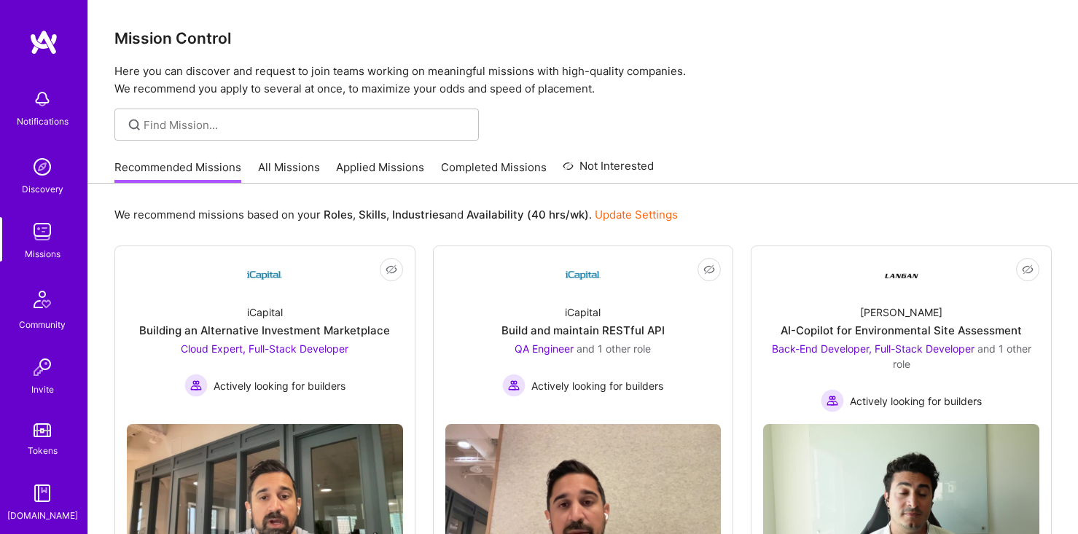
click at [296, 171] on link "All Missions" at bounding box center [289, 172] width 62 height 24
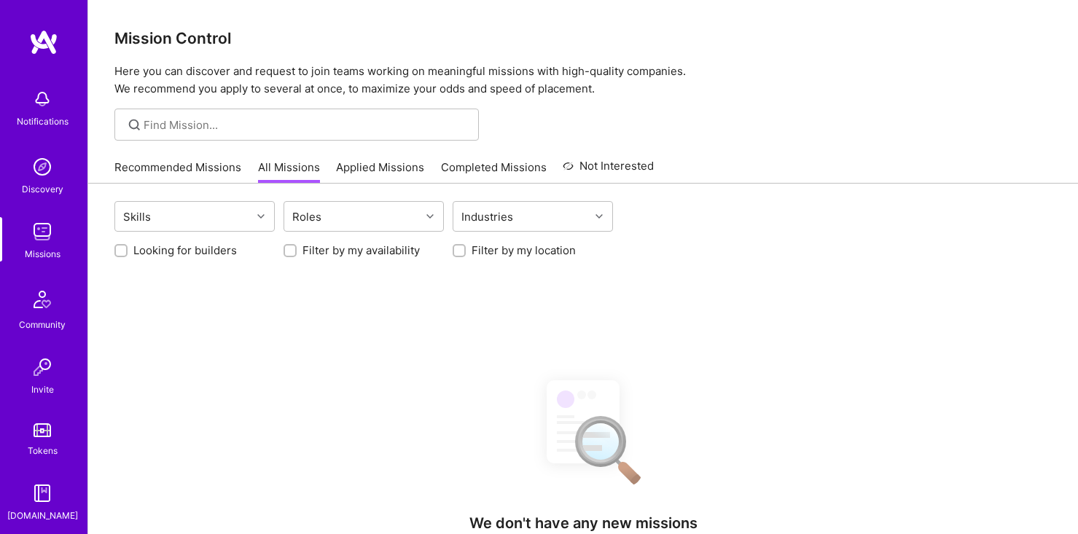
scroll to position [17, 0]
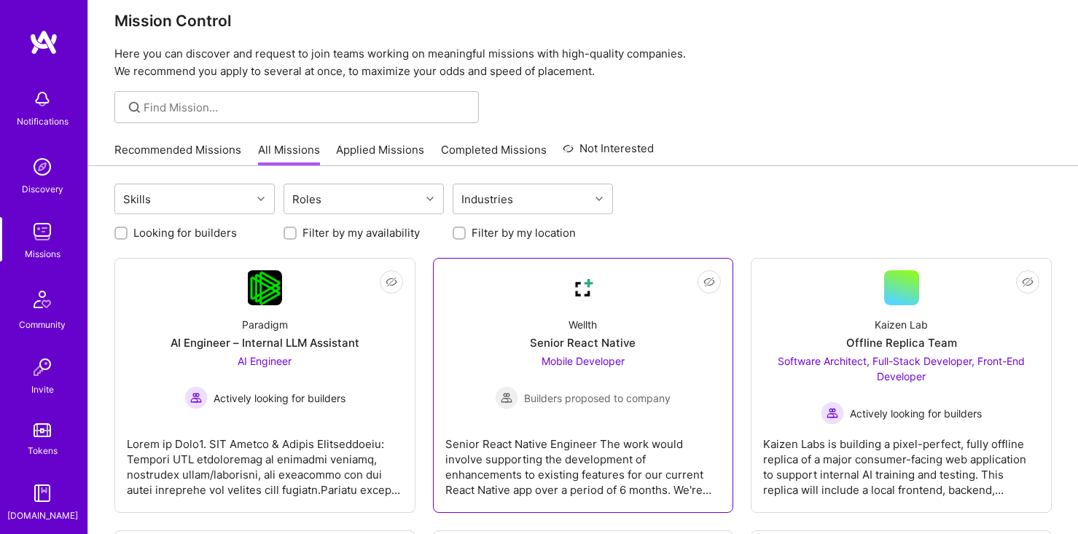
click at [502, 358] on div "Mobile Developer Builders proposed to company" at bounding box center [583, 382] width 176 height 56
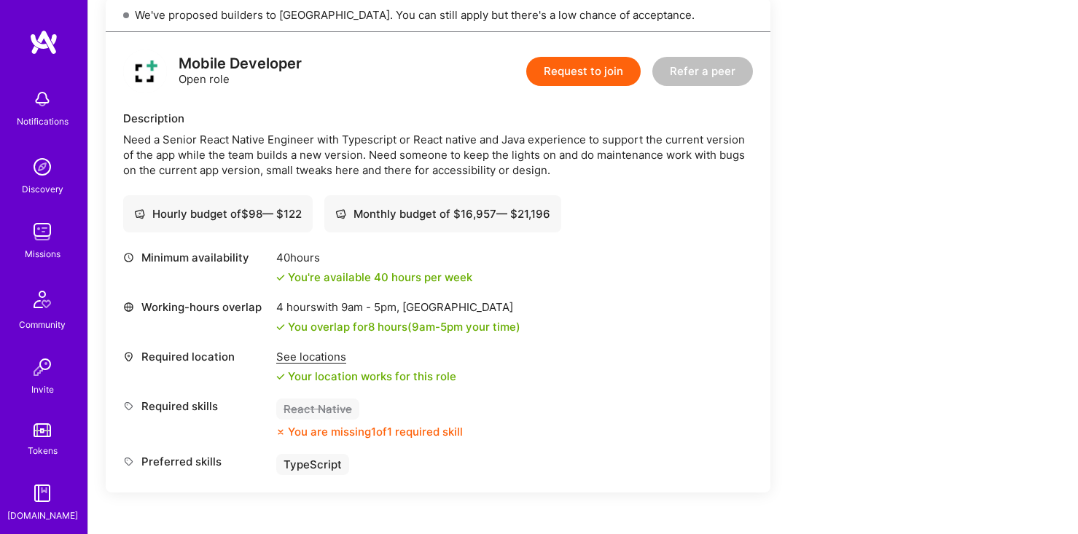
scroll to position [383, 0]
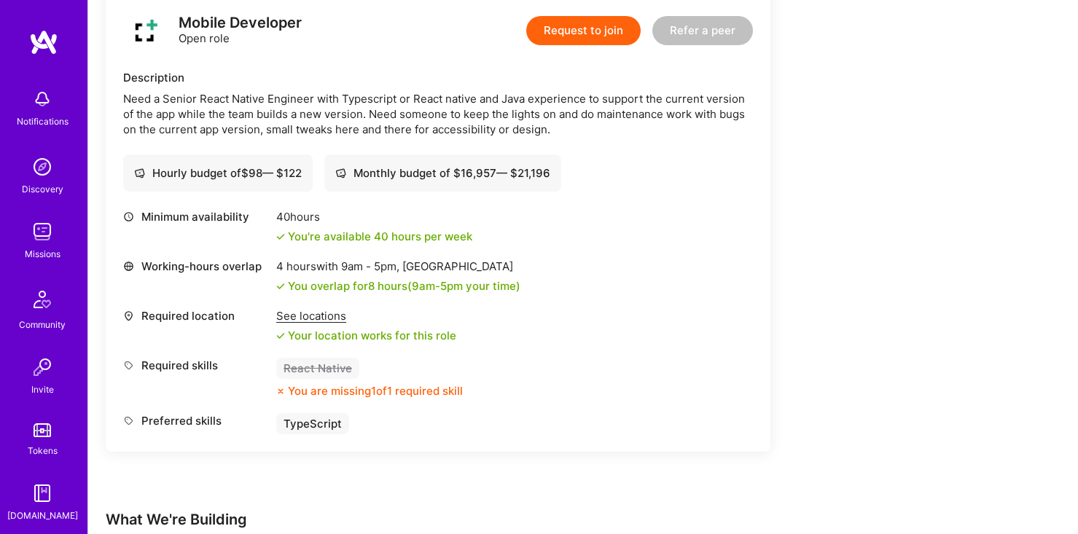
click at [55, 178] on img at bounding box center [42, 166] width 29 height 29
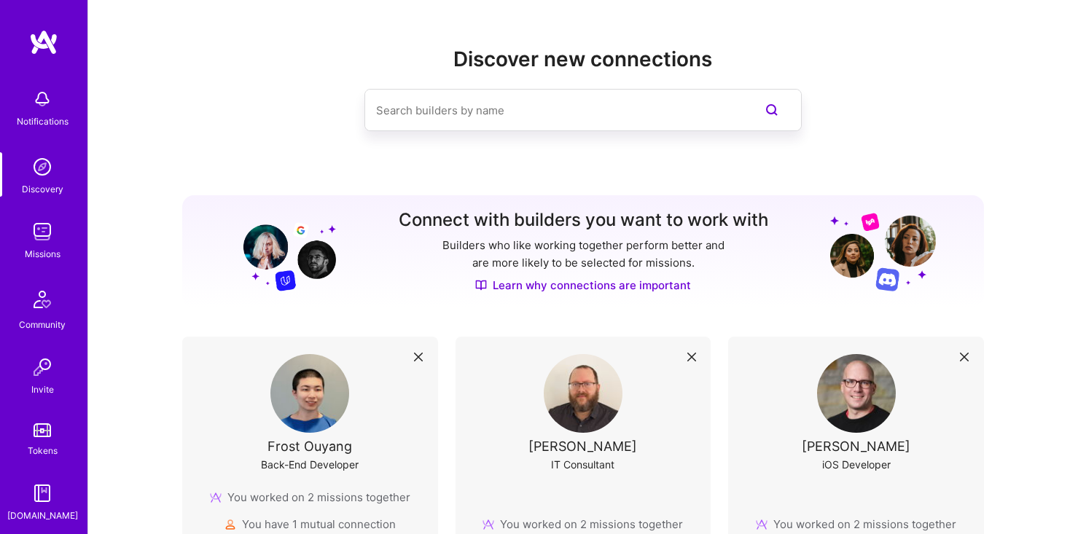
click at [48, 238] on img at bounding box center [42, 231] width 29 height 29
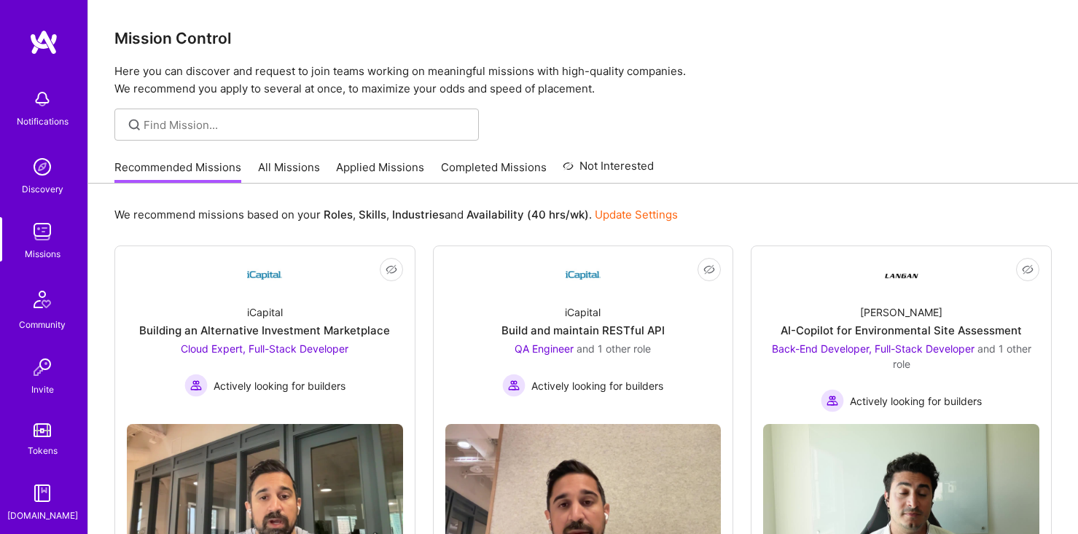
click at [34, 321] on div "Community" at bounding box center [42, 324] width 47 height 15
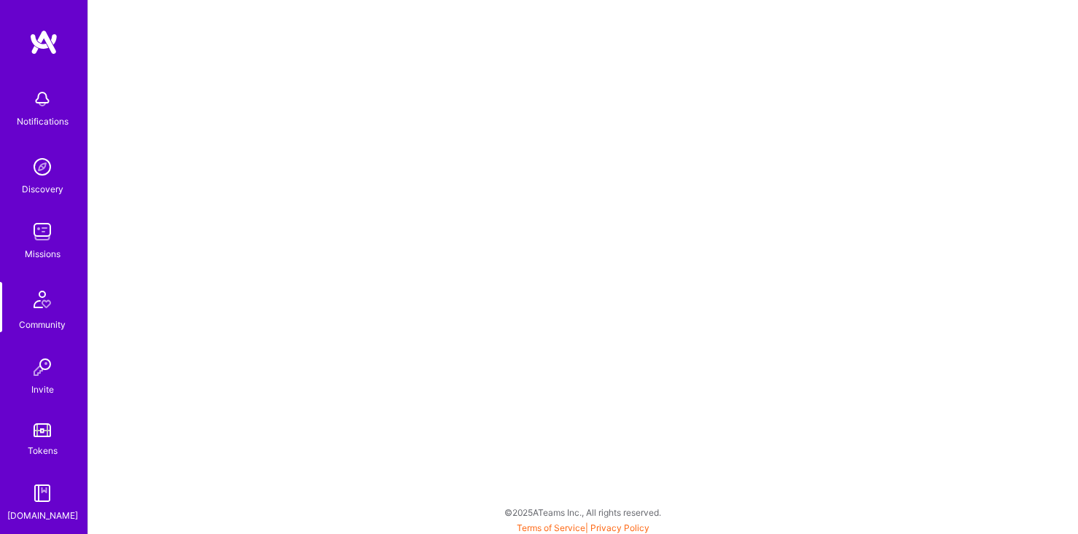
scroll to position [68, 0]
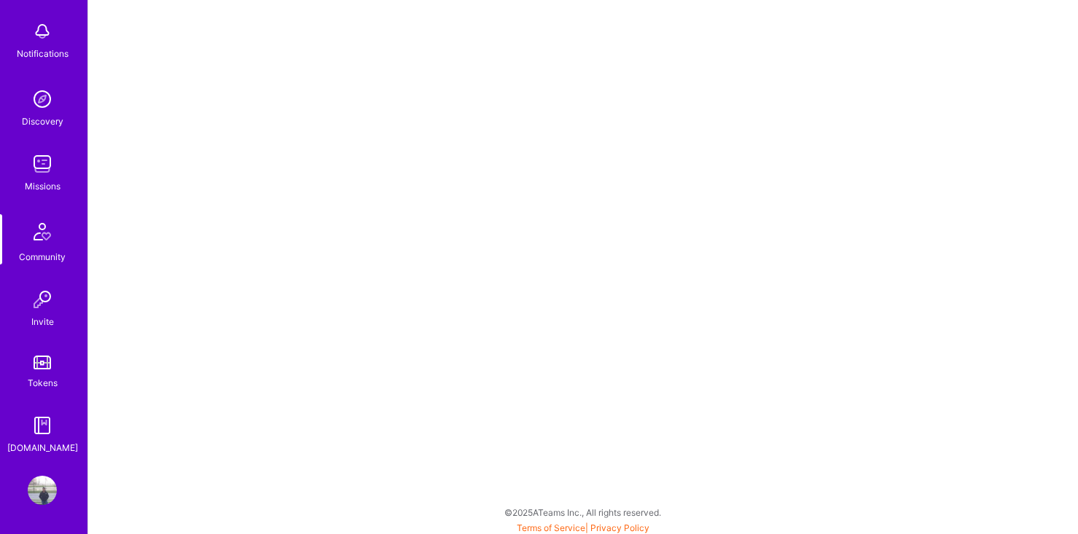
click at [40, 491] on img at bounding box center [42, 490] width 29 height 29
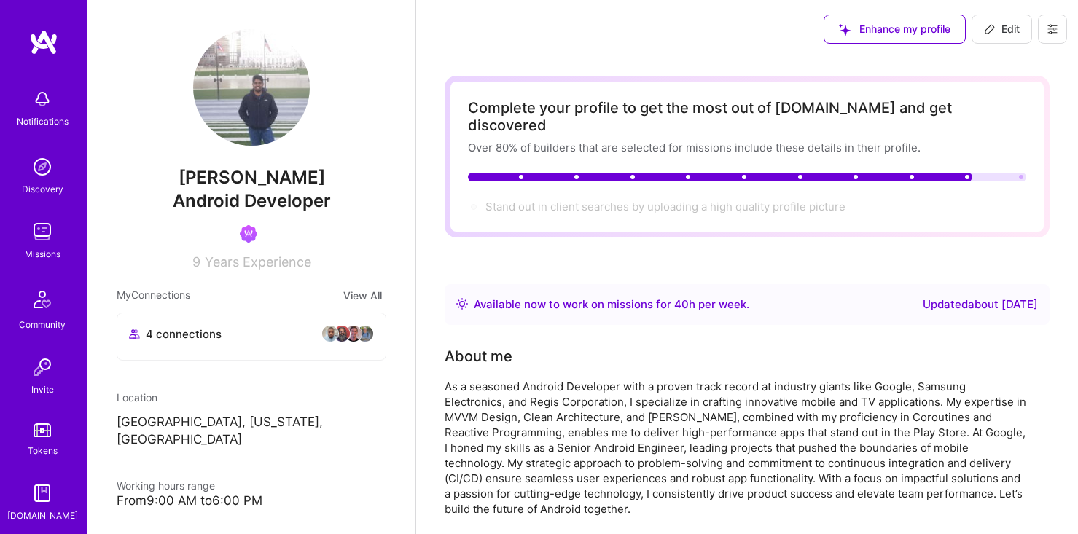
click at [1001, 35] on span "Edit" at bounding box center [1002, 29] width 36 height 15
select select "US"
select select "Right Now"
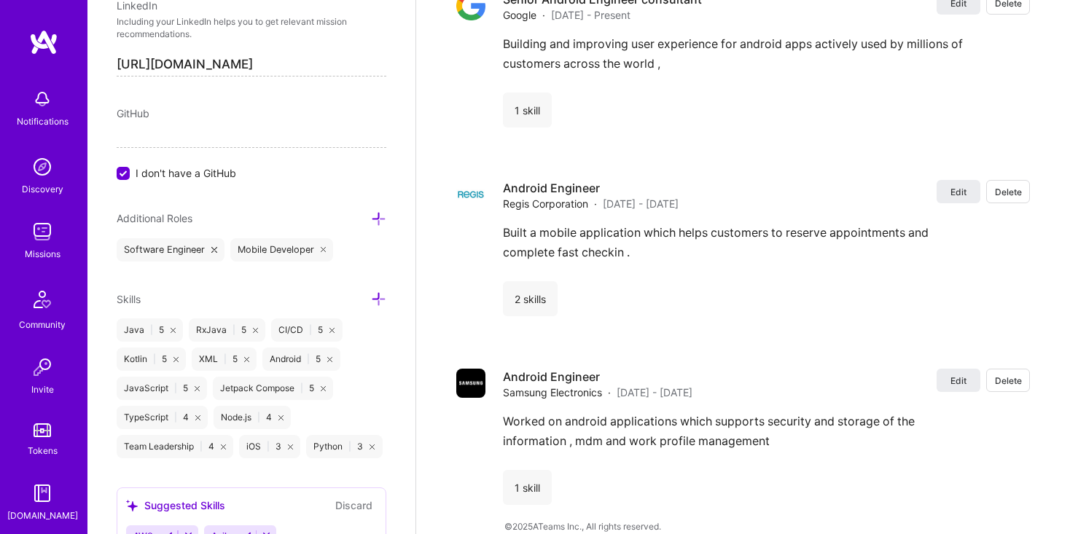
scroll to position [830, 0]
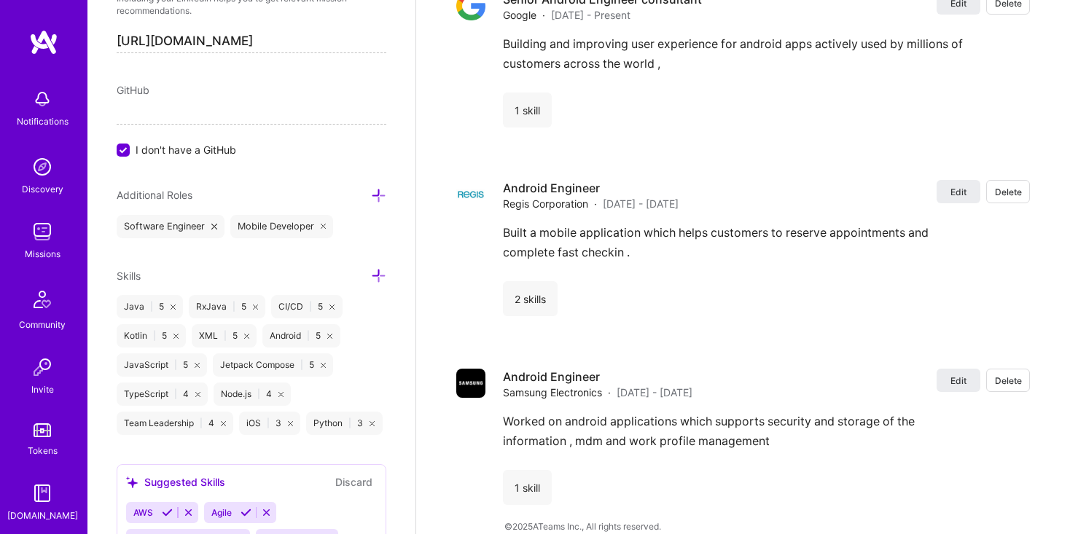
click at [378, 198] on icon at bounding box center [378, 195] width 15 height 15
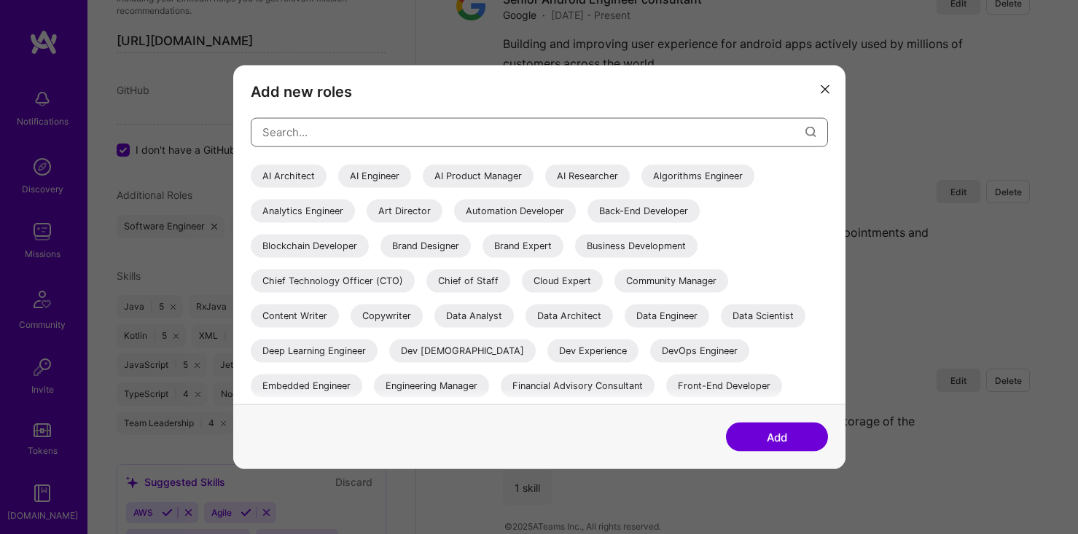
click at [441, 126] on input "modal" at bounding box center [533, 132] width 543 height 37
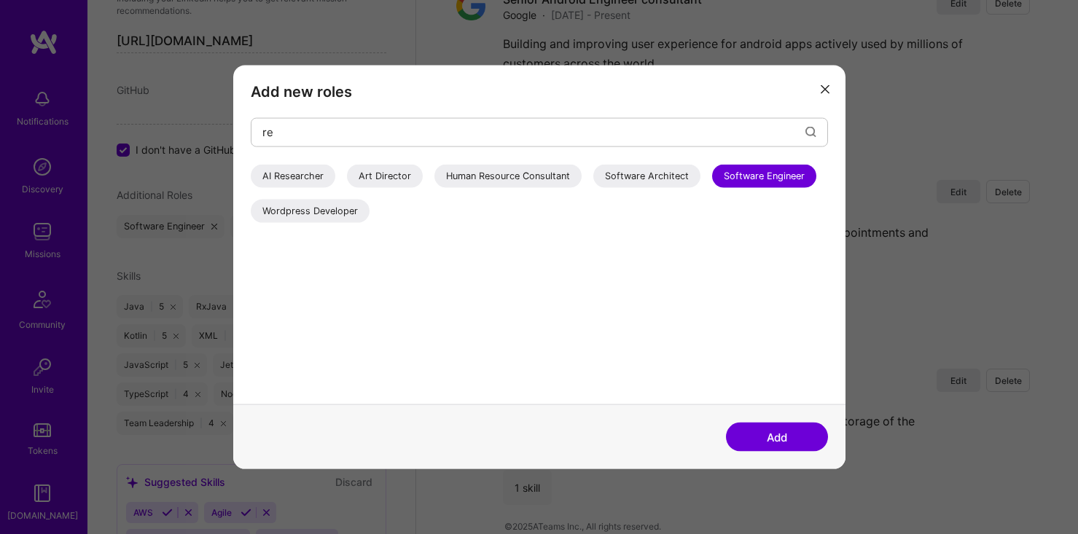
click at [751, 172] on div "Software Engineer" at bounding box center [764, 175] width 104 height 23
click at [445, 139] on input "re" at bounding box center [533, 132] width 543 height 37
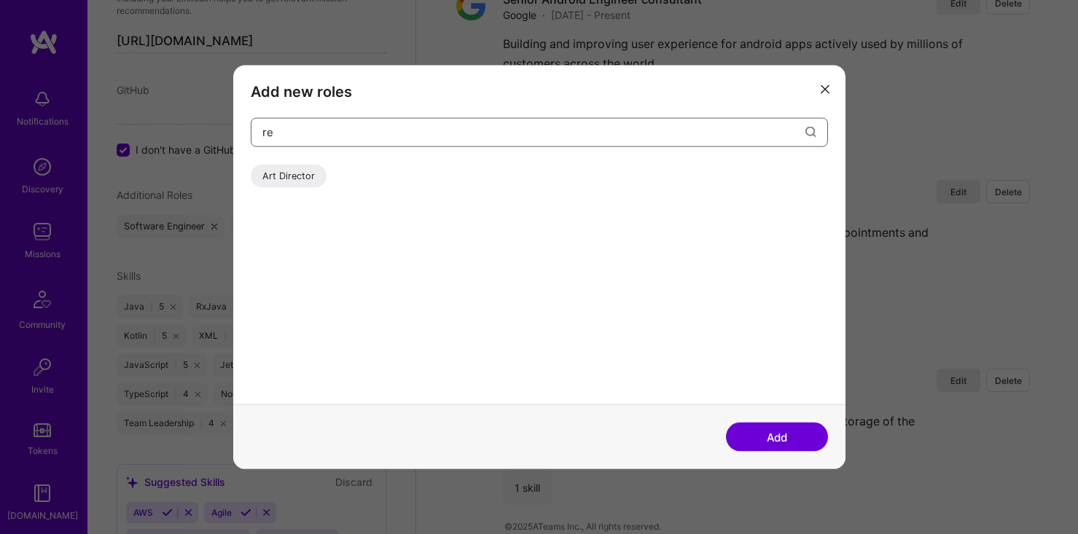
type input "r"
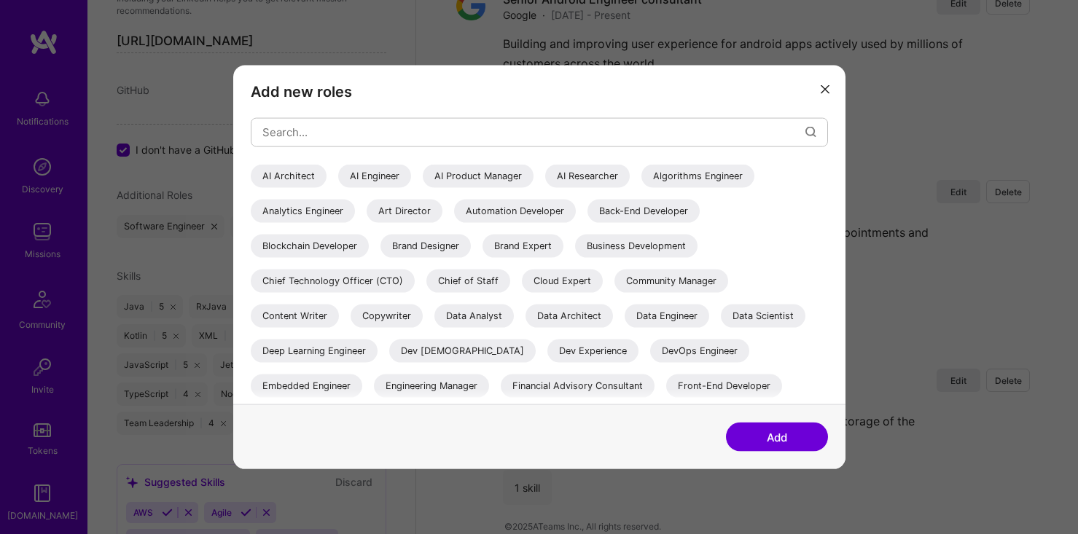
click at [824, 89] on icon "modal" at bounding box center [825, 89] width 9 height 9
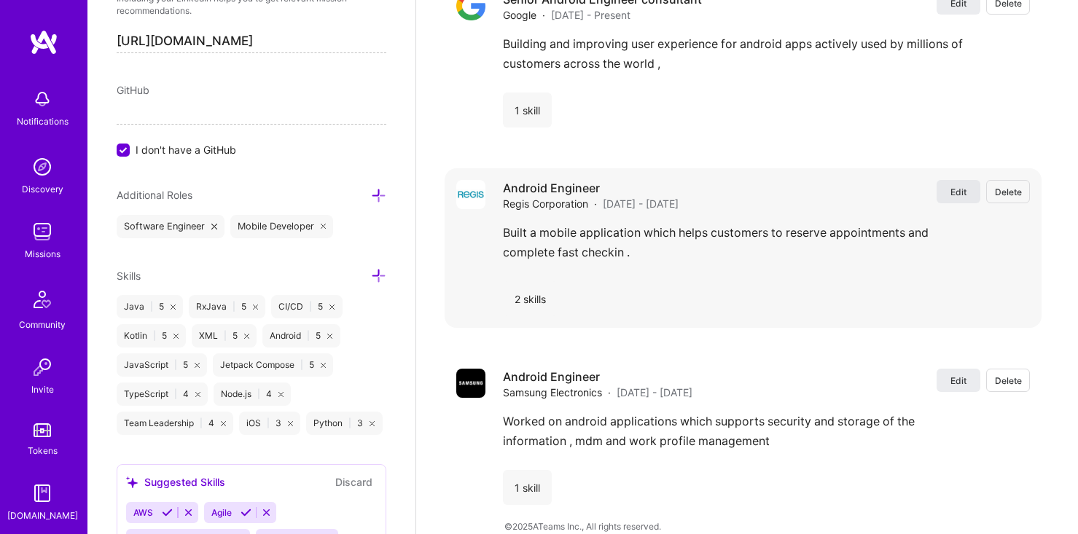
click at [948, 182] on button "Edit" at bounding box center [959, 191] width 44 height 23
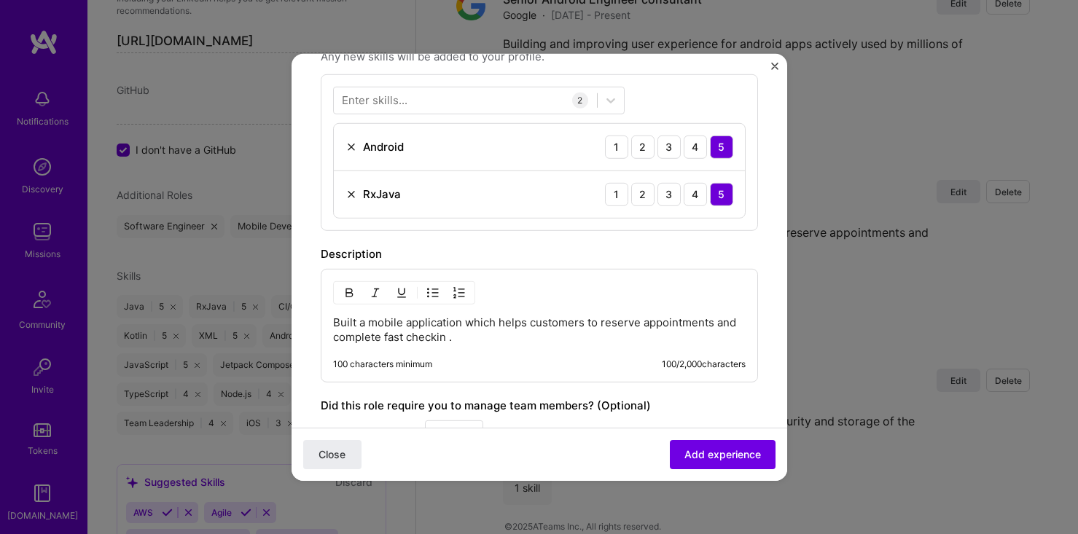
scroll to position [338, 0]
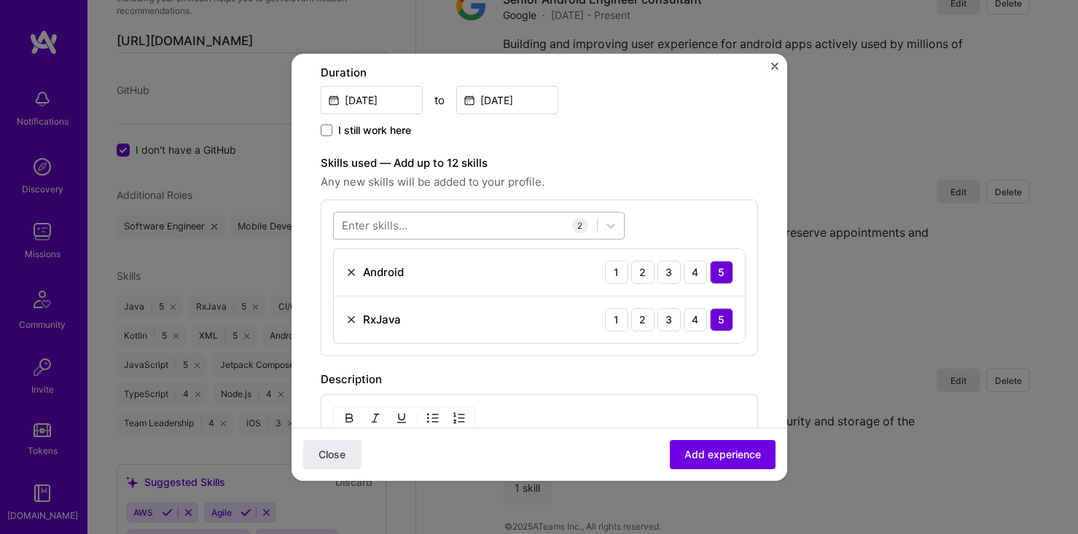
click at [460, 238] on div at bounding box center [479, 225] width 292 height 28
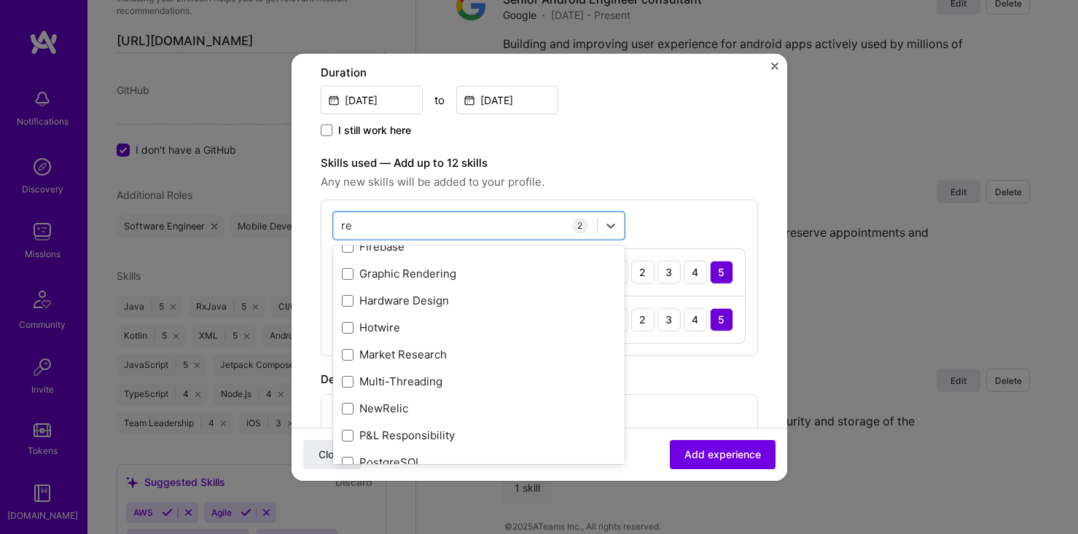
scroll to position [36, 0]
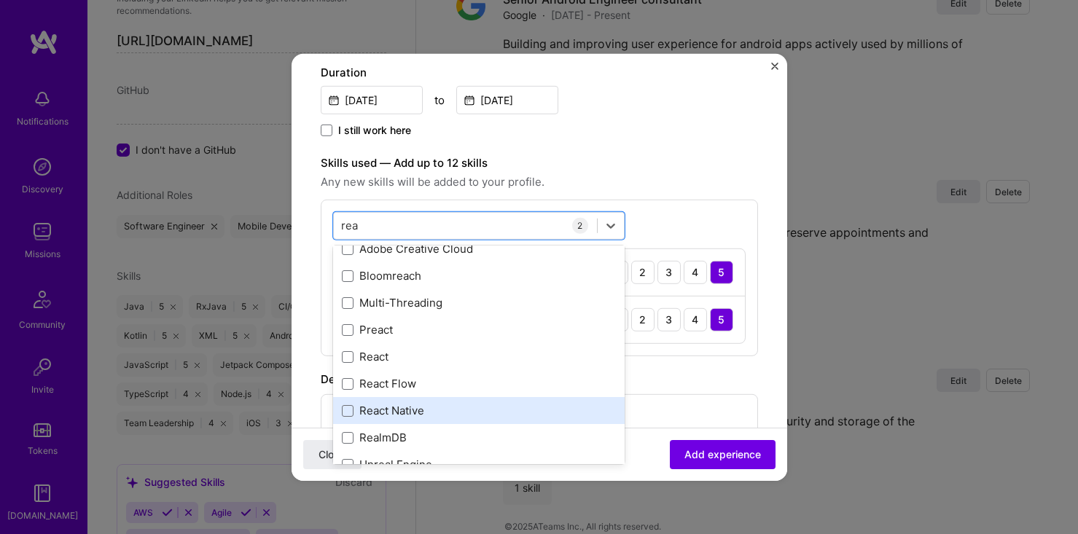
click at [477, 410] on div "React Native" at bounding box center [479, 410] width 274 height 15
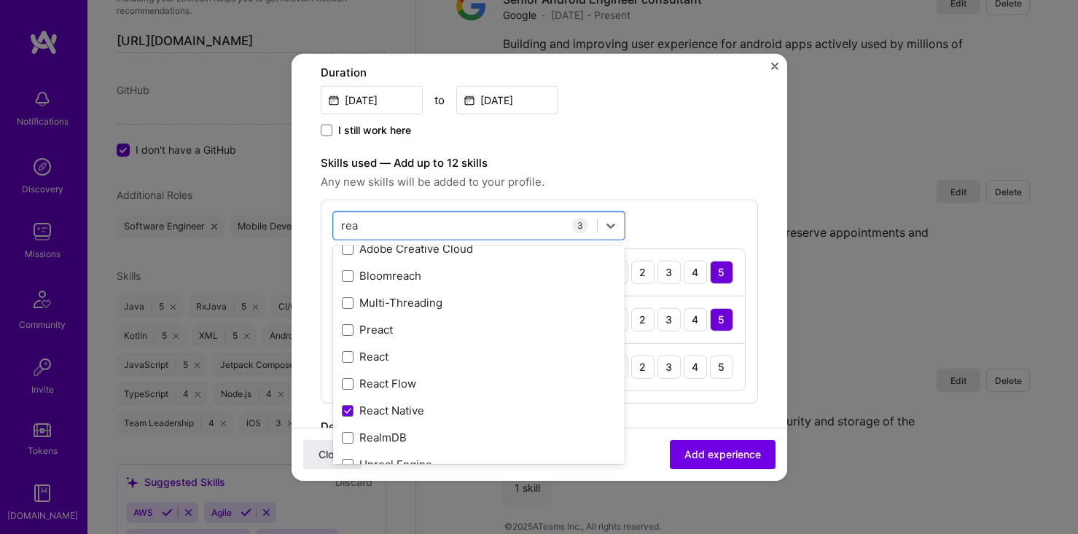
click at [678, 236] on div "option React Native, selected. option Bloomreach focused, 0 of 2. 9 results ava…" at bounding box center [539, 301] width 437 height 204
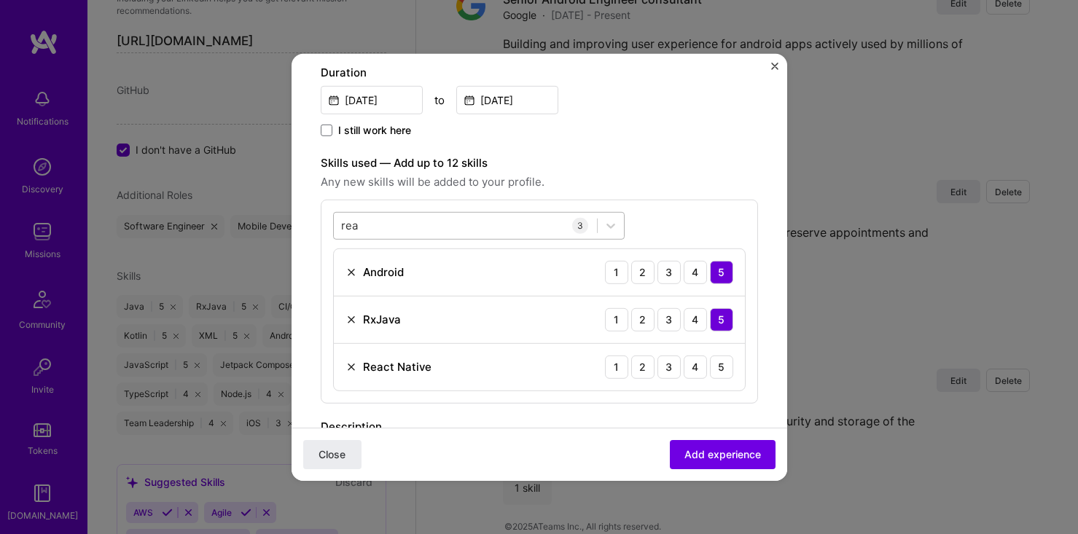
click at [472, 224] on div "rea rea" at bounding box center [465, 226] width 263 height 24
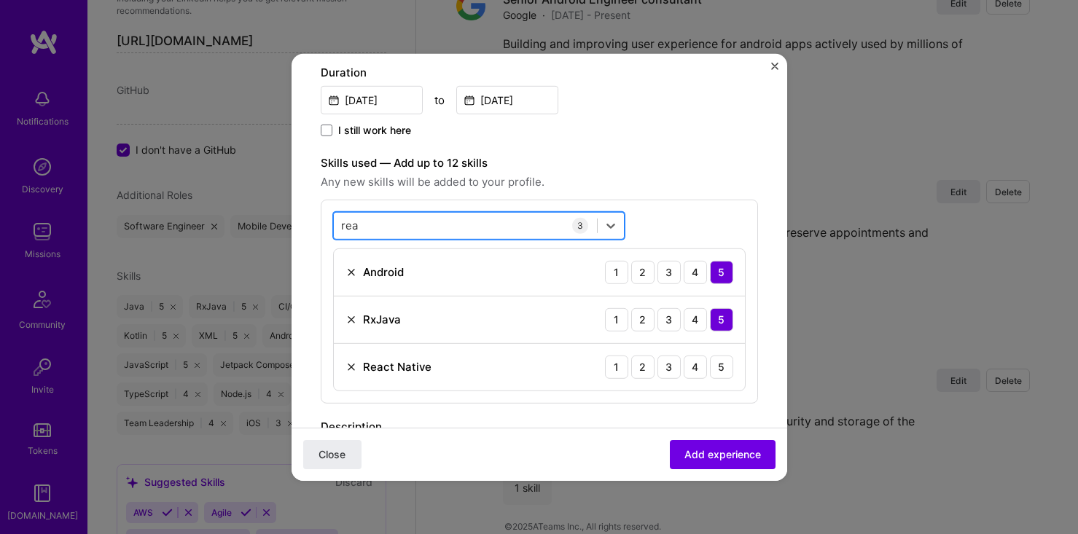
click at [472, 224] on div "rea rea" at bounding box center [465, 226] width 263 height 24
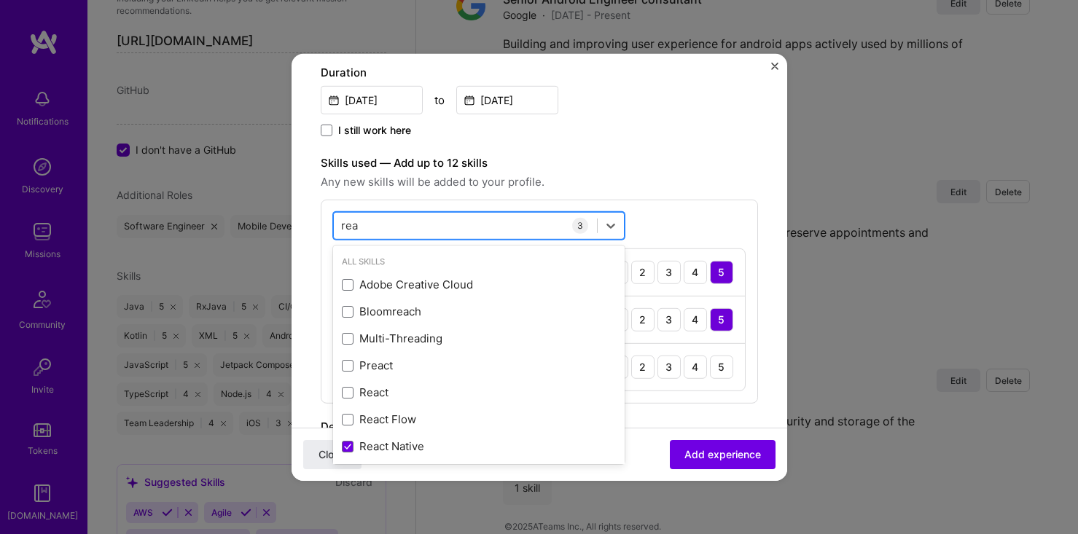
click at [472, 224] on div "rea rea" at bounding box center [465, 226] width 263 height 24
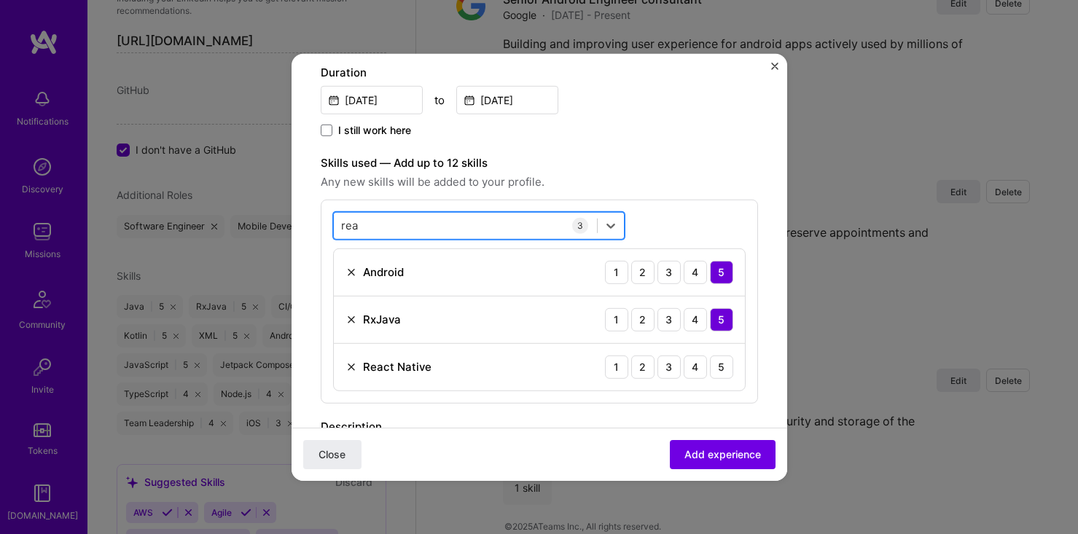
click at [472, 224] on div "rea rea" at bounding box center [465, 226] width 263 height 24
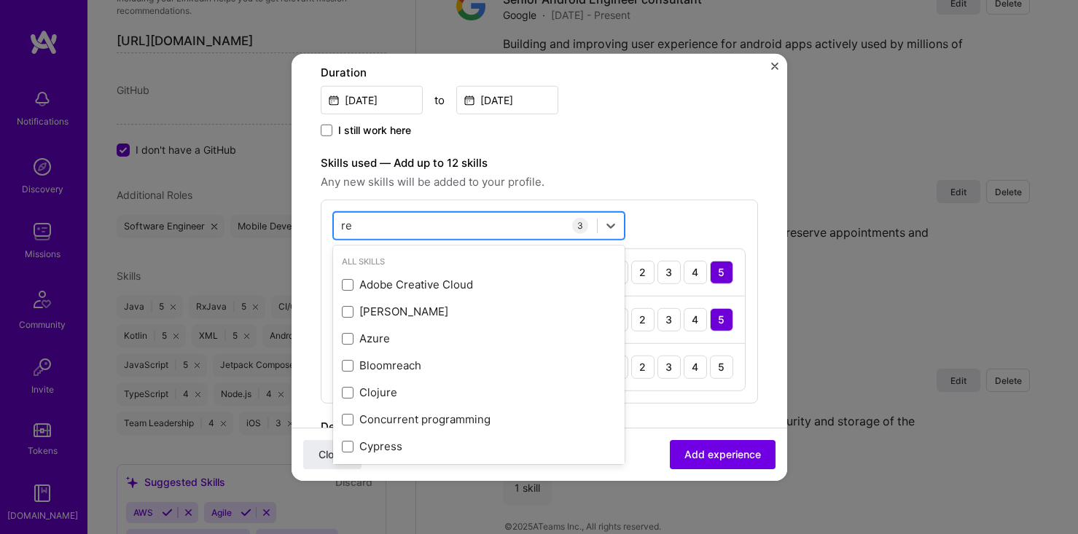
type input "r"
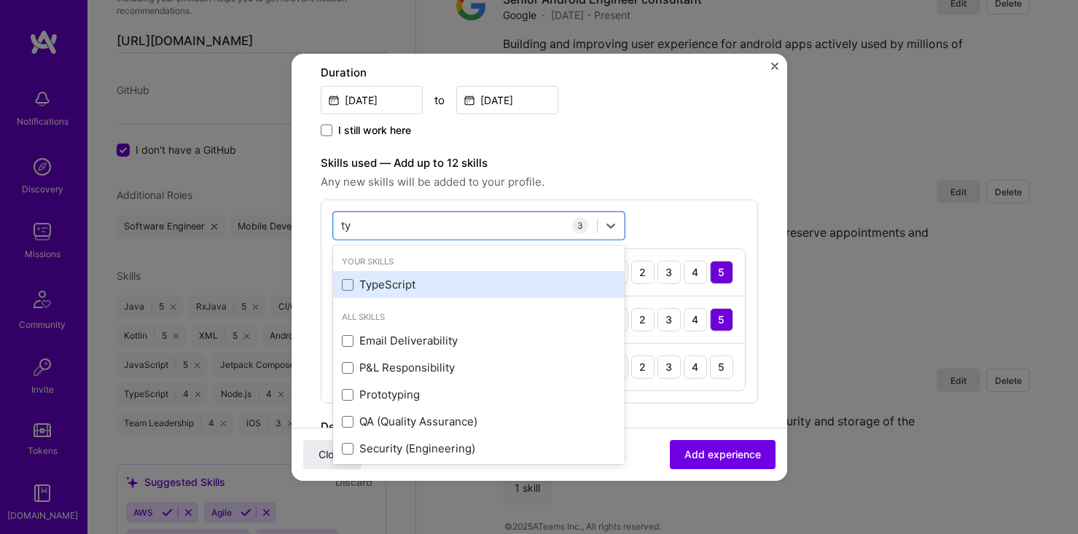
click at [434, 292] on div "TypeScript" at bounding box center [479, 284] width 274 height 15
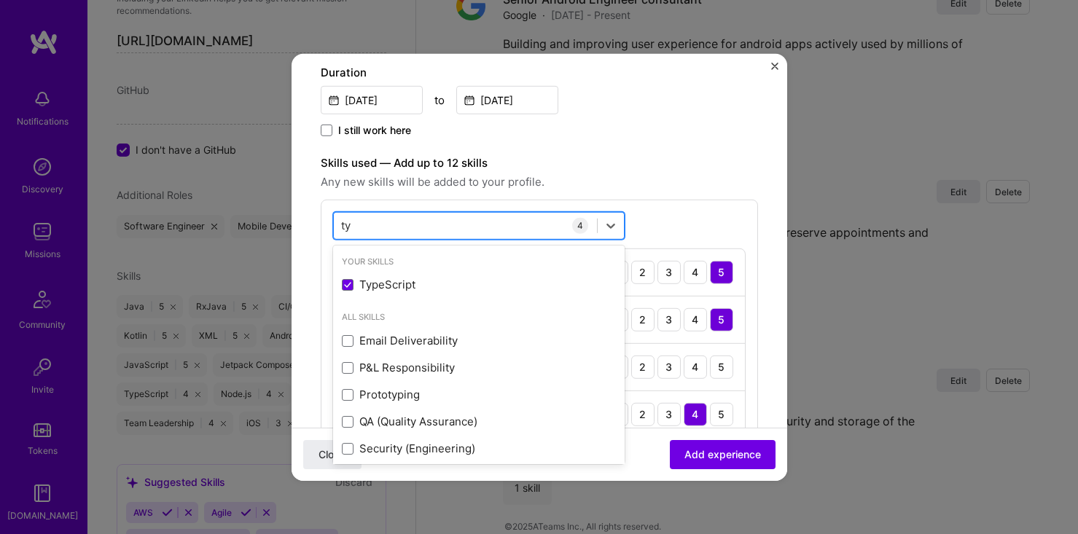
click at [475, 226] on div "ty ty" at bounding box center [465, 226] width 263 height 24
type input "t"
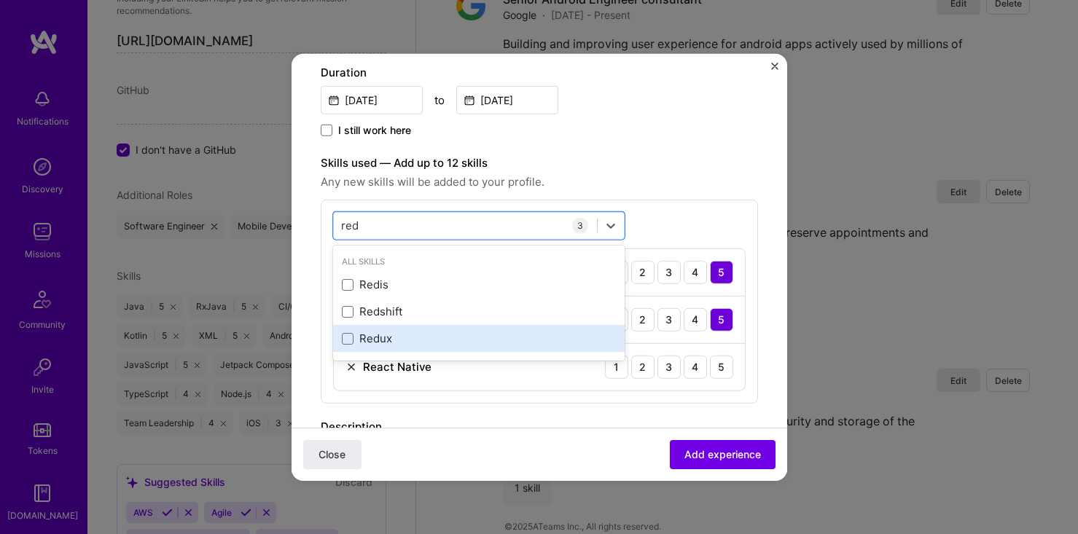
click at [442, 340] on div "Redux" at bounding box center [479, 338] width 274 height 15
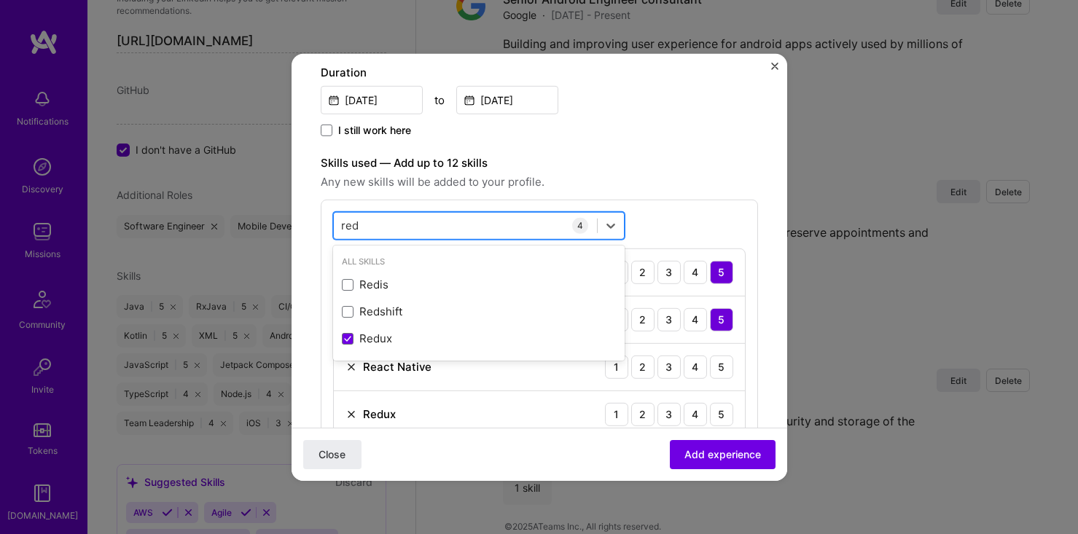
click at [411, 224] on div "red red" at bounding box center [465, 226] width 263 height 24
click at [695, 370] on div "4" at bounding box center [695, 366] width 23 height 23
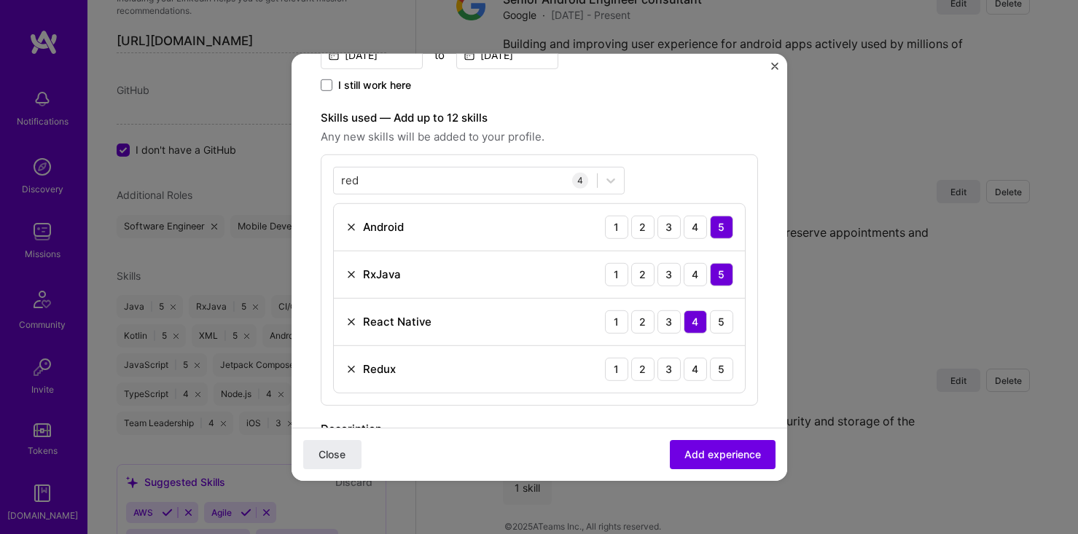
scroll to position [388, 0]
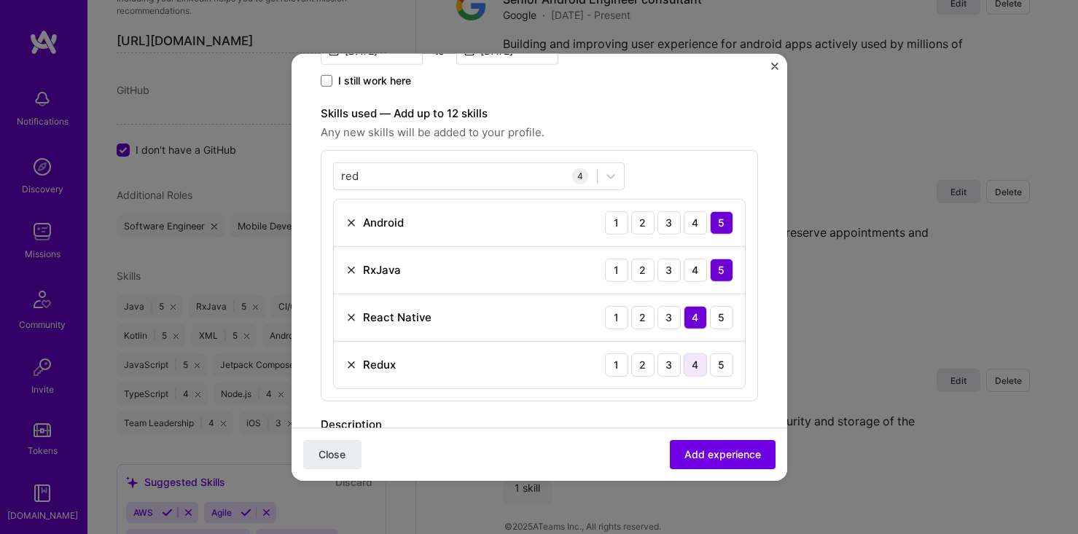
click at [701, 363] on div "4" at bounding box center [695, 364] width 23 height 23
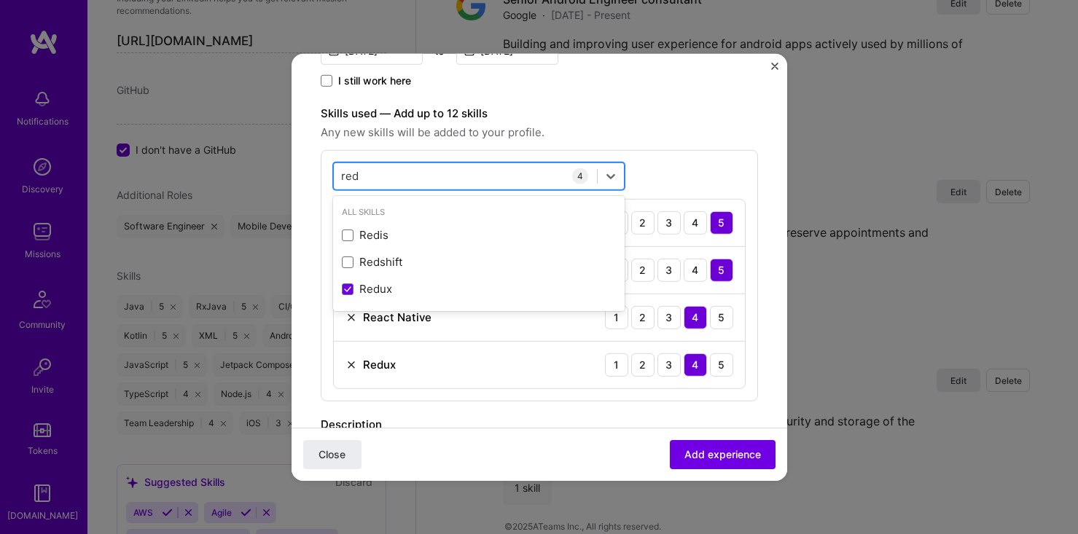
click at [468, 171] on div "red red" at bounding box center [465, 176] width 263 height 24
type input "r"
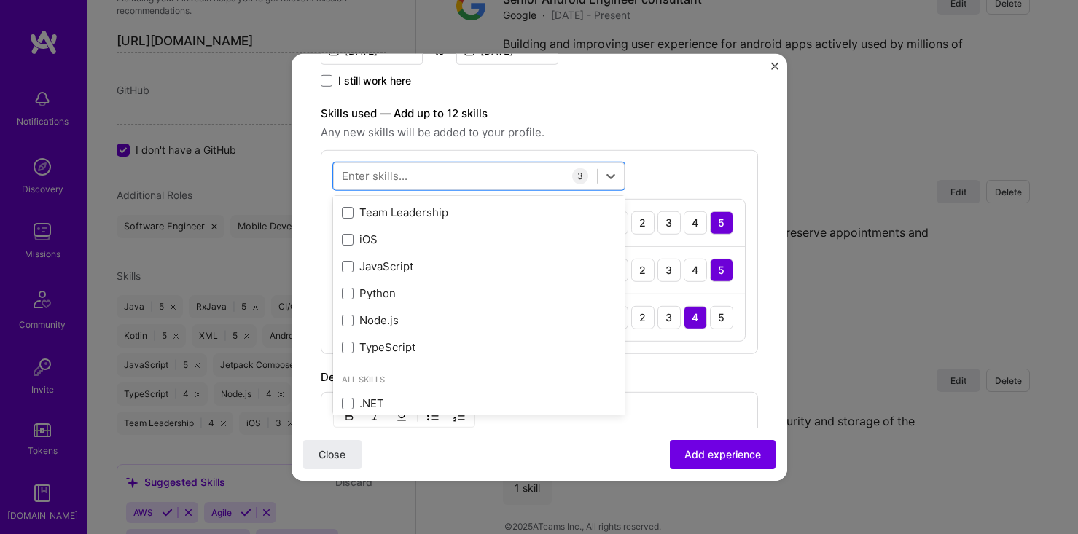
scroll to position [249, 0]
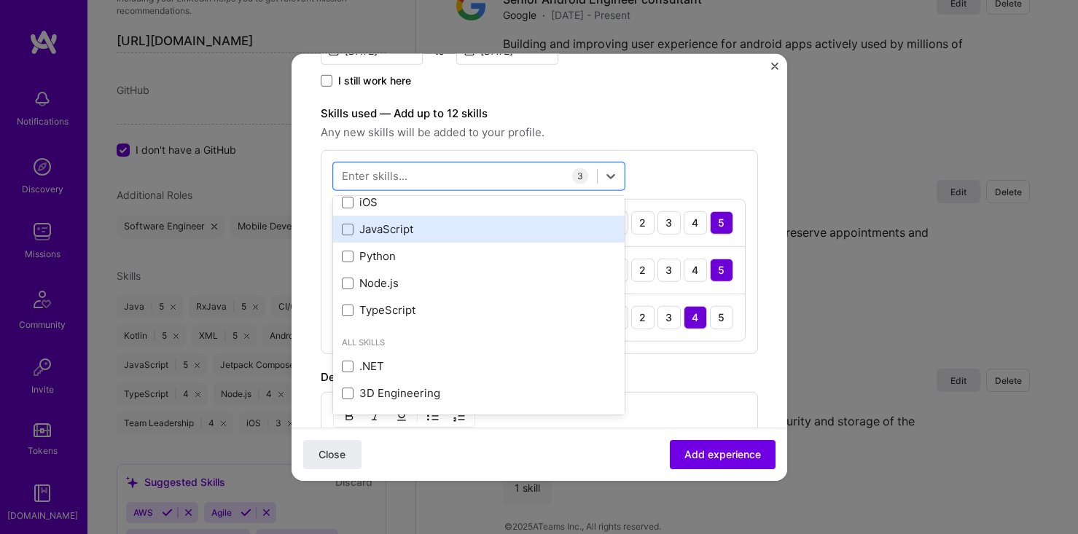
click at [454, 233] on div "JavaScript" at bounding box center [479, 229] width 274 height 15
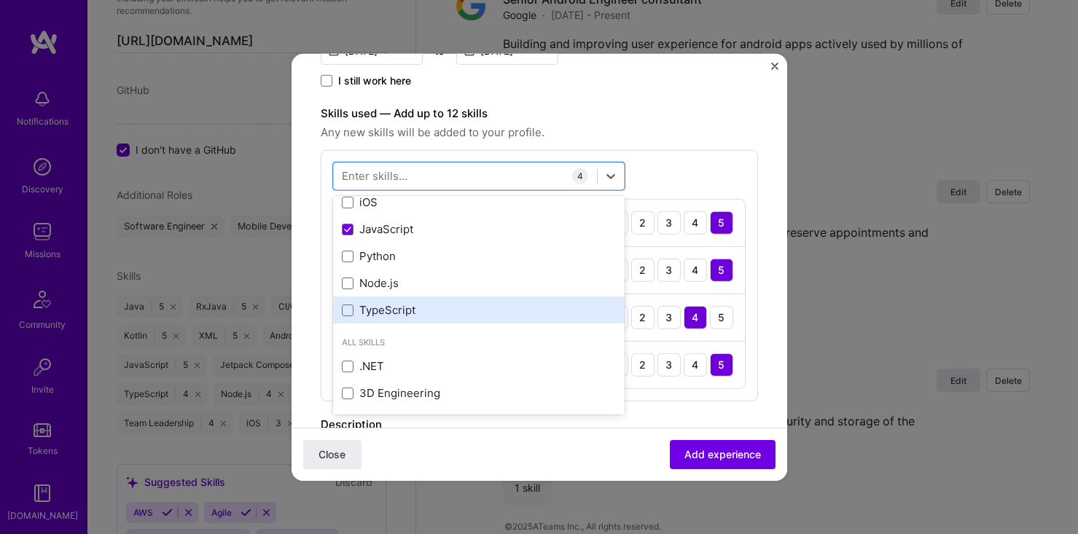
click at [483, 308] on div "TypeScript" at bounding box center [479, 310] width 274 height 15
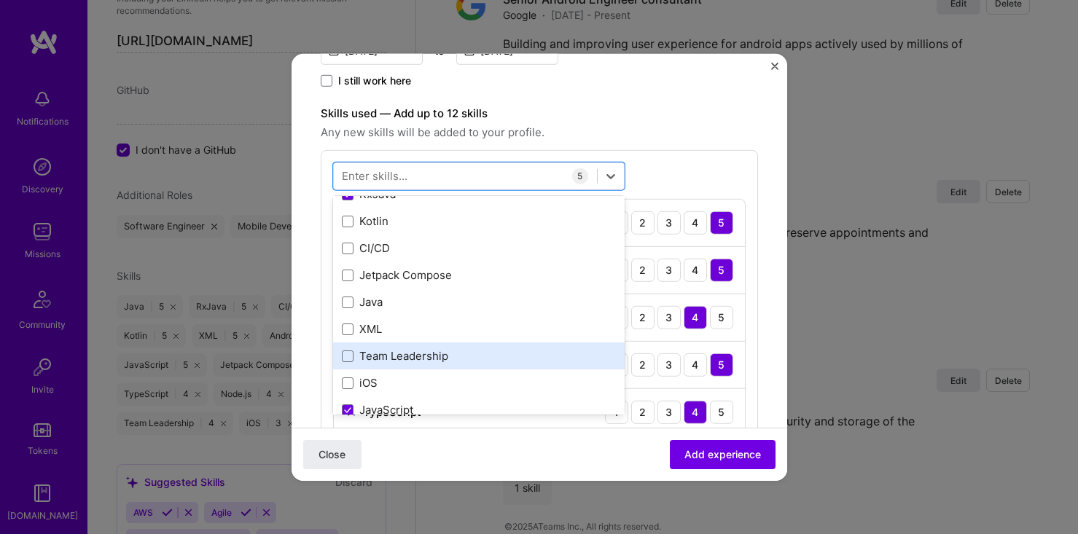
scroll to position [72, 0]
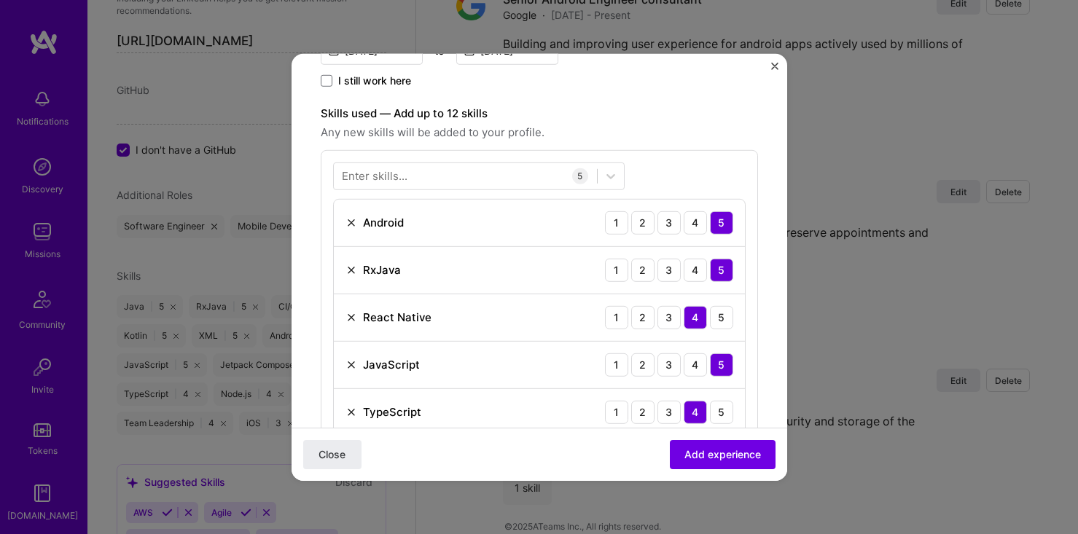
drag, startPoint x: 698, startPoint y: 453, endPoint x: 706, endPoint y: 303, distance: 150.3
click at [706, 303] on form "Create a job experience Jobs help companies understand your past experience. Co…" at bounding box center [540, 305] width 496 height 1221
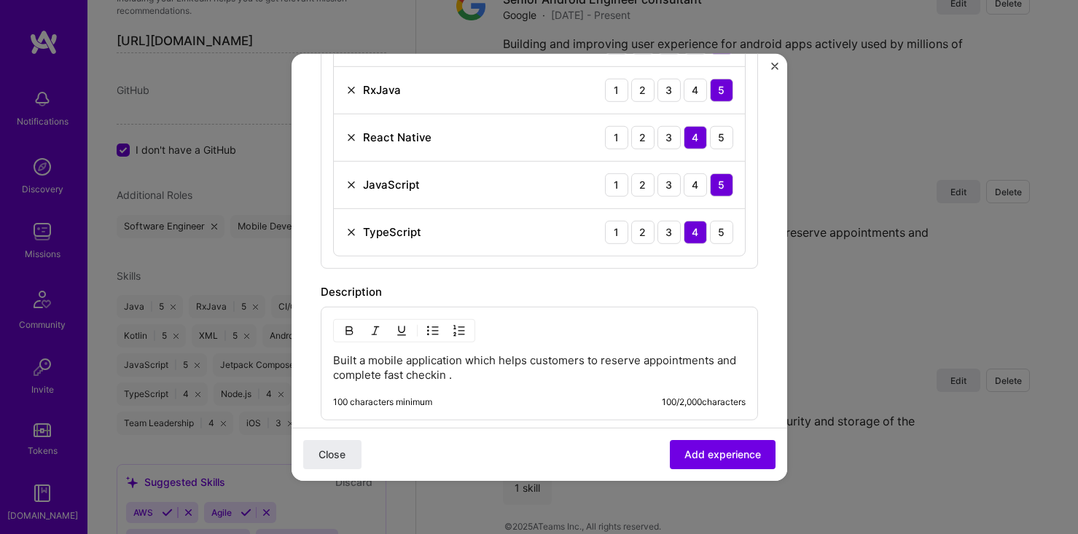
scroll to position [760, 0]
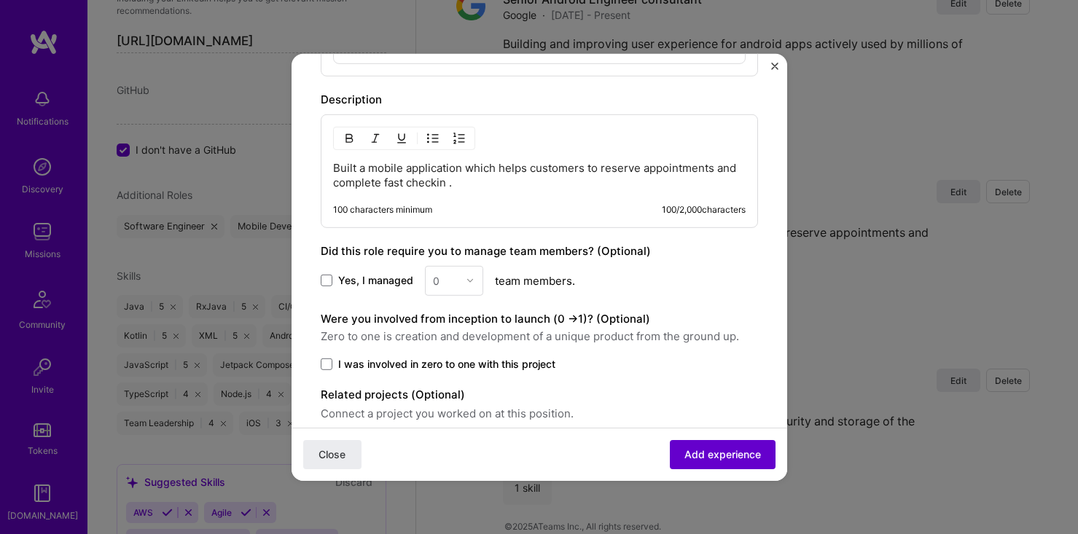
click at [729, 453] on span "Add experience" at bounding box center [723, 455] width 77 height 15
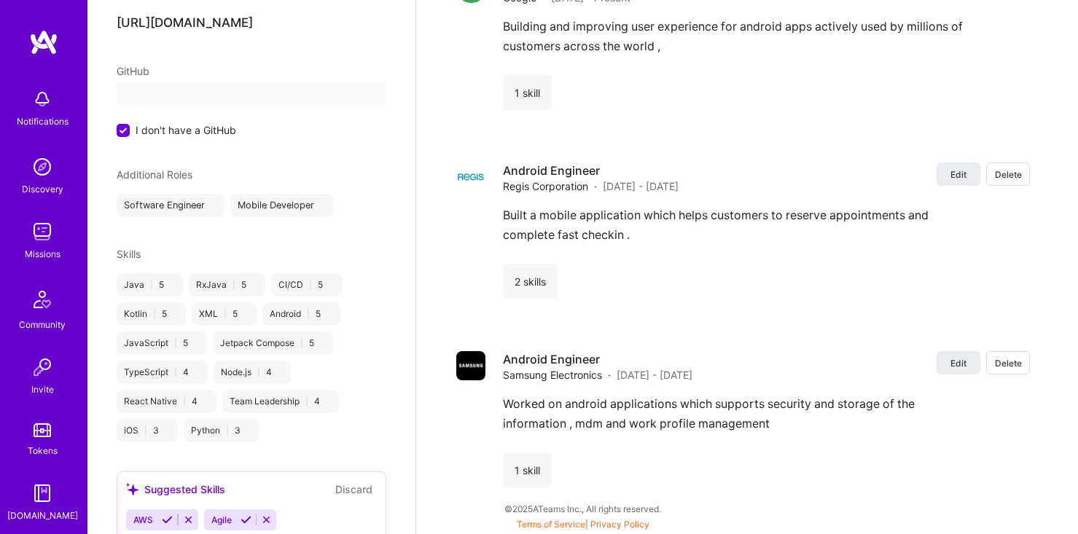
select select "US"
select select "Right Now"
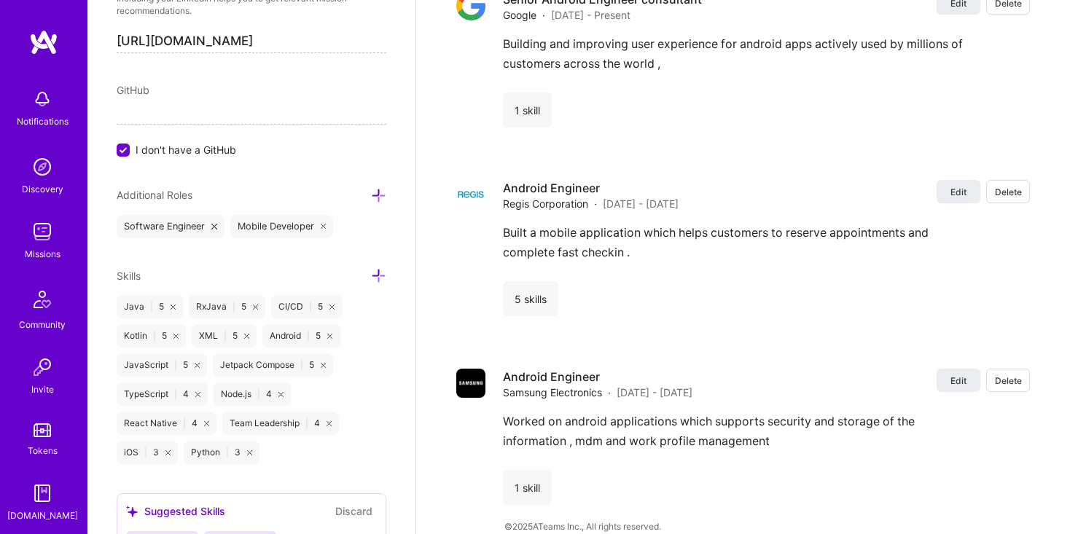
scroll to position [70, 0]
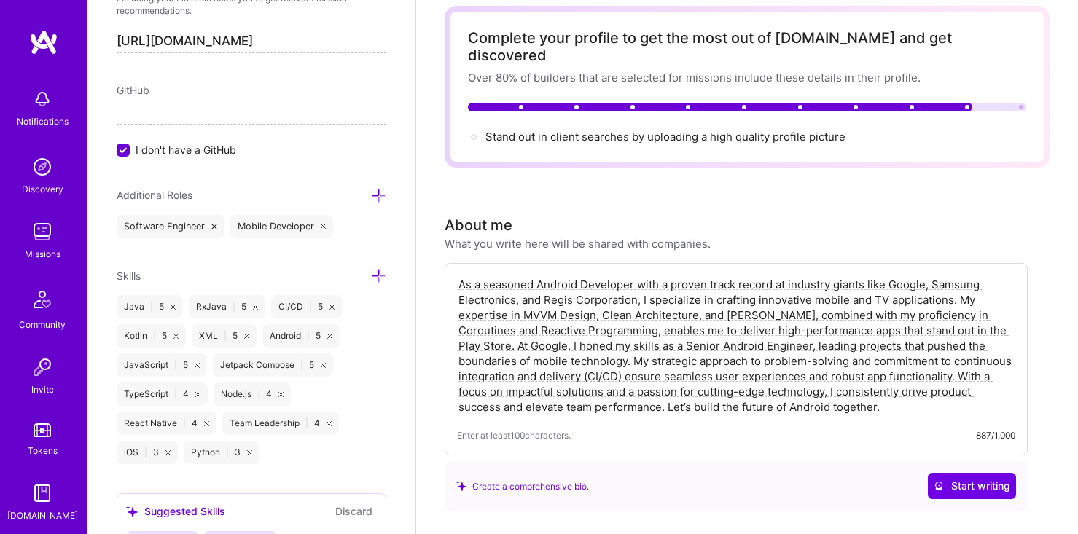
click at [374, 192] on icon at bounding box center [378, 195] width 15 height 15
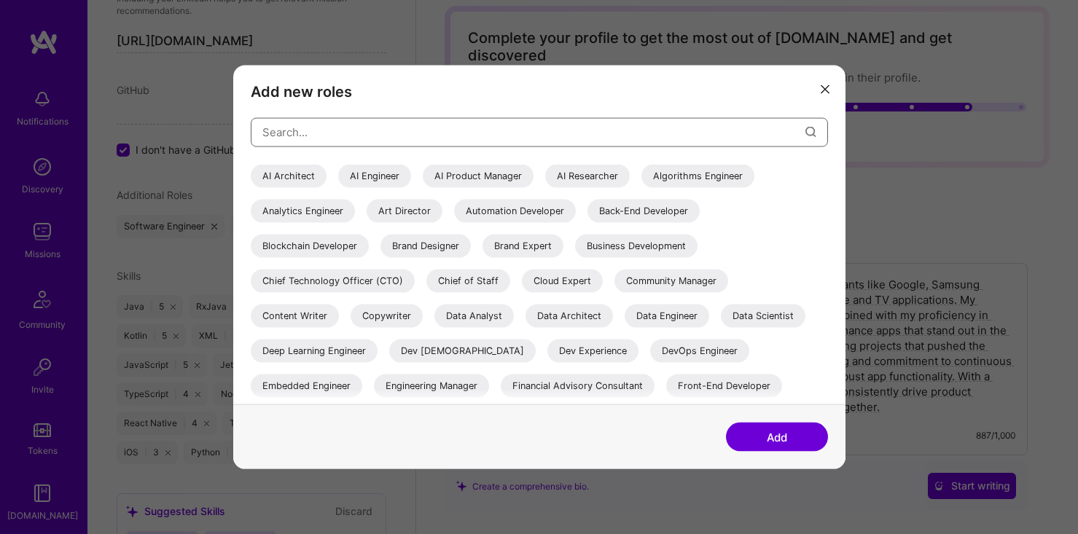
click at [429, 141] on input "modal" at bounding box center [533, 132] width 543 height 37
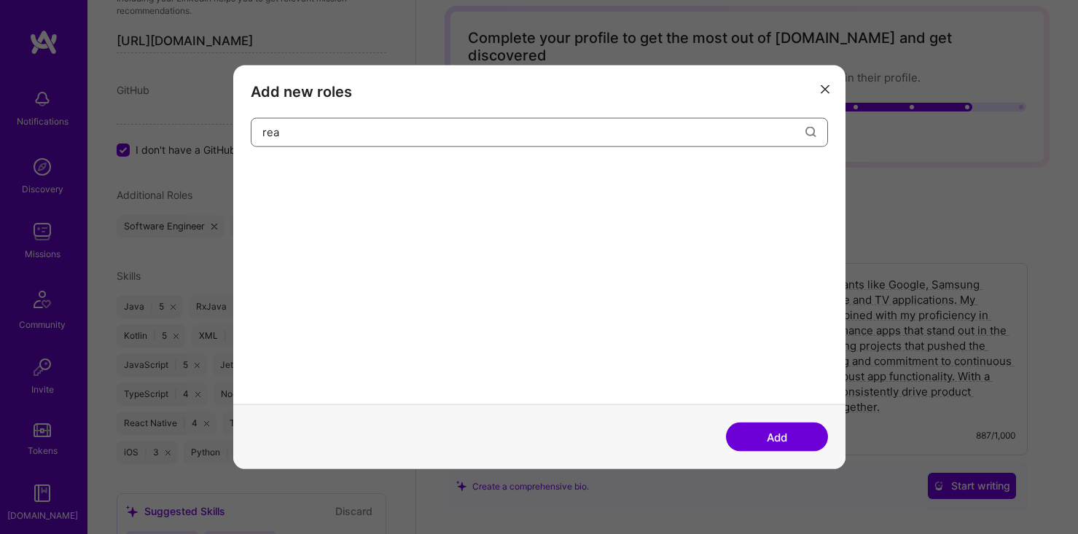
type input "re"
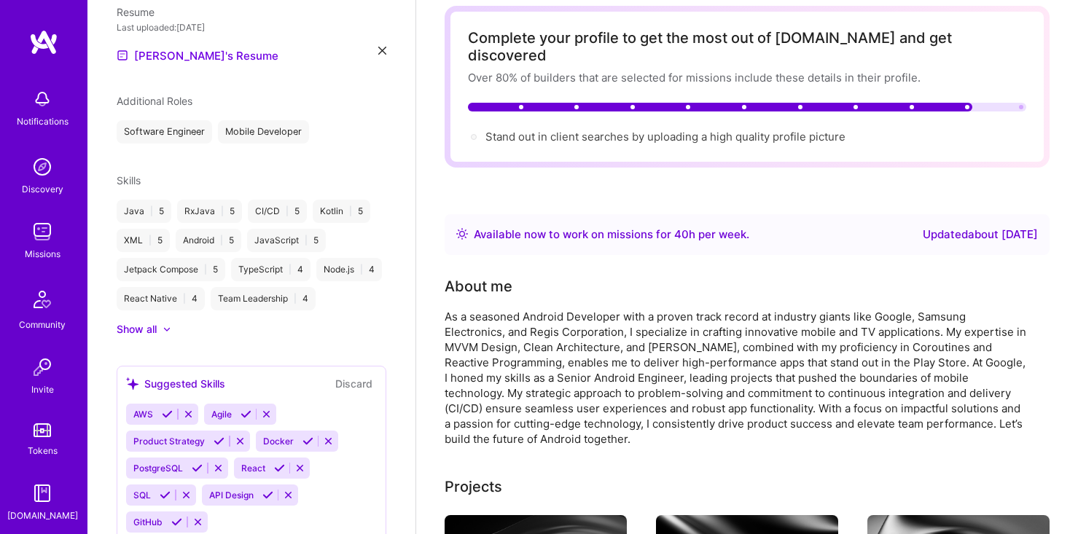
scroll to position [612, 0]
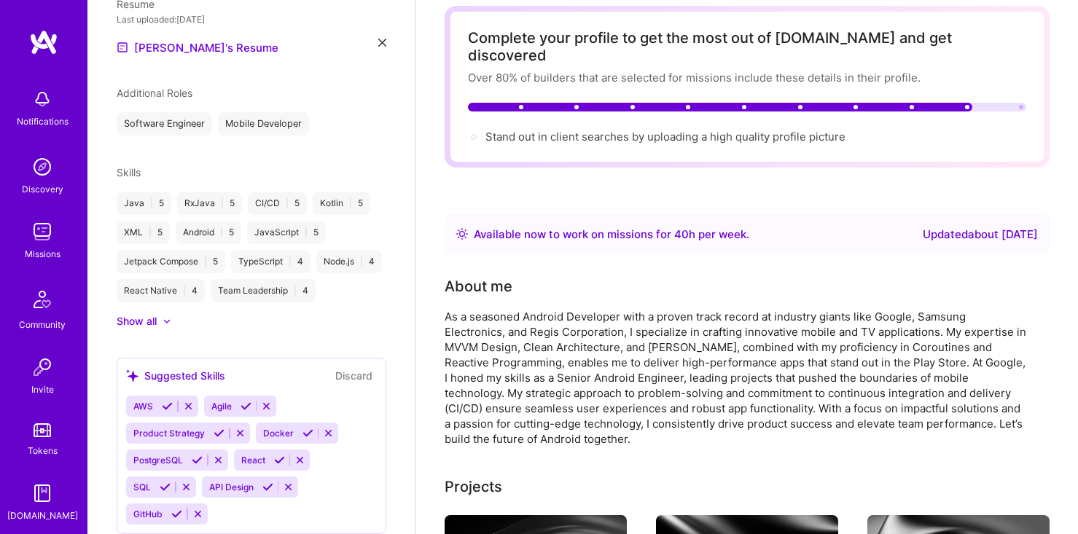
click at [173, 314] on div "Show all" at bounding box center [252, 321] width 270 height 15
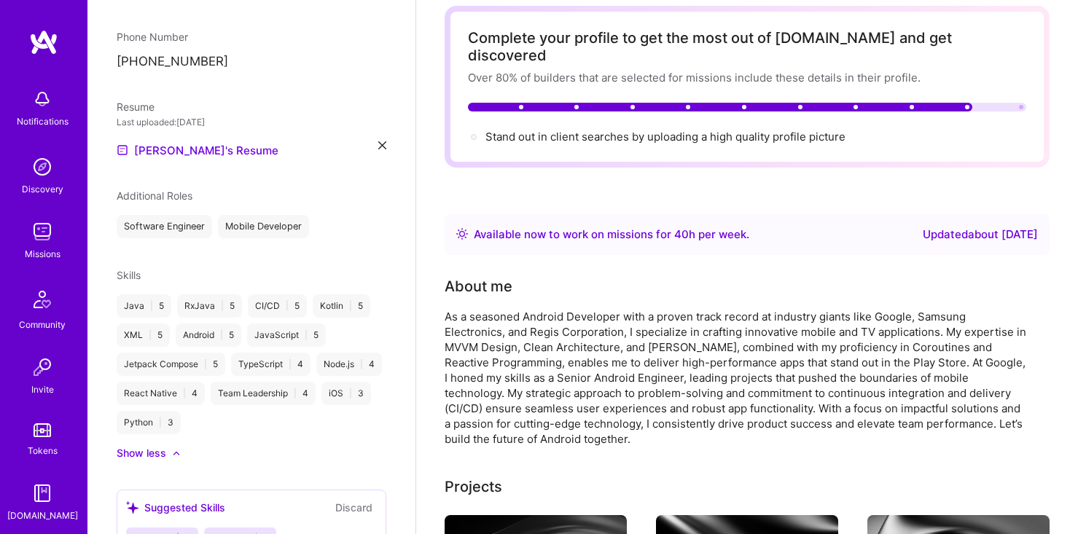
scroll to position [421, 0]
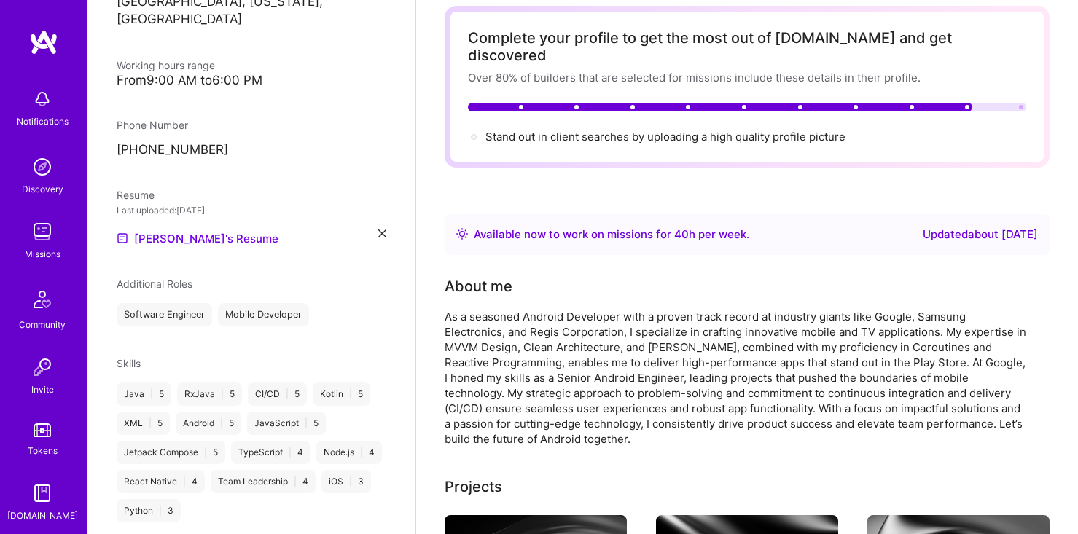
click at [309, 277] on div "Additional Roles Software Engineer Mobile Developer" at bounding box center [252, 301] width 270 height 50
click at [280, 276] on div "Additional Roles" at bounding box center [252, 283] width 270 height 15
click at [277, 303] on div "Mobile Developer" at bounding box center [263, 314] width 91 height 23
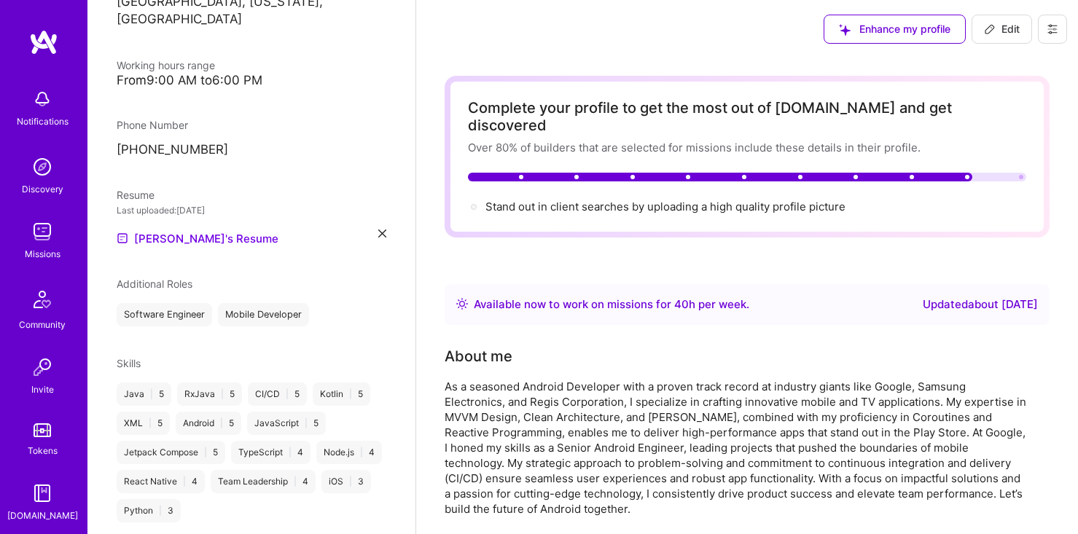
click at [980, 31] on button "Edit" at bounding box center [1002, 29] width 61 height 29
select select "US"
select select "Right Now"
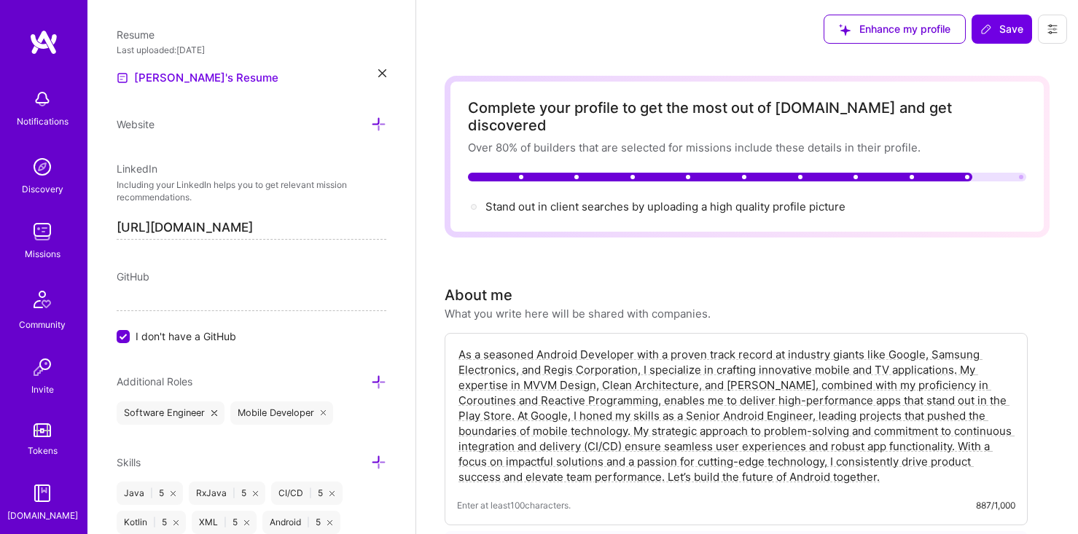
scroll to position [680, 0]
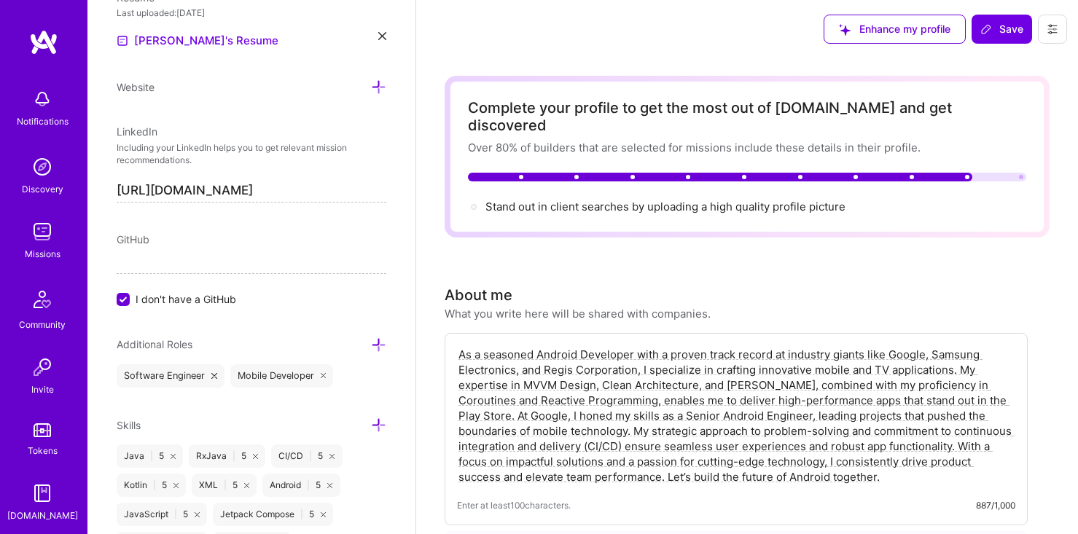
click at [376, 346] on icon at bounding box center [378, 345] width 15 height 15
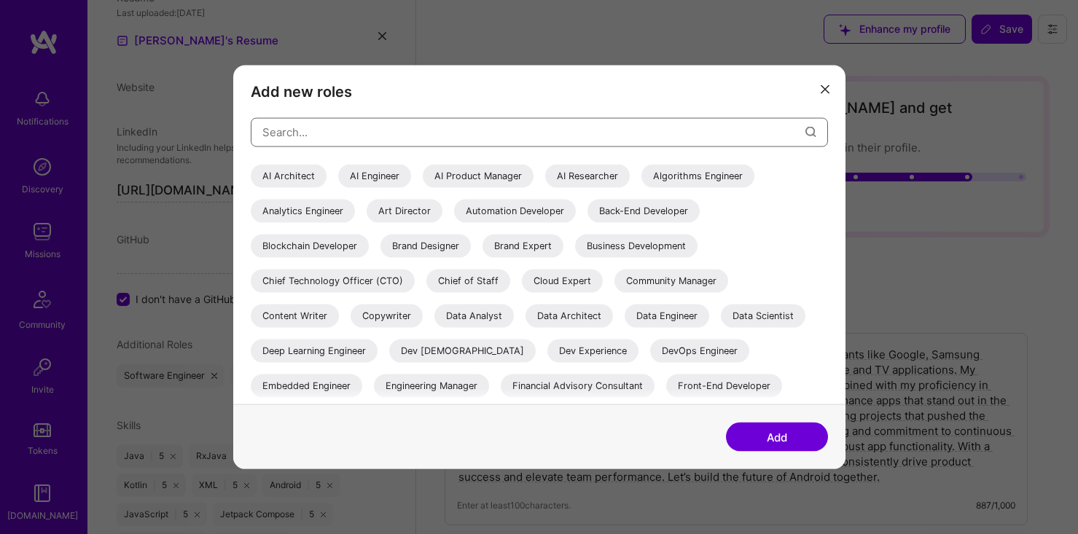
click at [451, 139] on input "modal" at bounding box center [533, 132] width 543 height 37
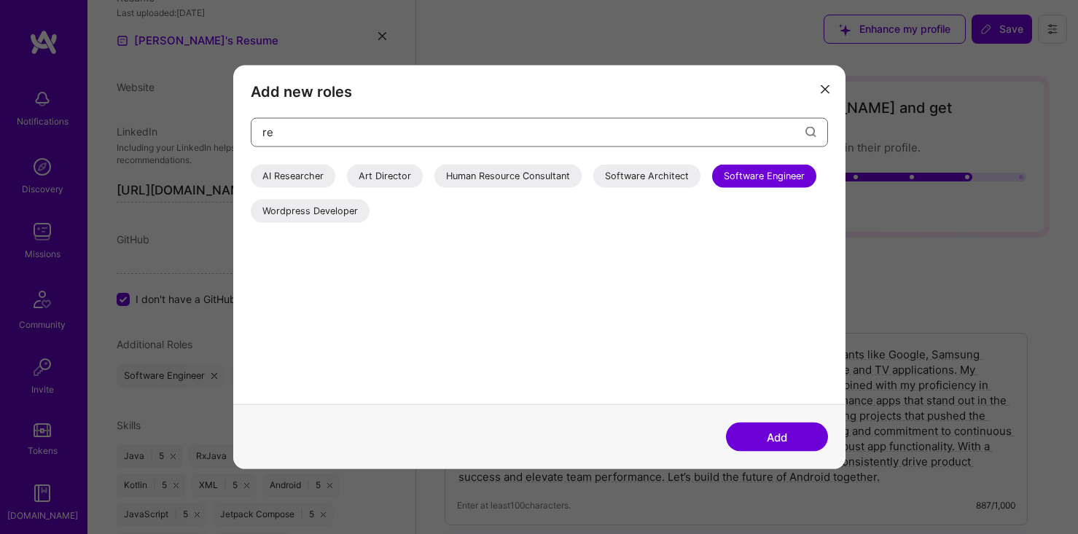
type input "re"
click at [792, 173] on div "Software Engineer" at bounding box center [764, 175] width 104 height 23
click at [826, 87] on icon "modal" at bounding box center [825, 89] width 9 height 9
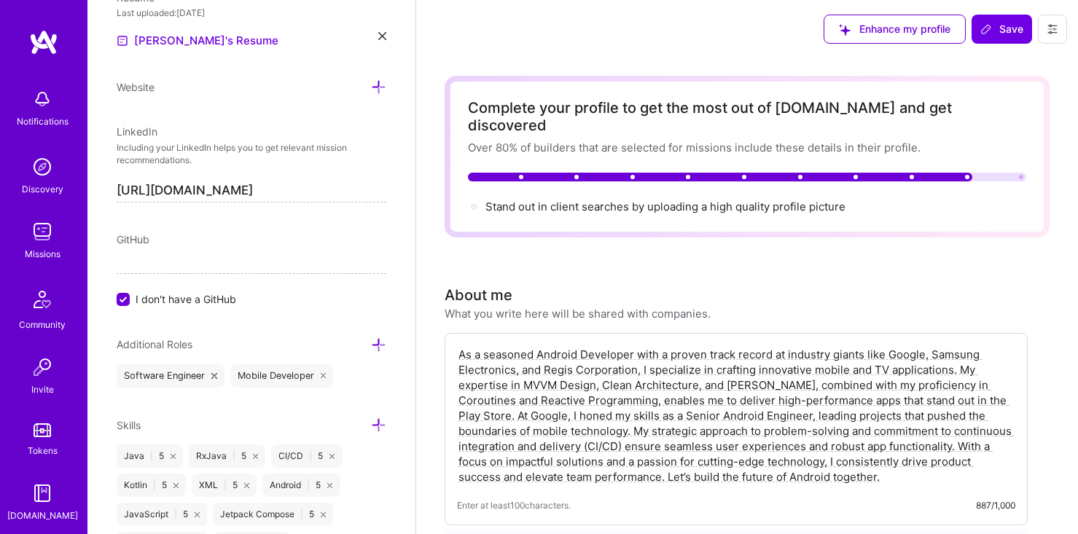
scroll to position [68, 0]
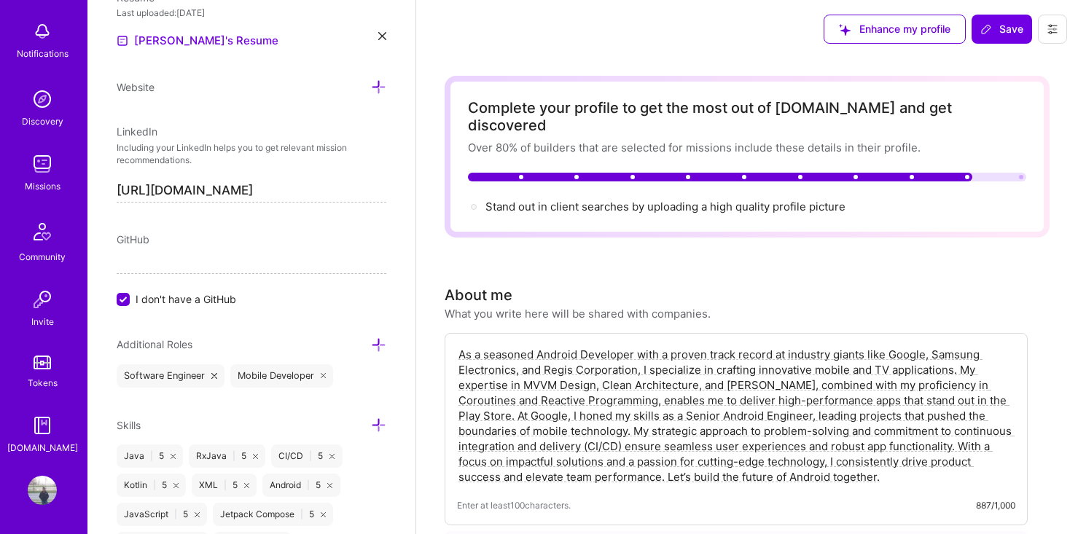
click at [44, 497] on img at bounding box center [42, 490] width 29 height 29
click at [46, 165] on img at bounding box center [42, 163] width 29 height 29
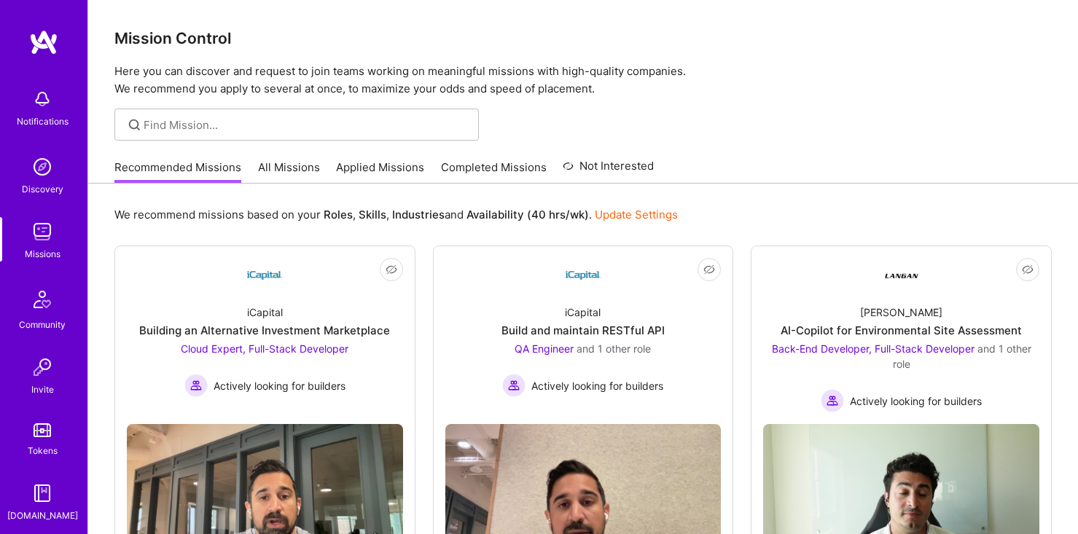
click at [294, 161] on link "All Missions" at bounding box center [289, 172] width 62 height 24
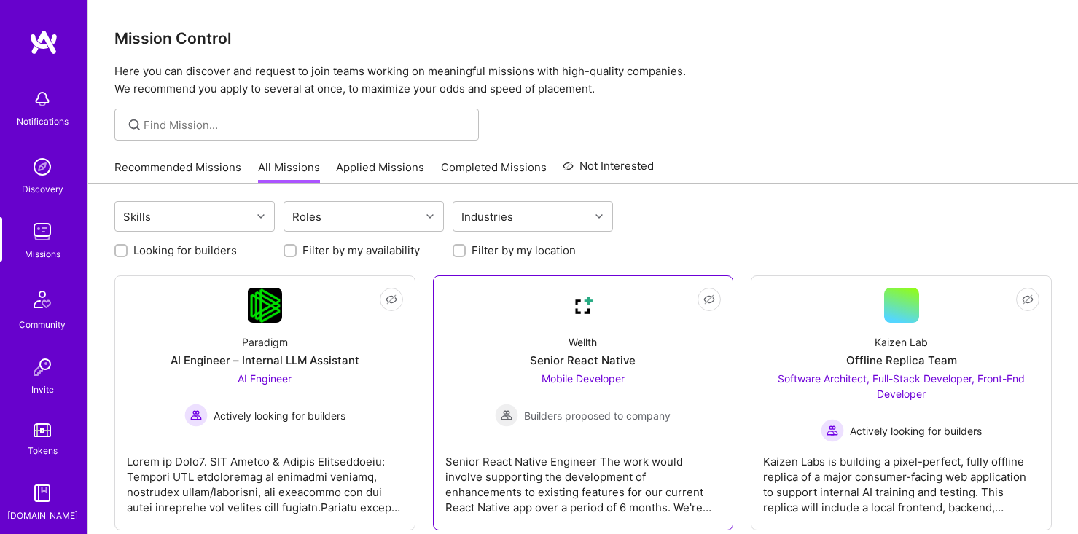
click at [557, 335] on div "Wellth Senior React Native Mobile Developer Builders proposed to company" at bounding box center [583, 375] width 276 height 104
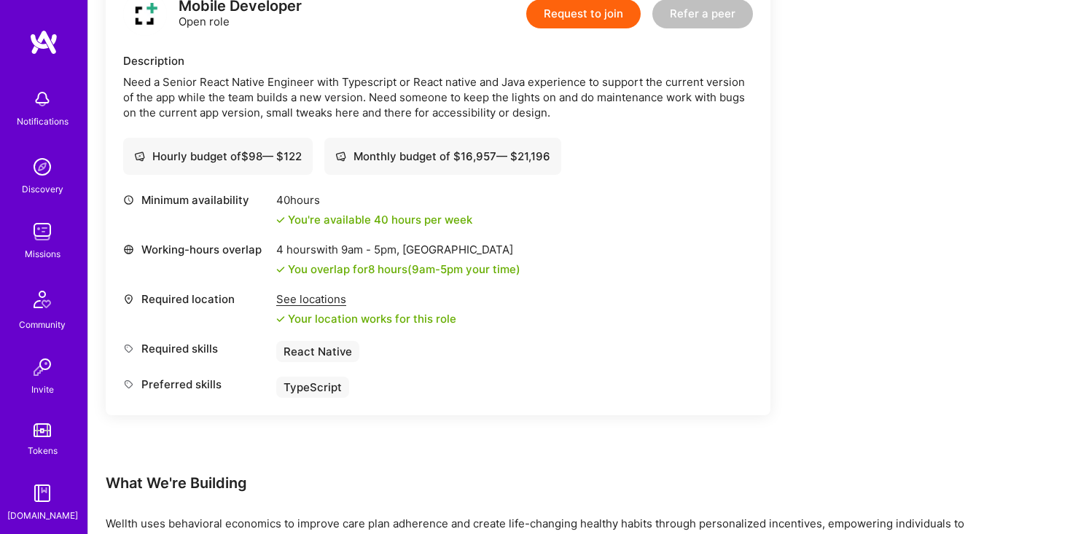
scroll to position [324, 0]
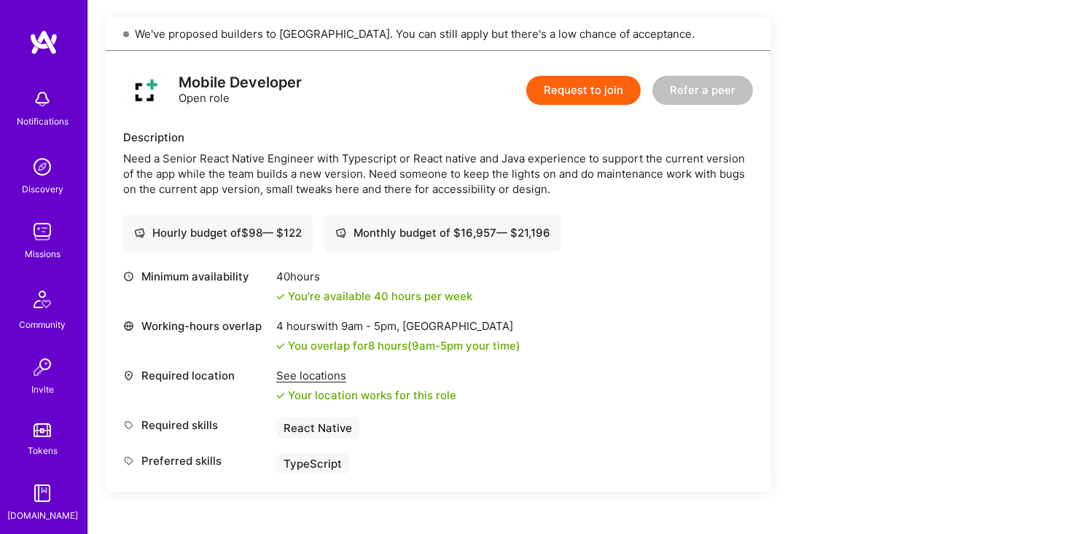
click at [577, 87] on button "Request to join" at bounding box center [583, 90] width 114 height 29
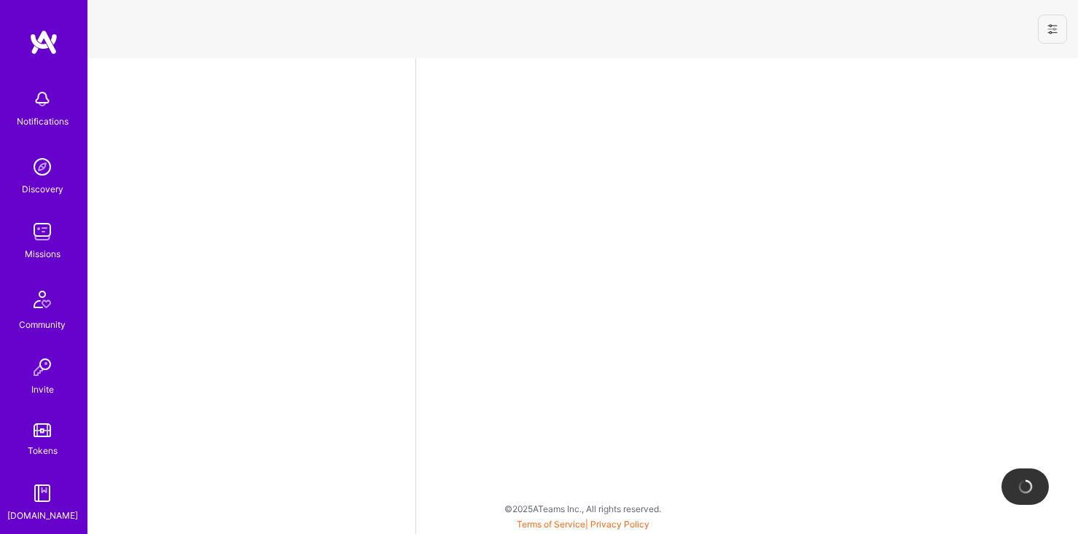
select select "US"
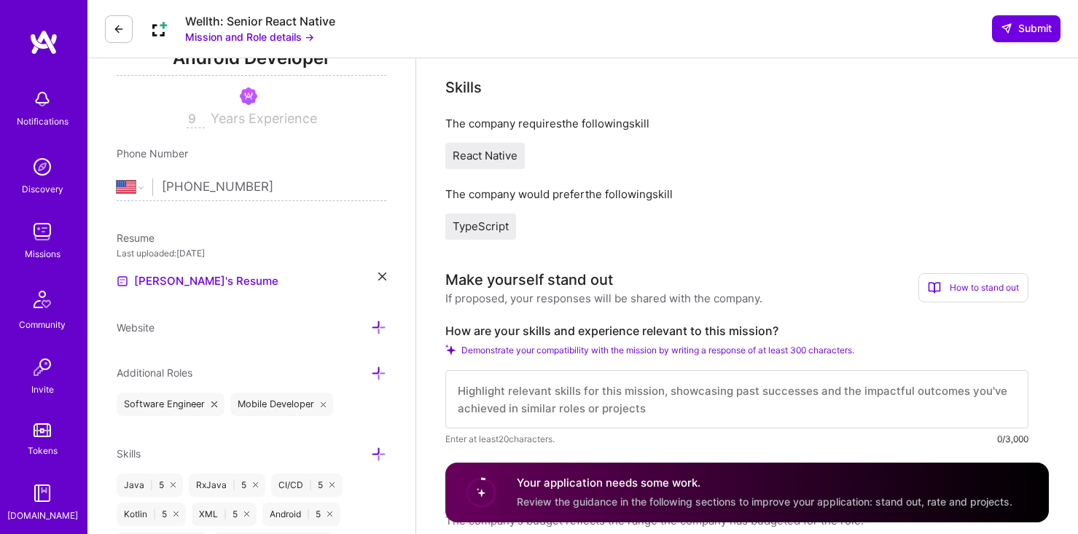
scroll to position [370, 0]
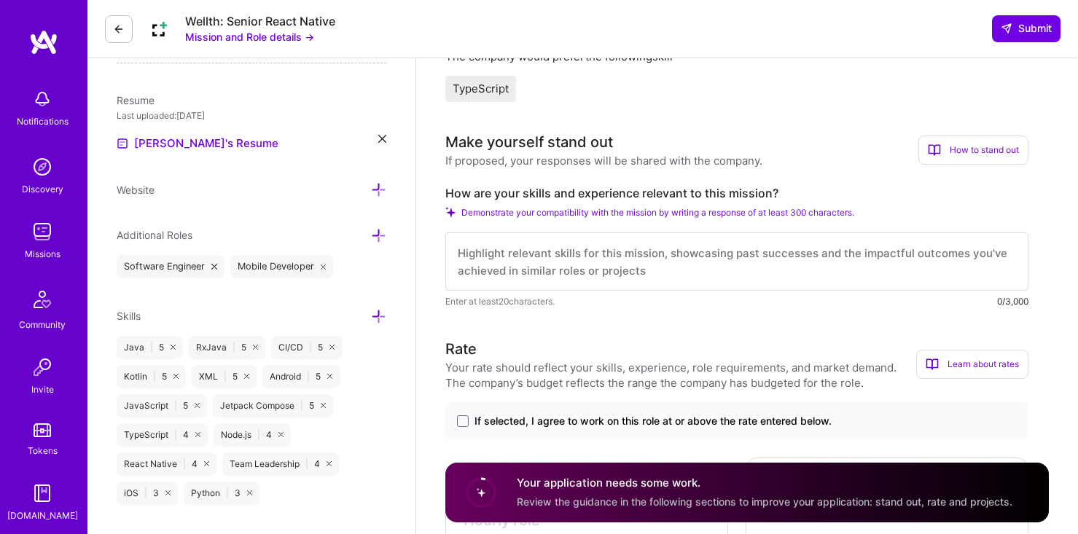
click at [535, 251] on textarea at bounding box center [736, 262] width 583 height 58
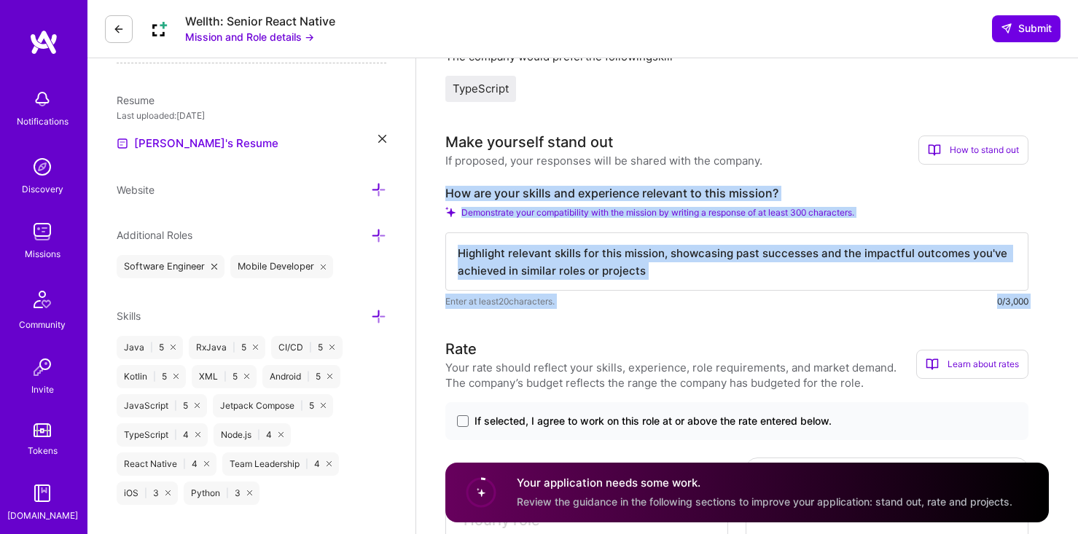
drag, startPoint x: 440, startPoint y: 178, endPoint x: 867, endPoint y: 326, distance: 452.8
copy div "How are your skills and experience relevant to this mission? Demonstrate your c…"
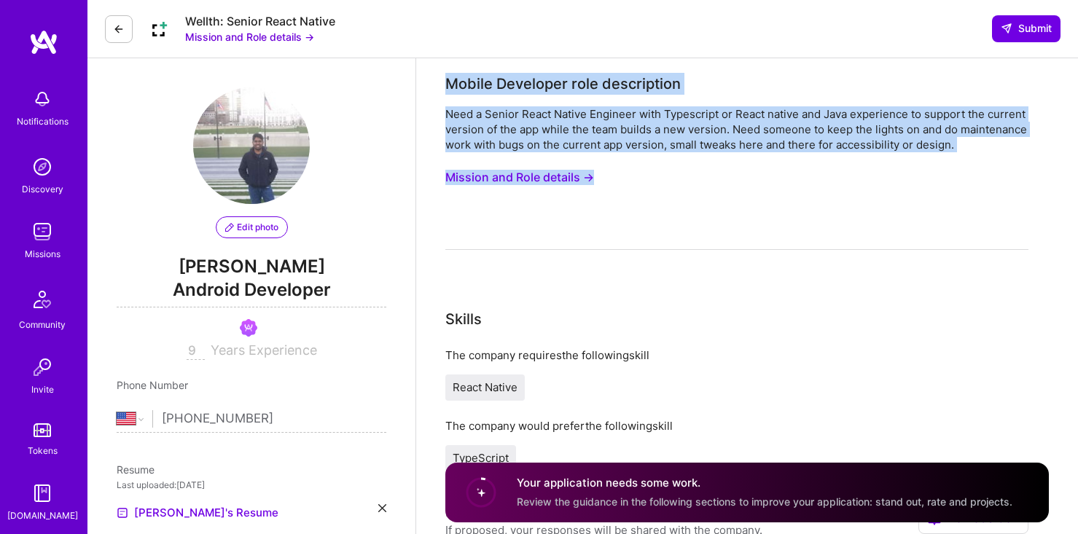
drag, startPoint x: 457, startPoint y: 81, endPoint x: 929, endPoint y: 173, distance: 481.4
copy div "Mobile Developer role description Need a Senior React Native Engineer with Type…"
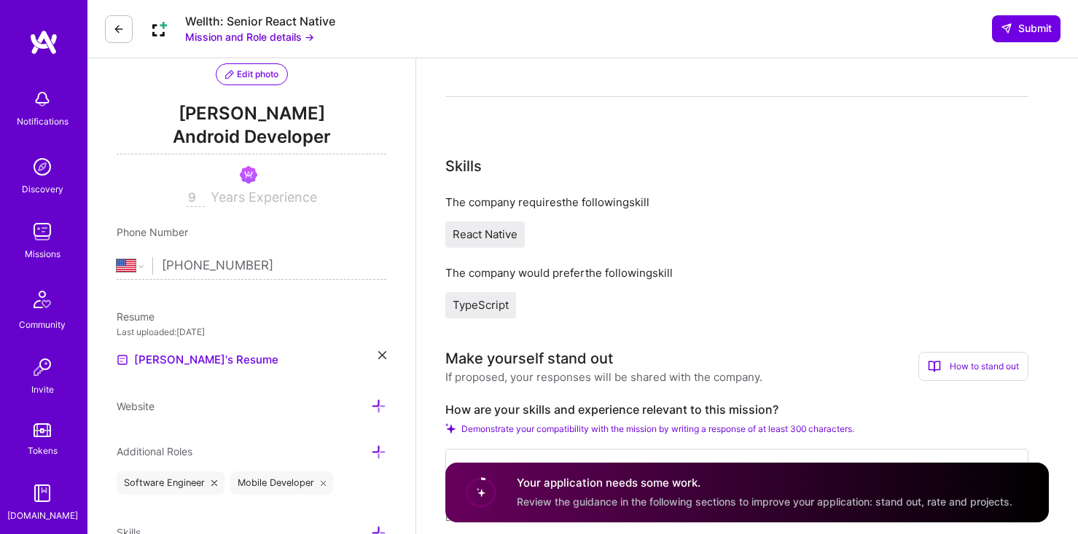
scroll to position [285, 0]
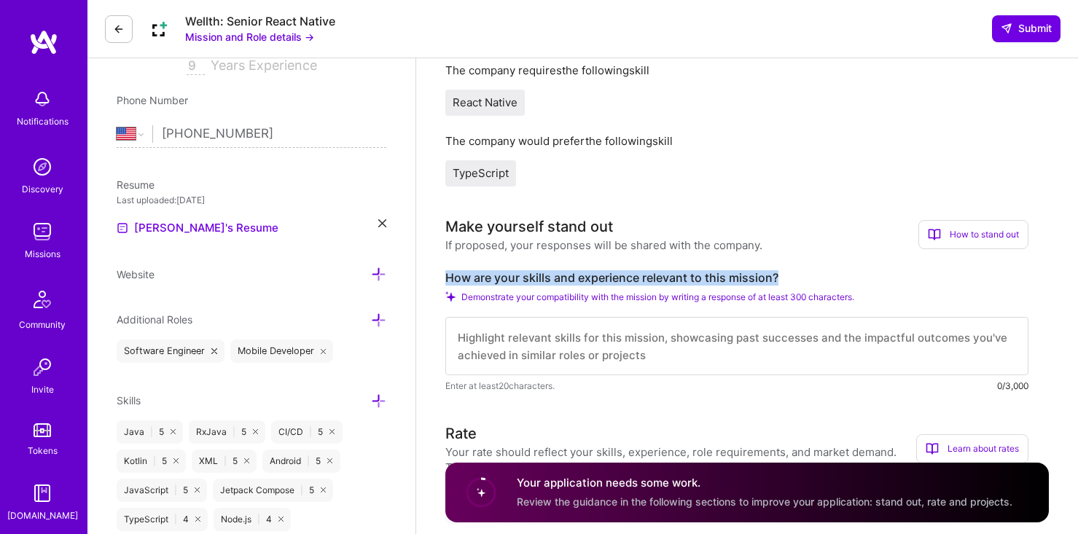
drag, startPoint x: 781, startPoint y: 272, endPoint x: 437, endPoint y: 271, distance: 344.8
copy label "How are your skills and experience relevant to this mission?"
click at [601, 355] on textarea at bounding box center [736, 346] width 583 height 58
paste textarea "I have extensive experience maintaining and enhancing production-grade mobile a…"
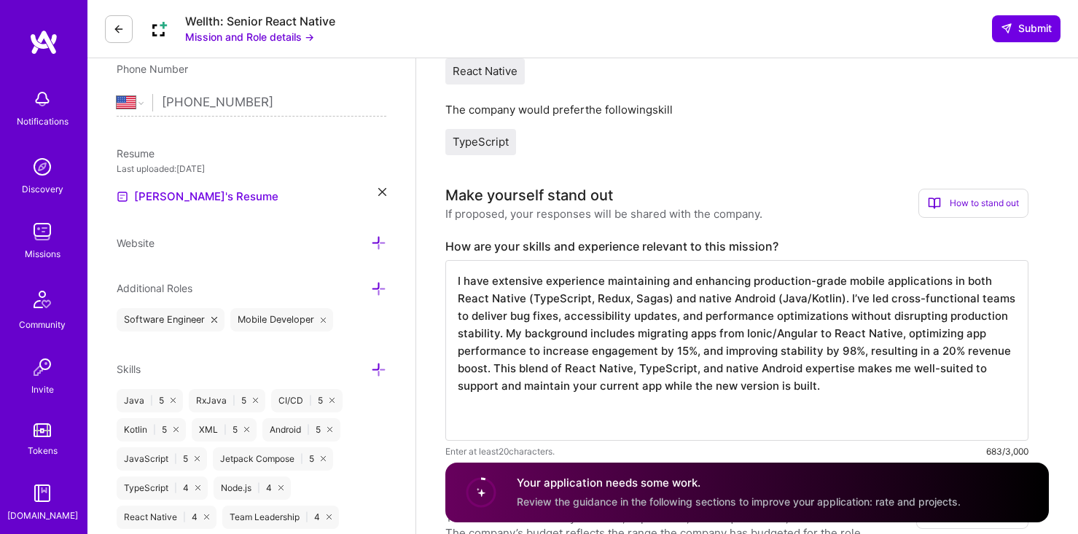
scroll to position [335, 0]
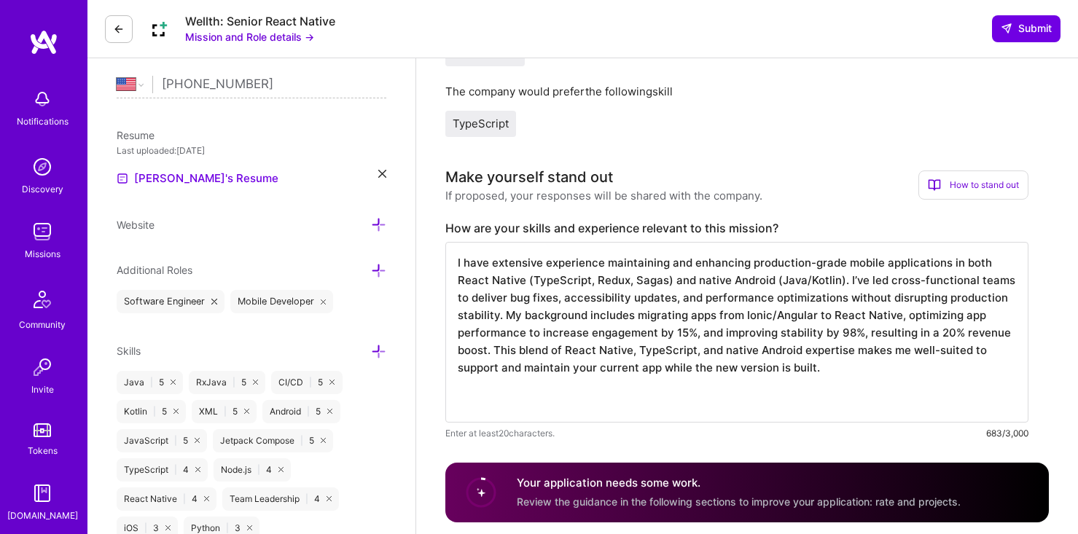
drag, startPoint x: 487, startPoint y: 348, endPoint x: 865, endPoint y: 328, distance: 378.2
click at [865, 328] on textarea "I have extensive experience maintaining and enhancing production-grade mobile a…" at bounding box center [736, 332] width 583 height 181
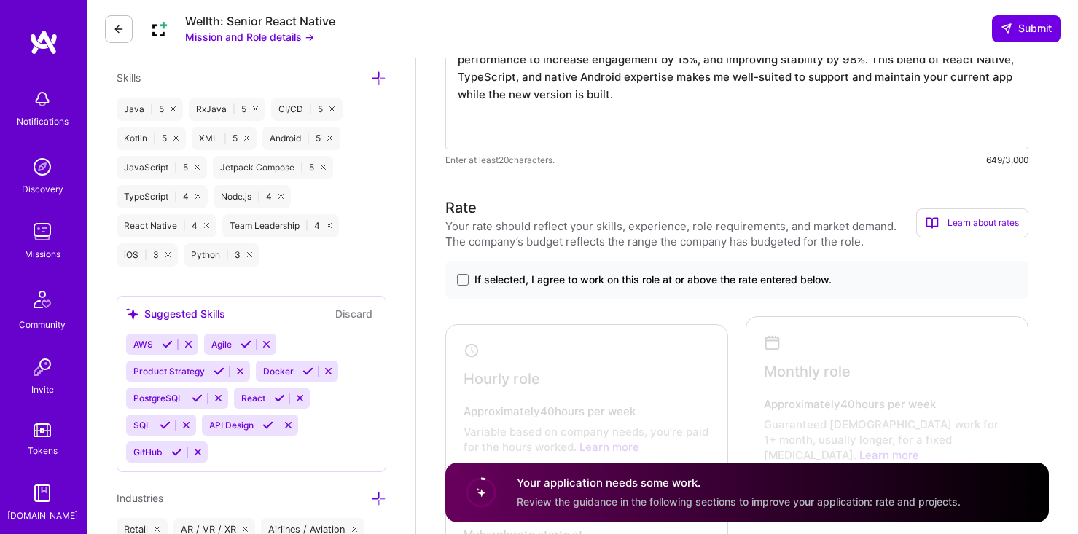
scroll to position [669, 0]
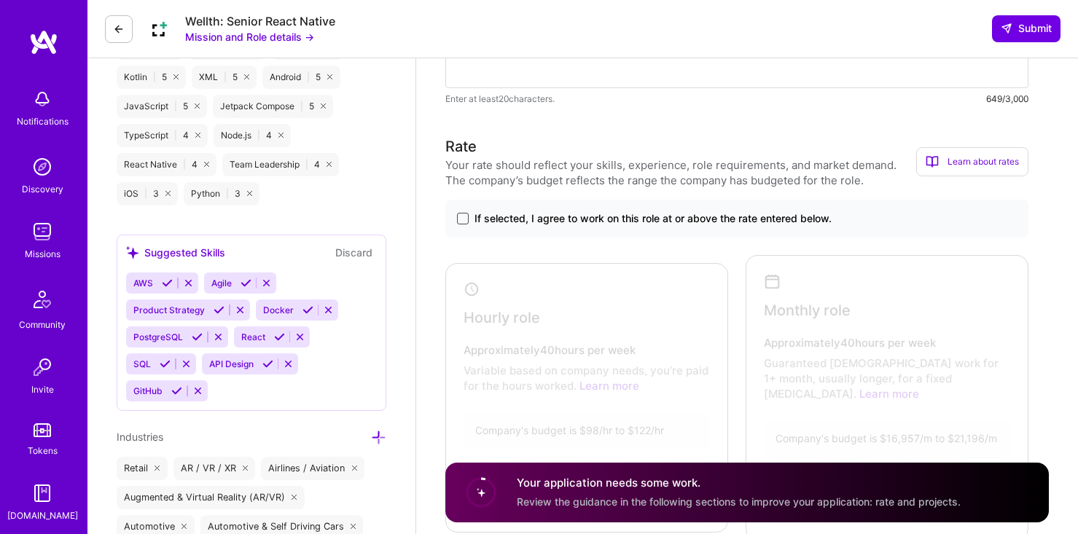
type textarea "I have extensive experience maintaining and enhancing production-grade mobile a…"
click at [464, 218] on span at bounding box center [463, 219] width 12 height 12
click at [0, 0] on input "If selected, I agree to work on this role at or above the rate entered below." at bounding box center [0, 0] width 0 height 0
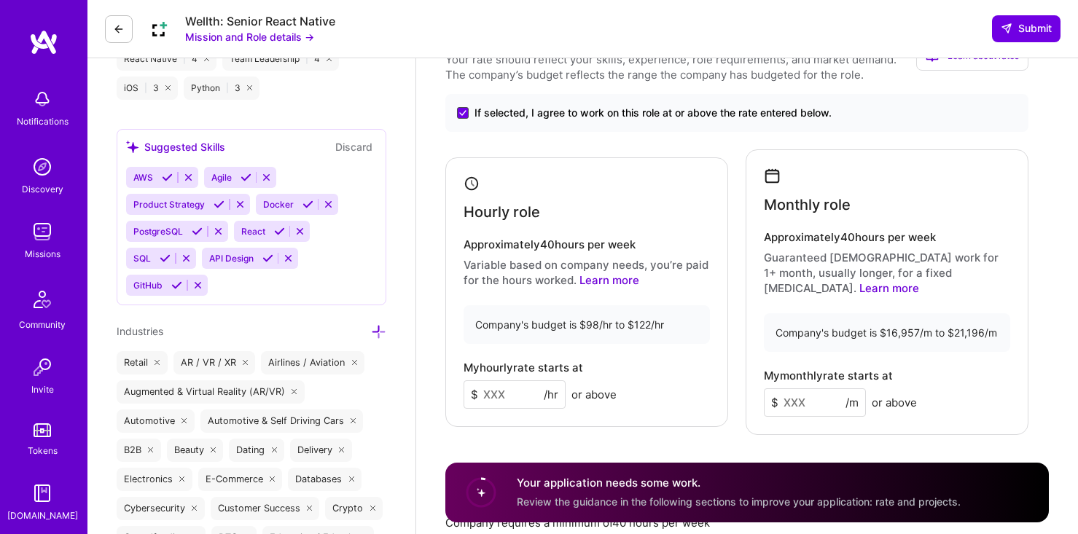
scroll to position [779, 0]
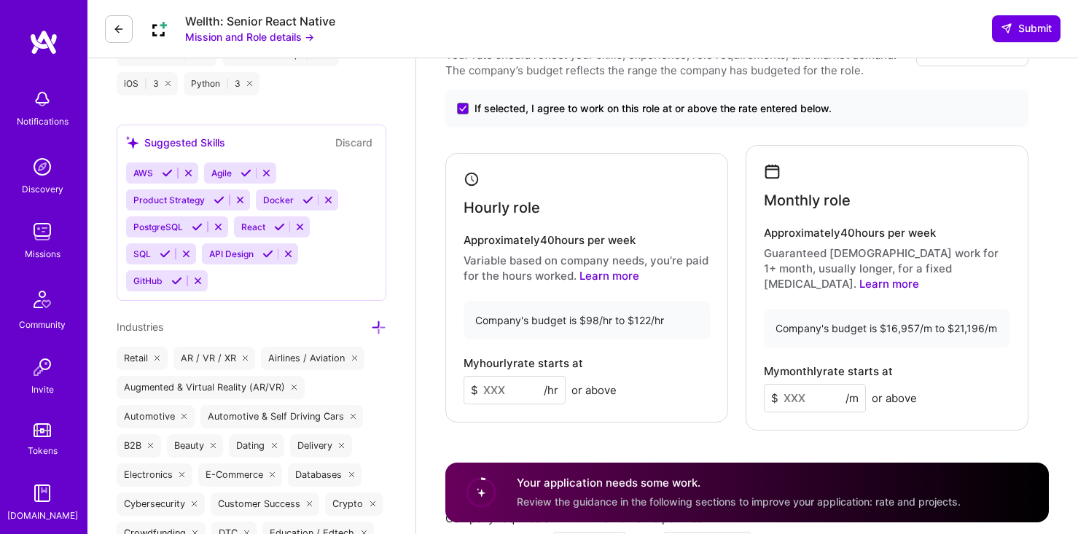
click at [518, 376] on input at bounding box center [515, 390] width 102 height 28
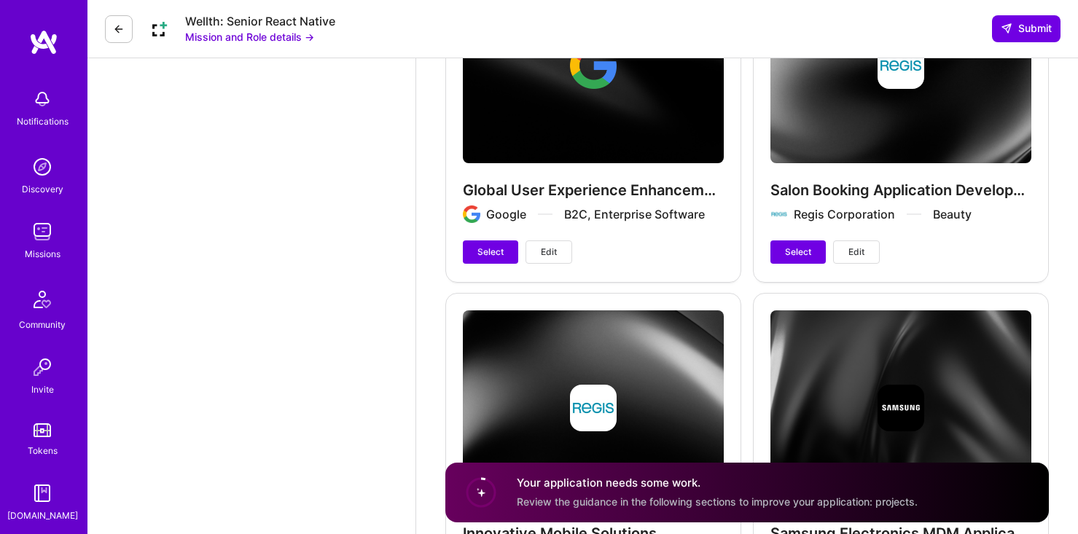
scroll to position [2436, 0]
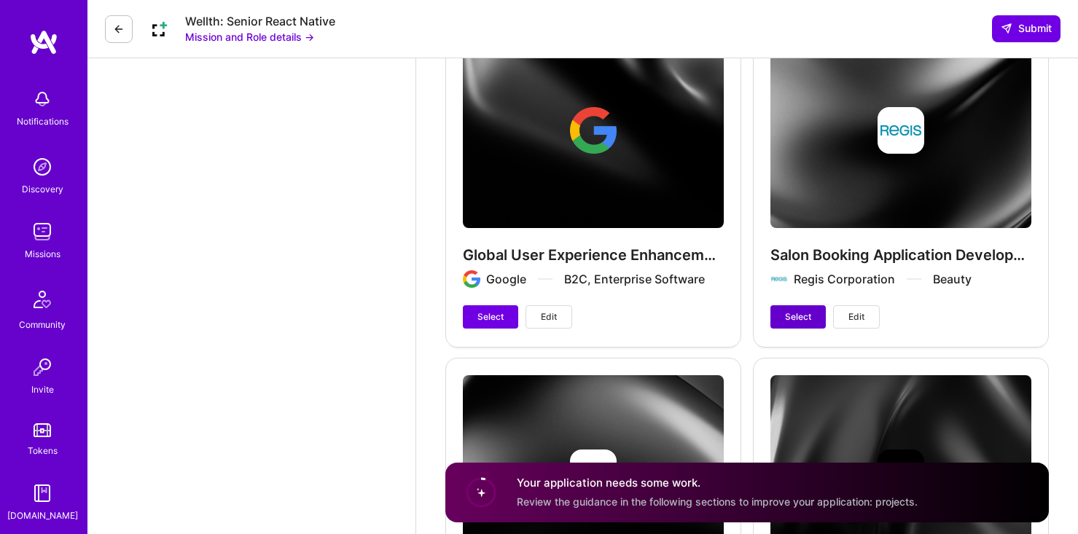
type input "100"
click at [804, 311] on span "Select" at bounding box center [798, 317] width 26 height 13
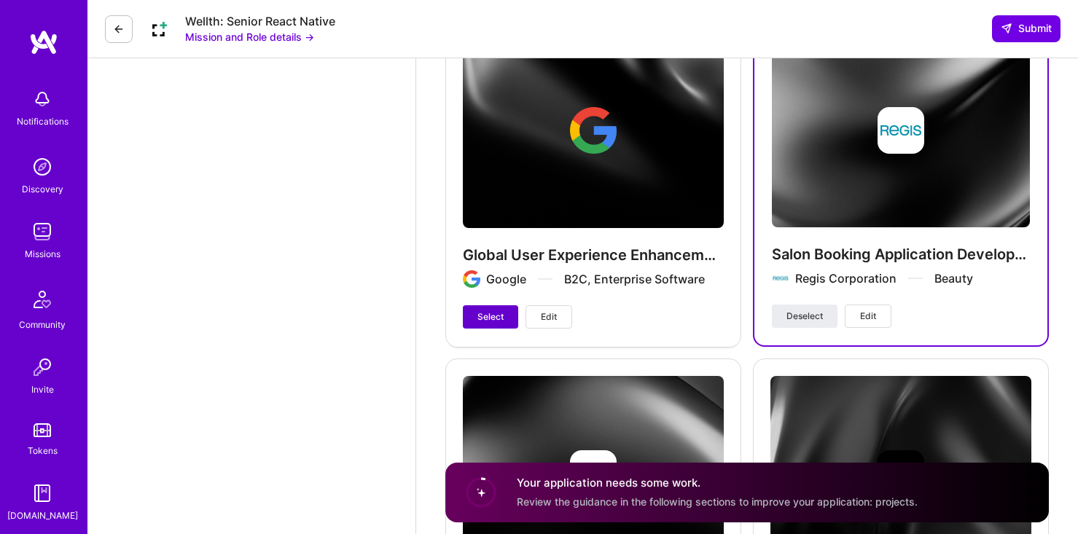
click at [502, 311] on span "Select" at bounding box center [490, 317] width 26 height 13
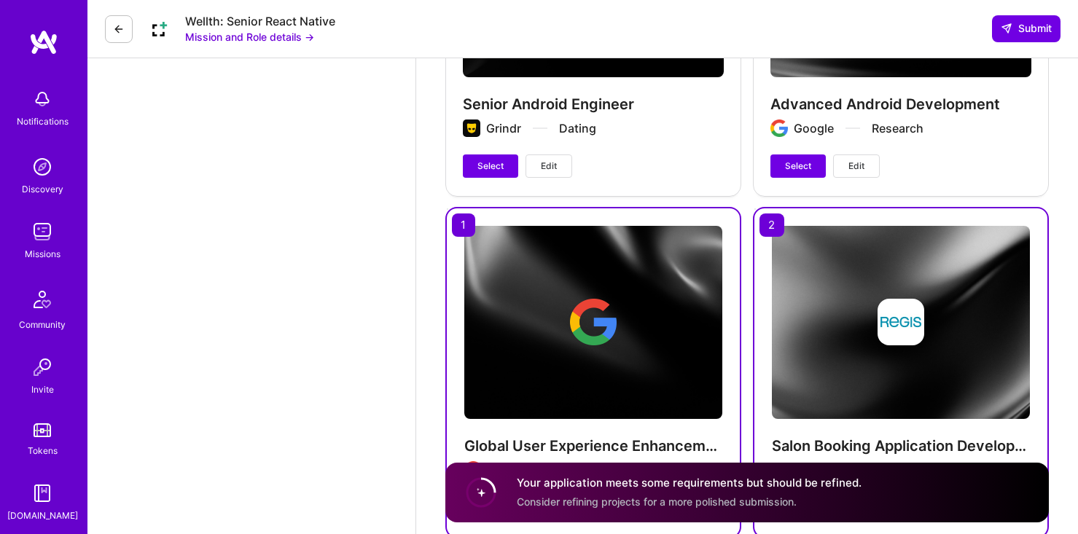
scroll to position [2078, 0]
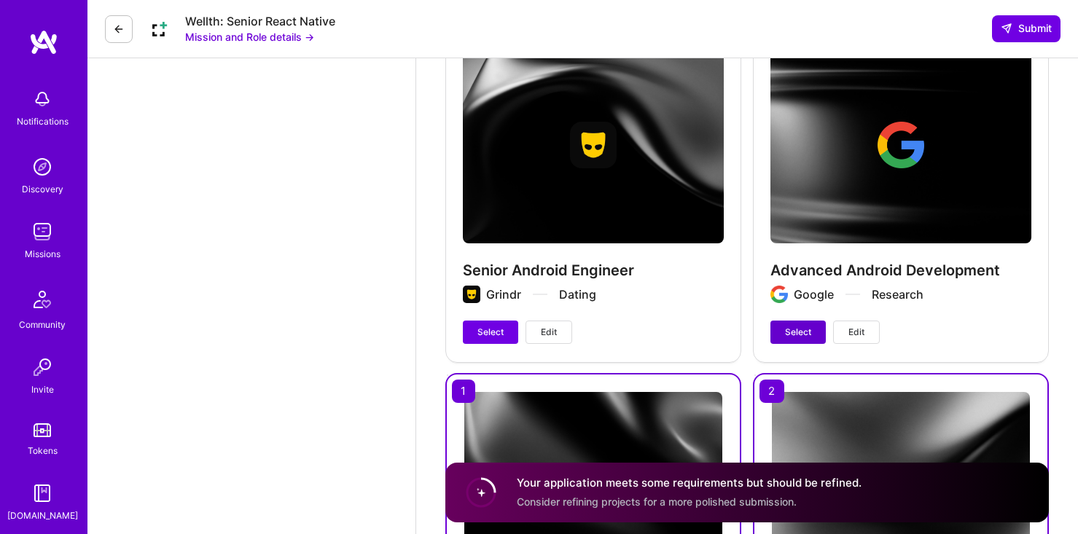
click at [792, 326] on span "Select" at bounding box center [798, 332] width 26 height 13
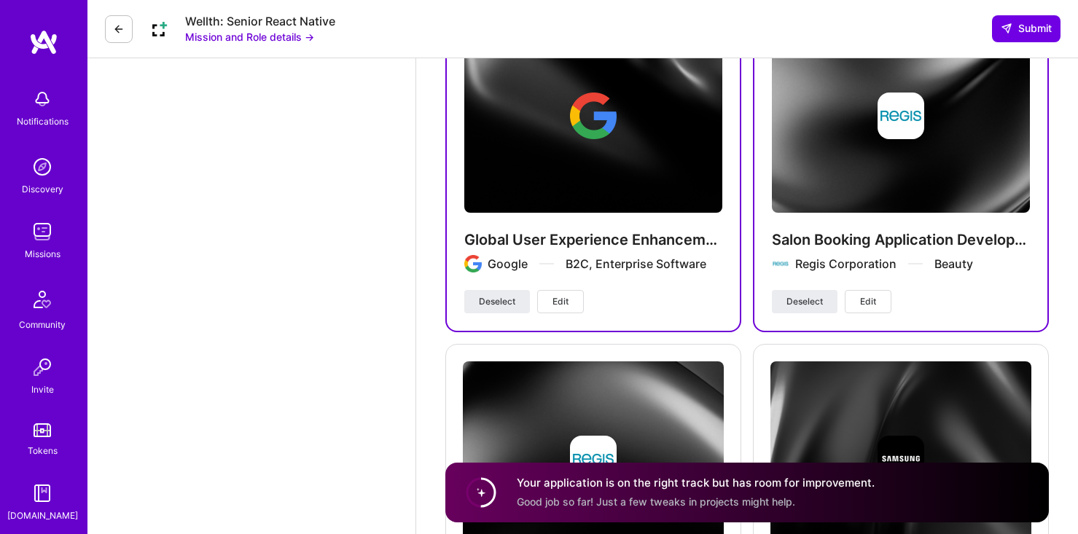
scroll to position [2129, 0]
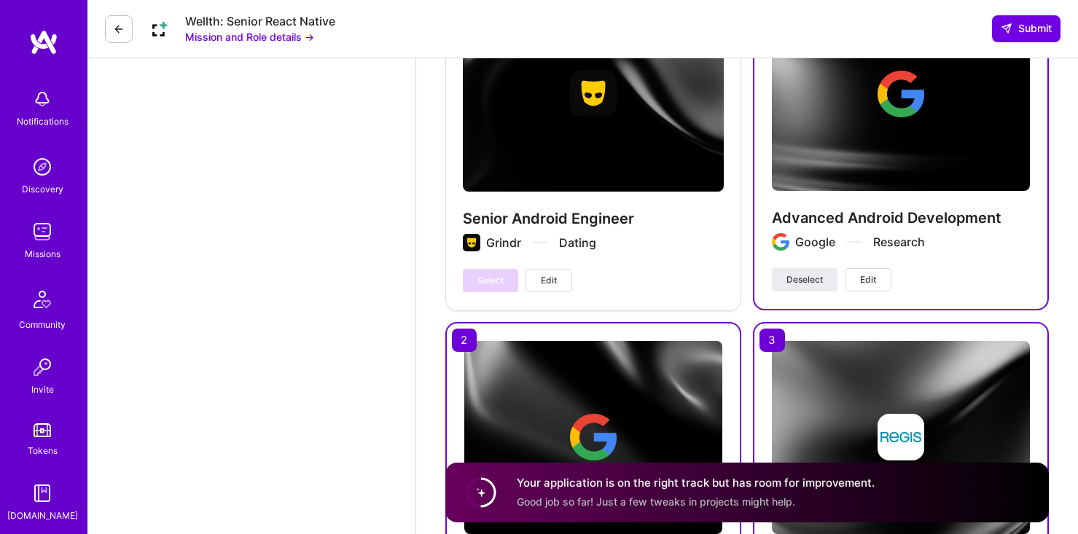
click at [551, 274] on span "Edit" at bounding box center [549, 280] width 16 height 13
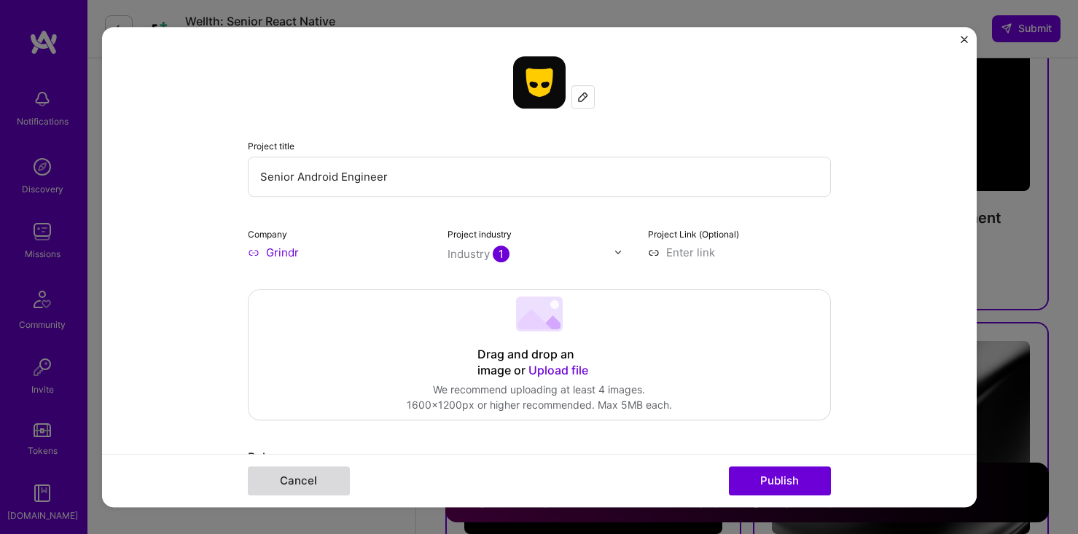
click at [325, 481] on button "Cancel" at bounding box center [299, 481] width 102 height 29
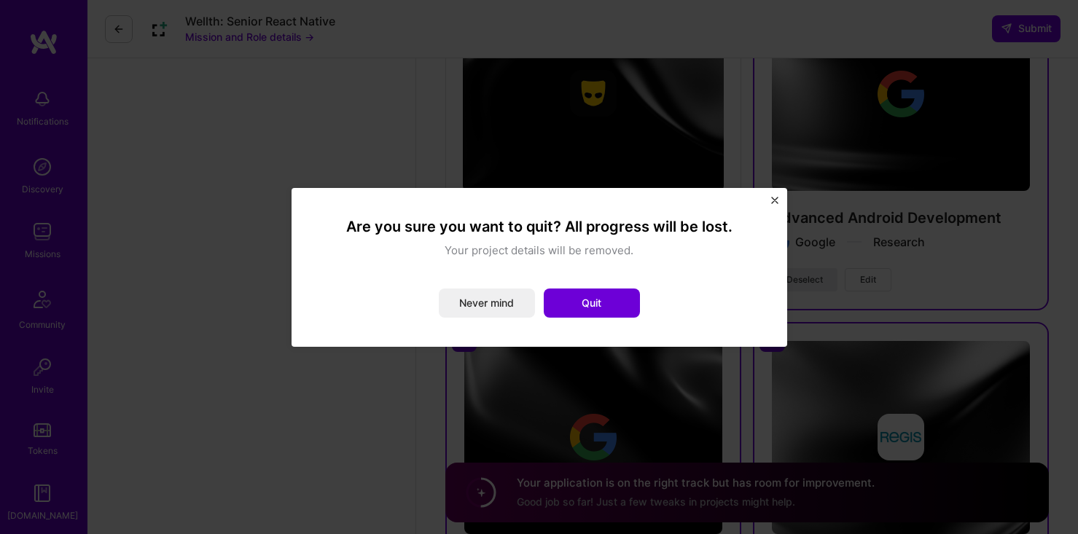
click at [774, 197] on img "Close" at bounding box center [774, 200] width 7 height 7
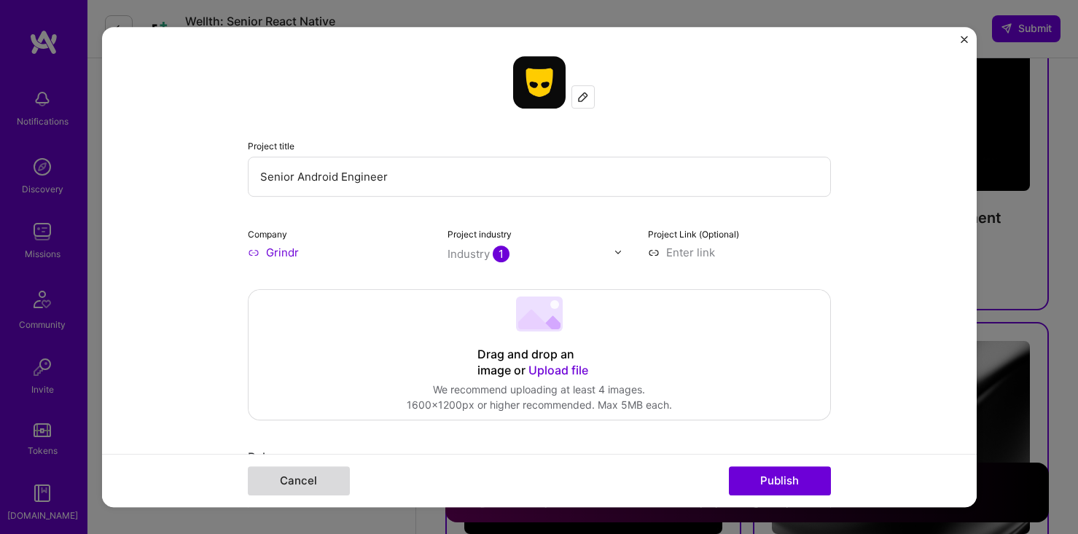
click at [316, 489] on button "Cancel" at bounding box center [299, 481] width 102 height 29
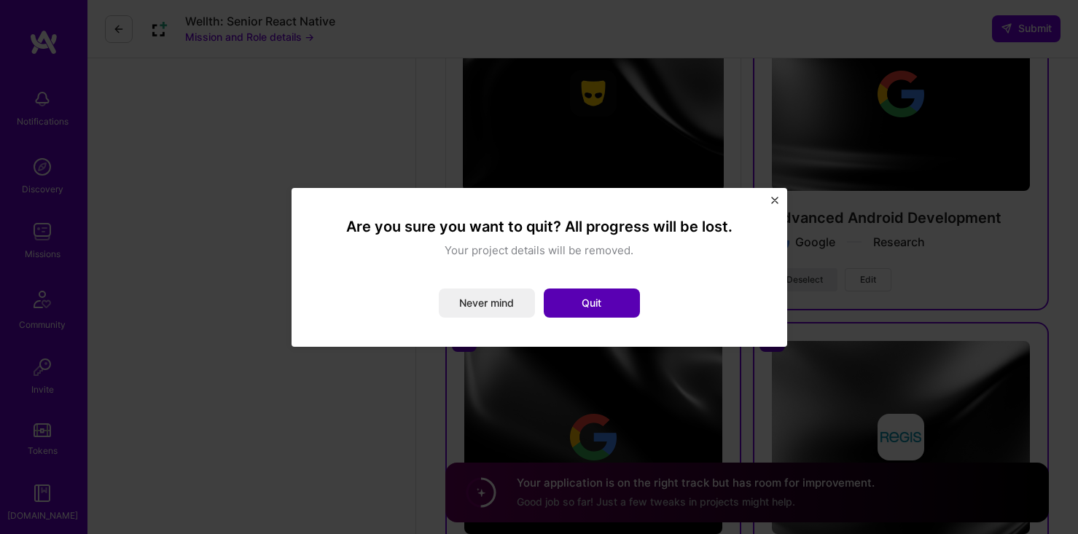
click at [616, 300] on button "Quit" at bounding box center [592, 303] width 96 height 29
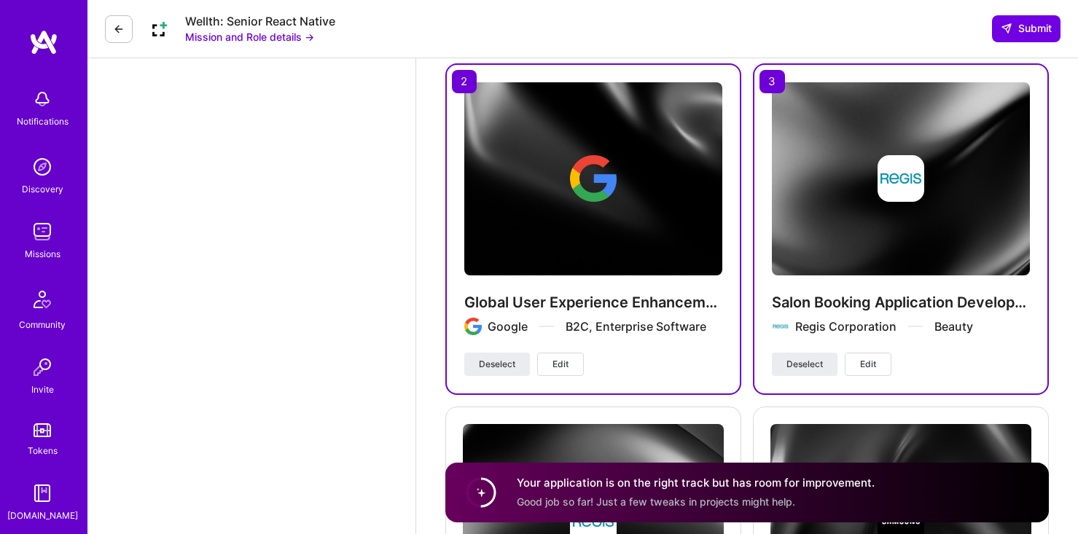
scroll to position [2377, 0]
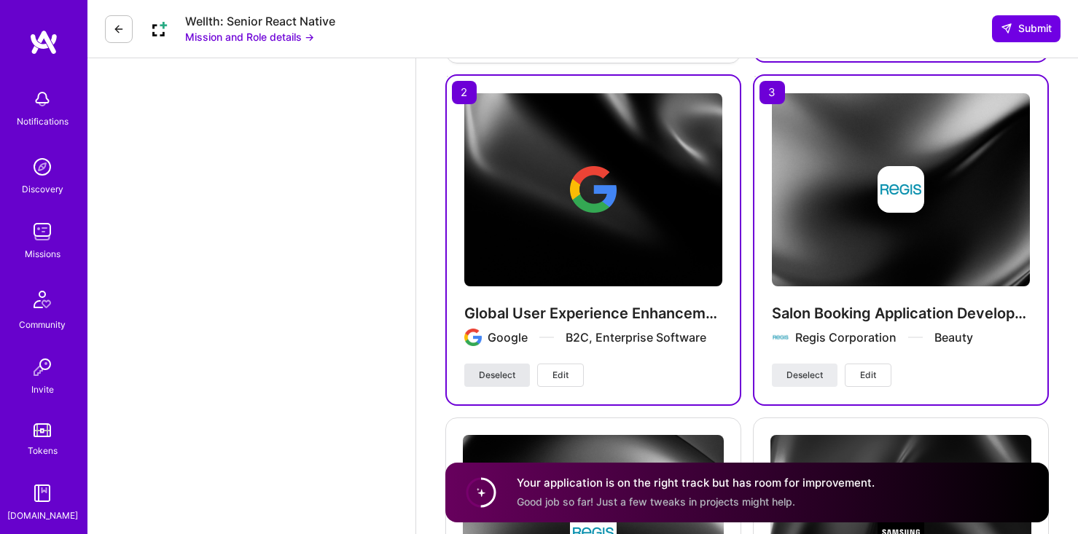
click at [520, 364] on button "Deselect" at bounding box center [497, 375] width 66 height 23
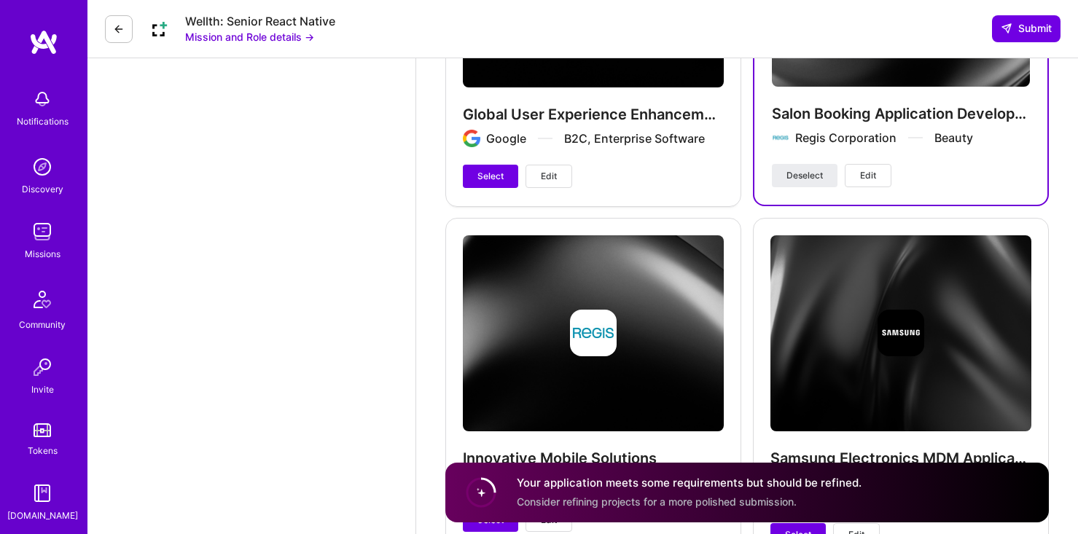
scroll to position [2694, 0]
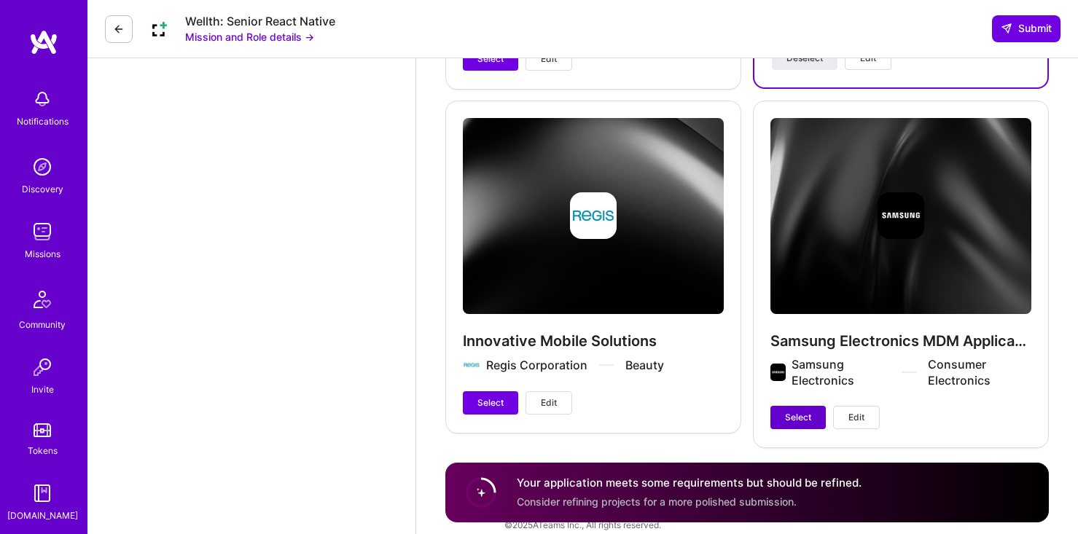
click at [812, 406] on button "Select" at bounding box center [798, 417] width 55 height 23
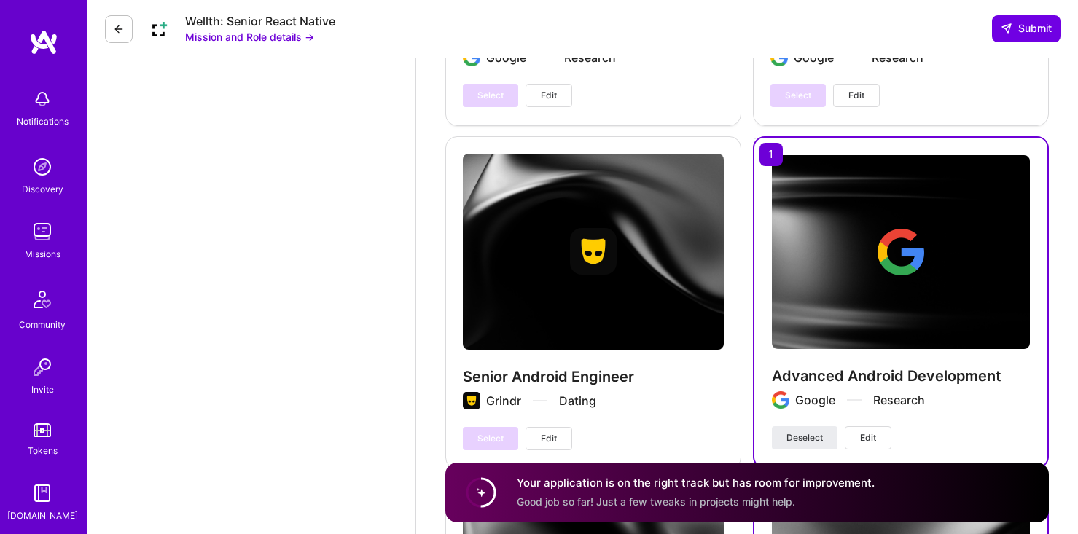
scroll to position [1684, 0]
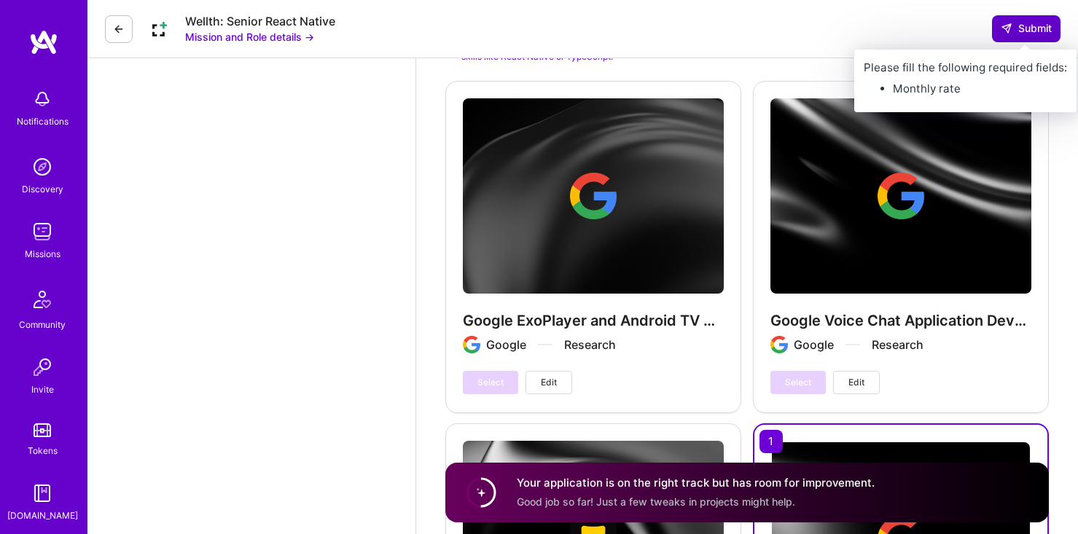
click at [1027, 27] on span "Submit" at bounding box center [1026, 28] width 51 height 15
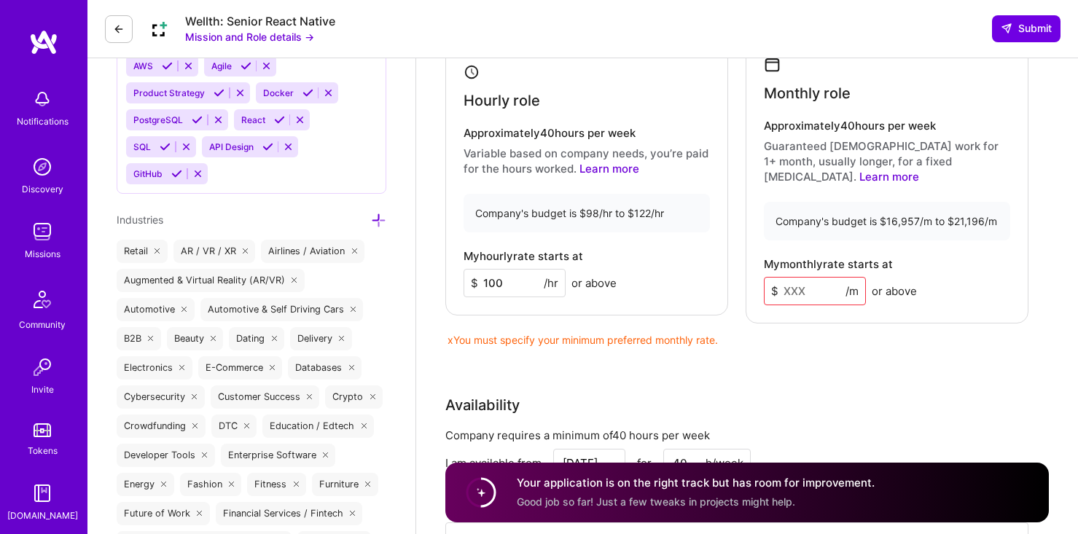
scroll to position [863, 0]
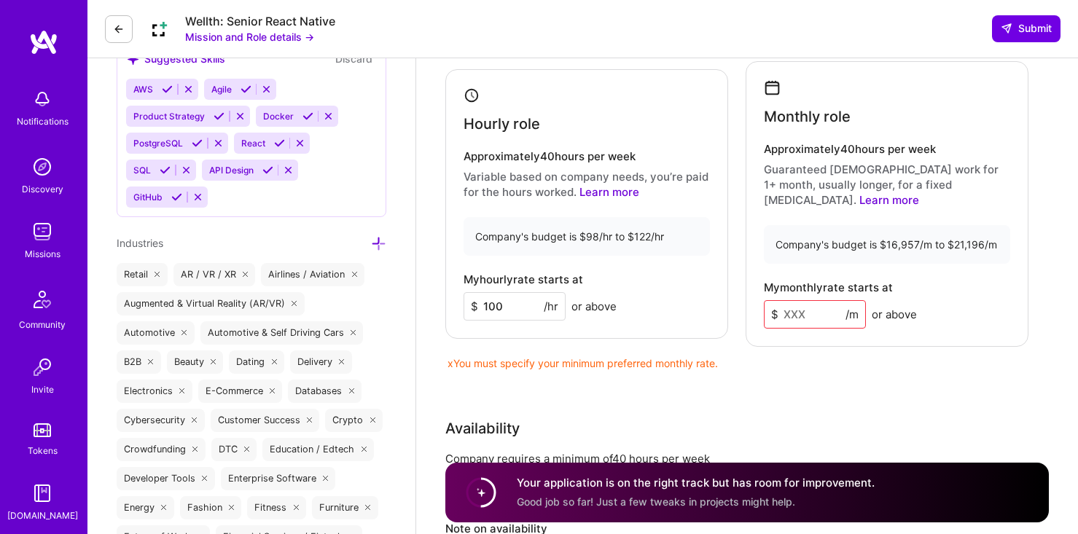
click at [804, 307] on input at bounding box center [815, 314] width 102 height 28
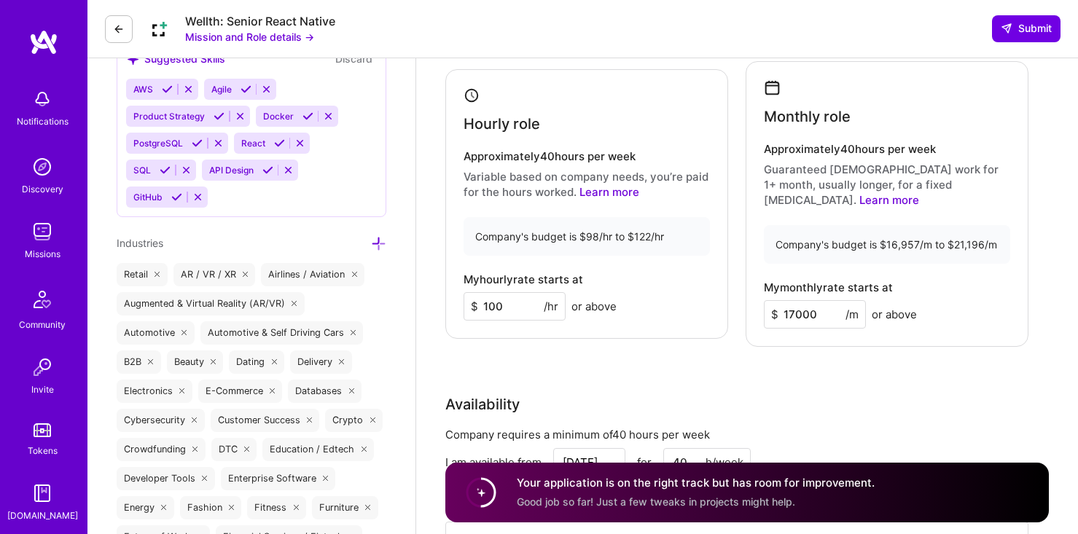
type input "17000"
click at [853, 363] on div "Rate Your rate should reflect your skills, experience, role requirements, and m…" at bounding box center [747, 271] width 604 height 658
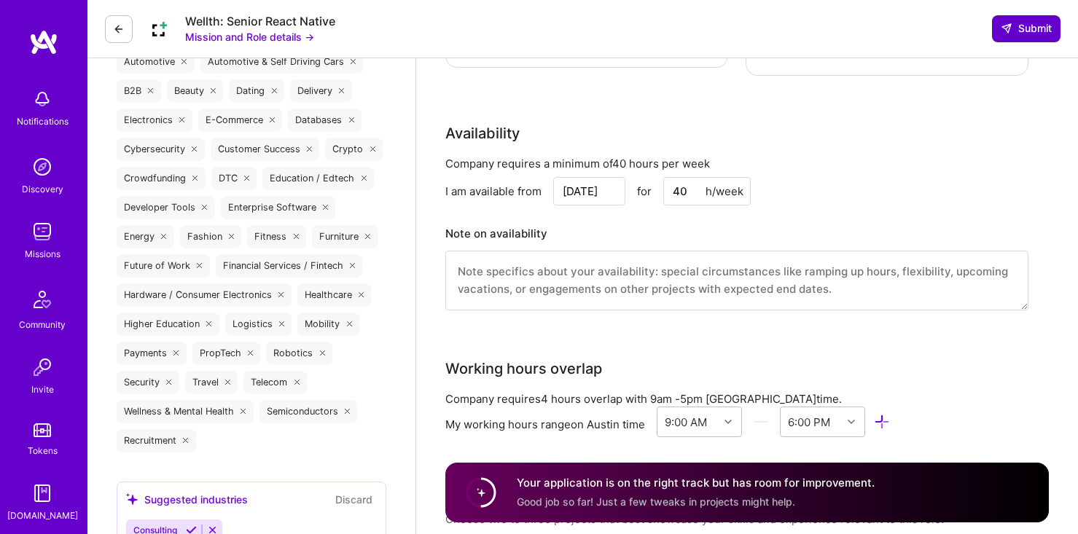
click at [1029, 33] on span "Submit" at bounding box center [1026, 28] width 51 height 15
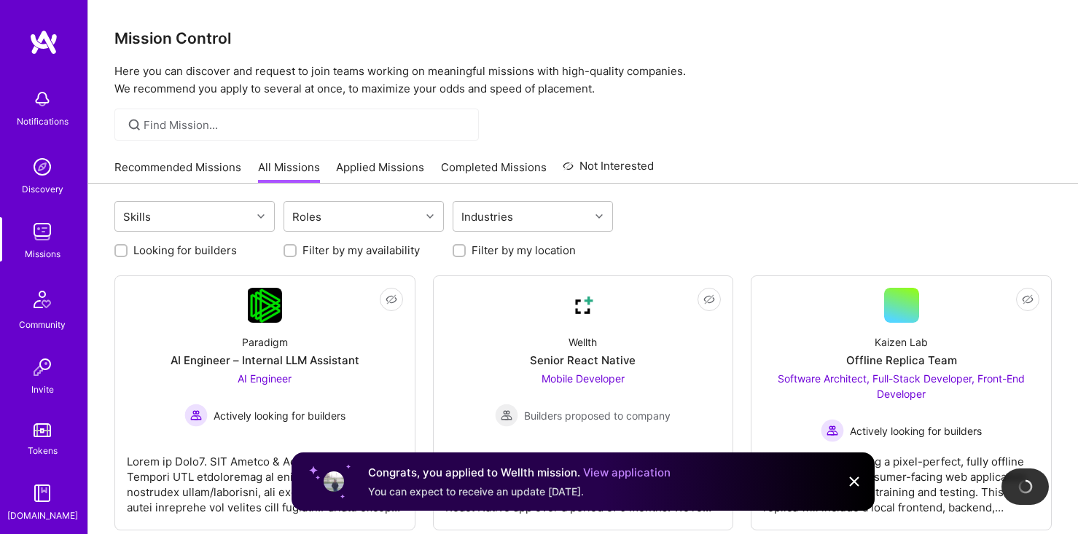
click at [631, 472] on link "View application" at bounding box center [626, 473] width 87 height 14
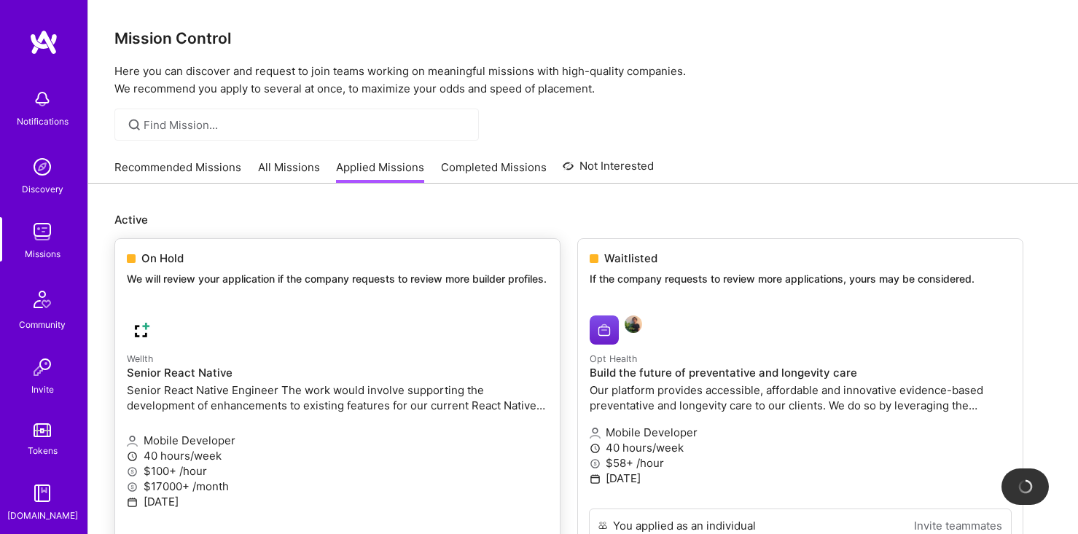
click at [168, 413] on p "Senior React Native Engineer The work would involve supporting the development …" at bounding box center [337, 398] width 421 height 31
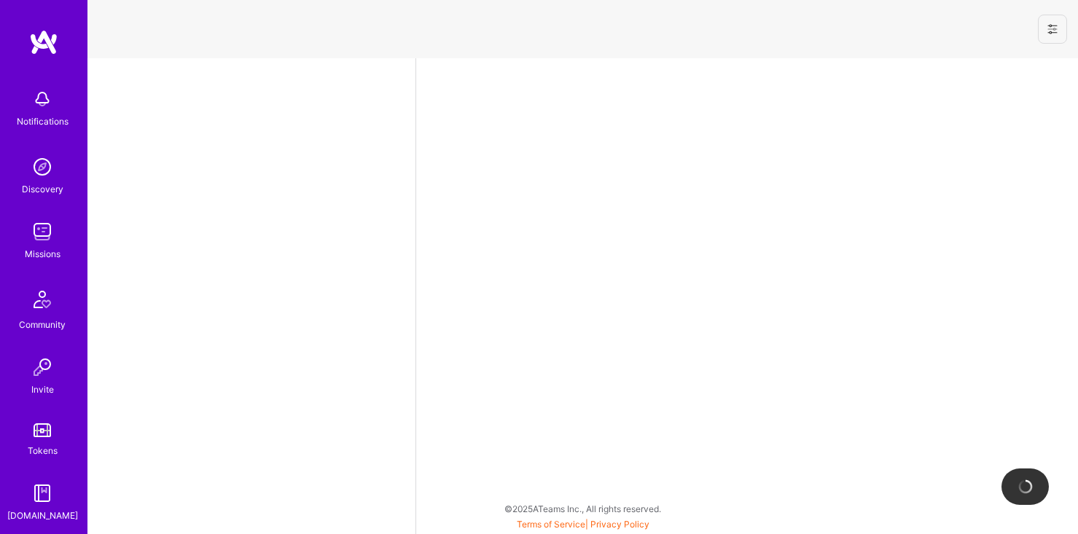
select select "US"
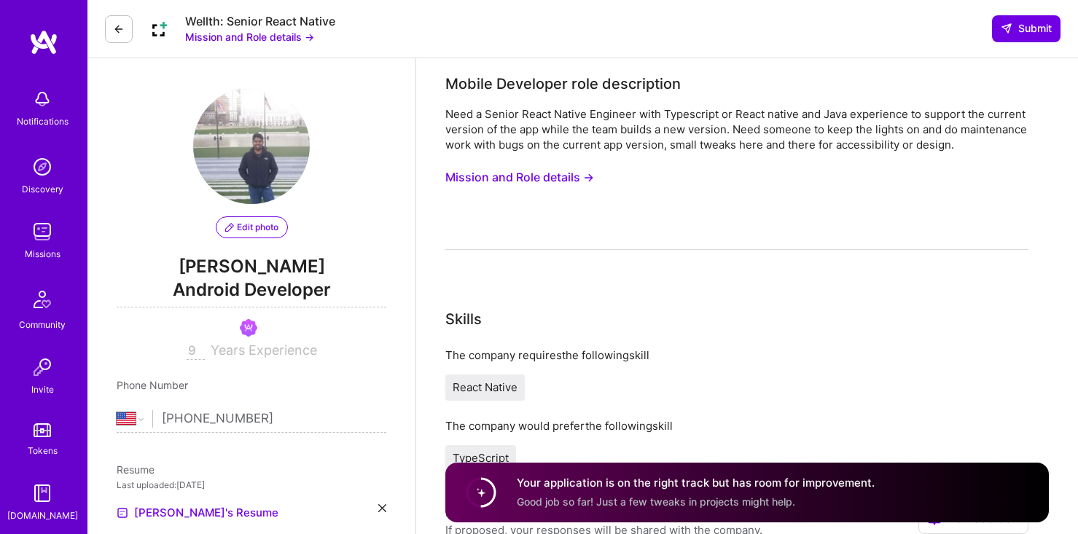
click at [504, 173] on button "Mission and Role details →" at bounding box center [519, 177] width 149 height 27
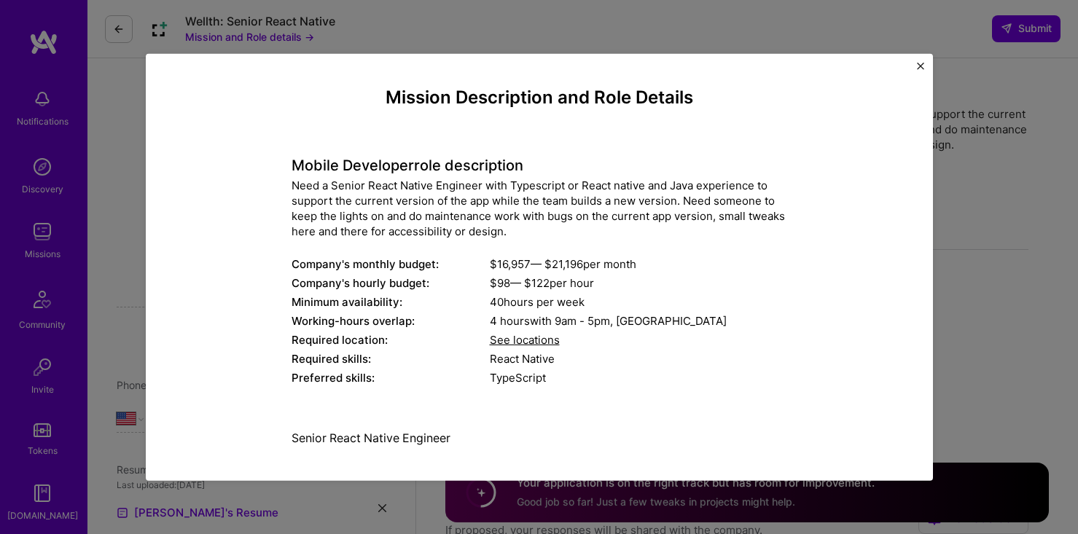
click at [921, 62] on img "Close" at bounding box center [920, 65] width 7 height 7
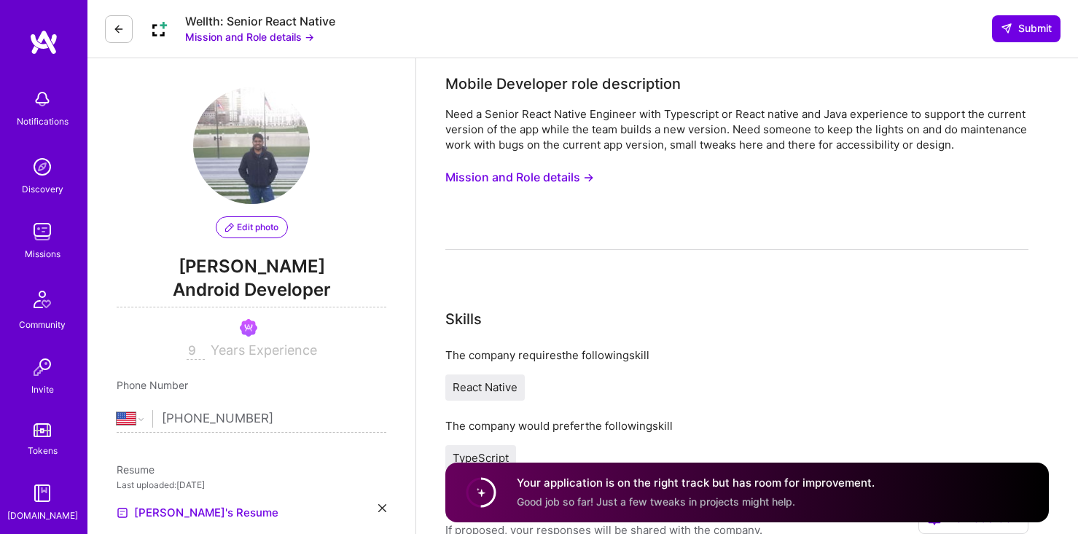
click at [241, 32] on button "Mission and Role details →" at bounding box center [249, 36] width 129 height 15
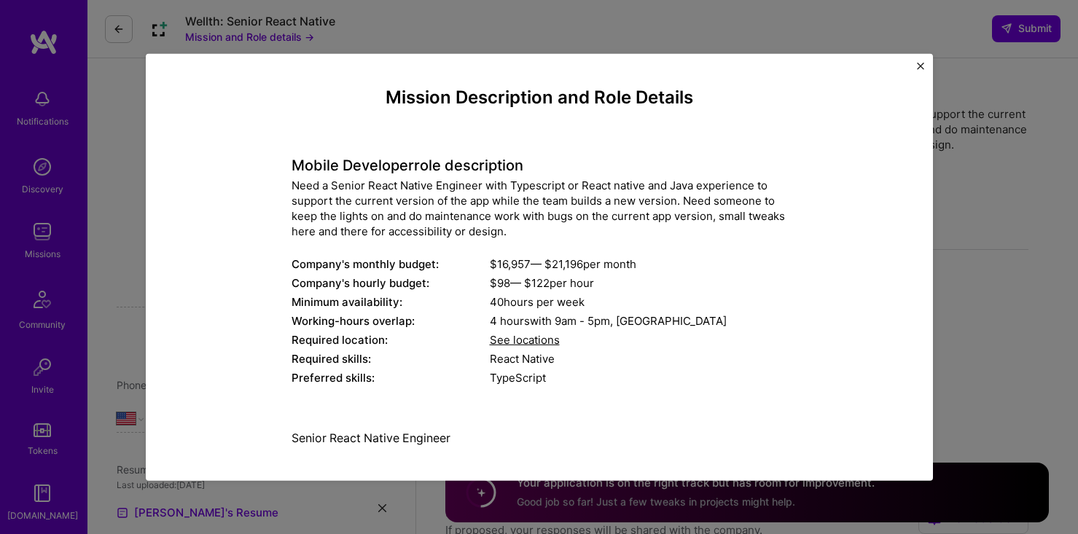
click at [150, 34] on div "Mission Description and Role Details Mobile Developer role description Need a S…" at bounding box center [539, 267] width 1078 height 534
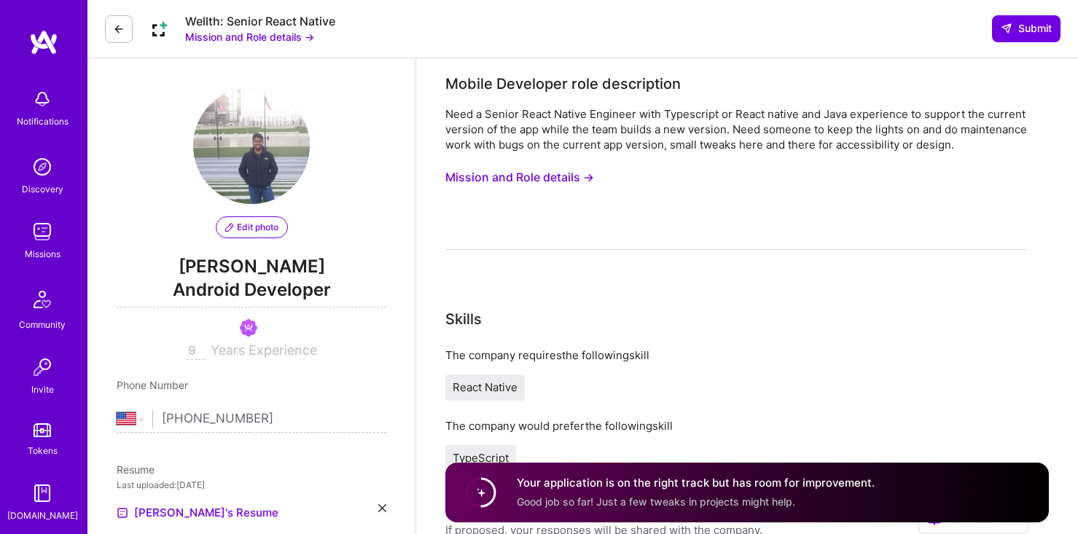
click at [127, 32] on button at bounding box center [119, 29] width 28 height 28
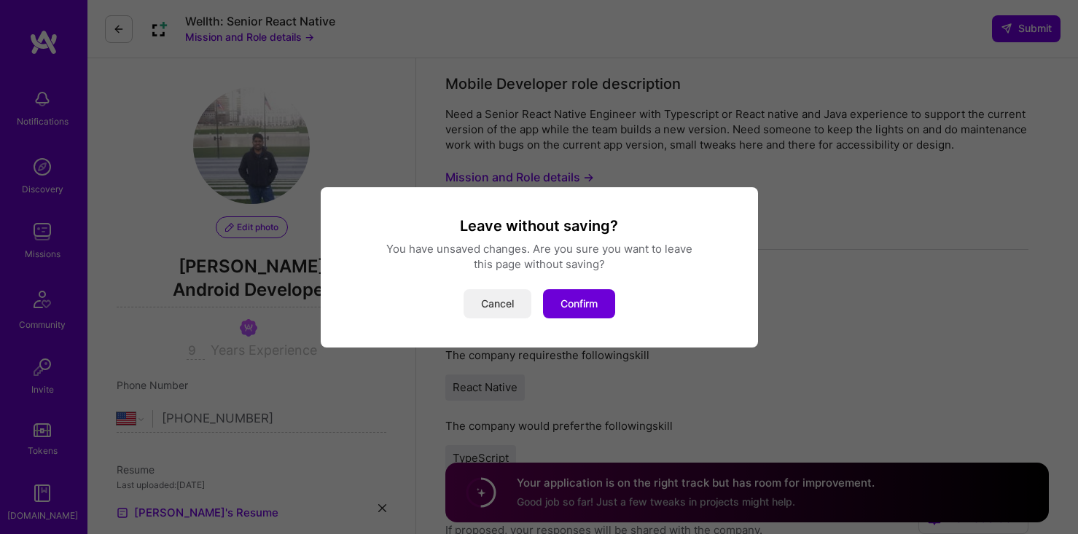
click at [516, 307] on button "Cancel" at bounding box center [498, 303] width 68 height 29
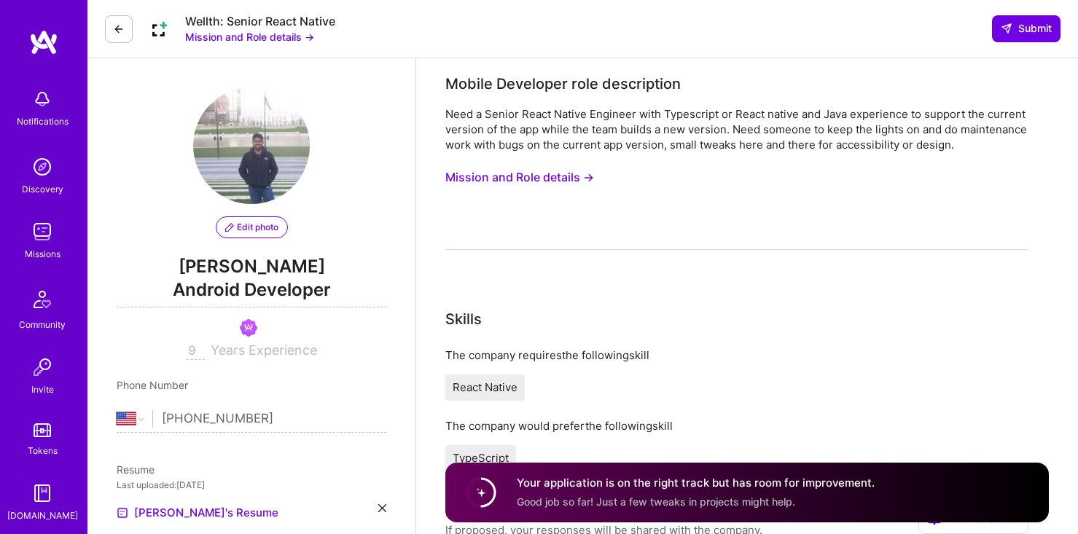
click at [45, 245] on img at bounding box center [42, 231] width 29 height 29
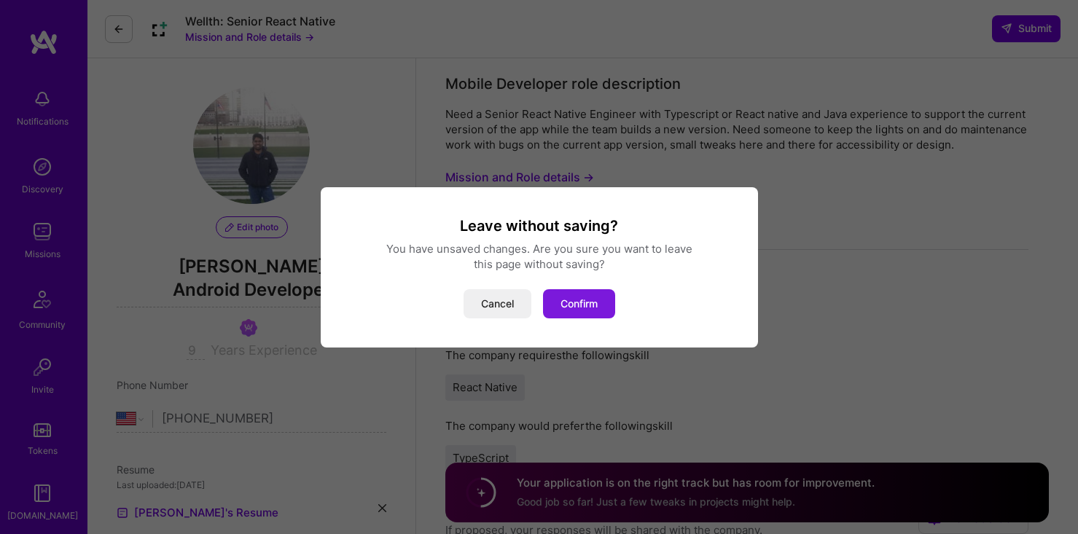
click at [584, 310] on button "Confirm" at bounding box center [579, 303] width 72 height 29
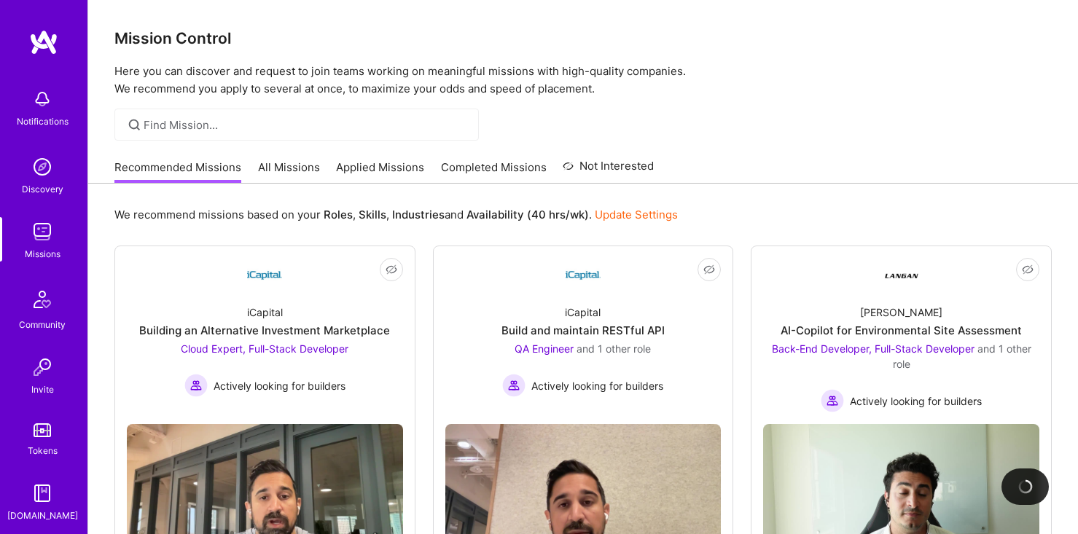
click at [390, 171] on link "Applied Missions" at bounding box center [380, 172] width 88 height 24
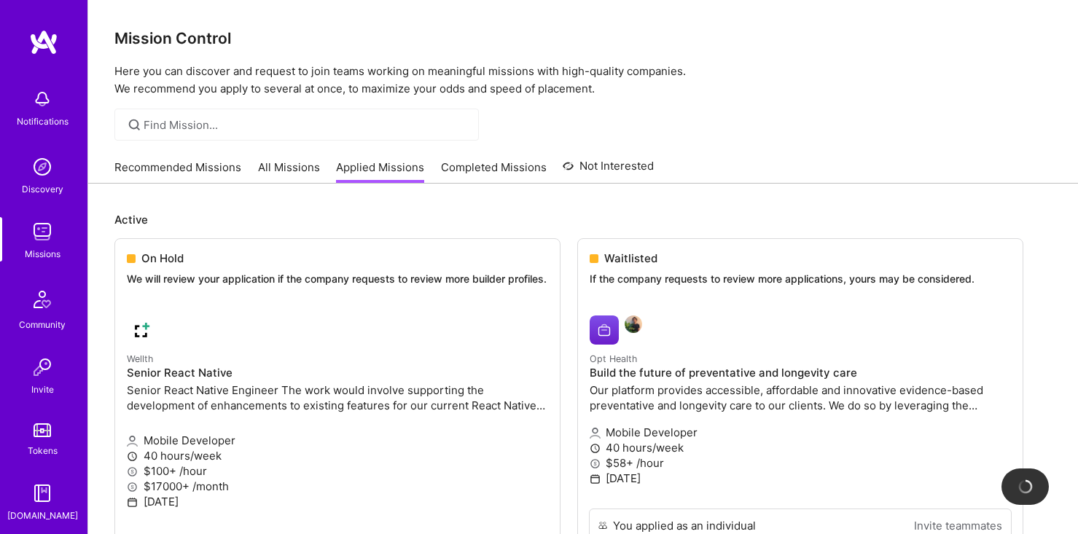
click at [275, 177] on link "All Missions" at bounding box center [289, 172] width 62 height 24
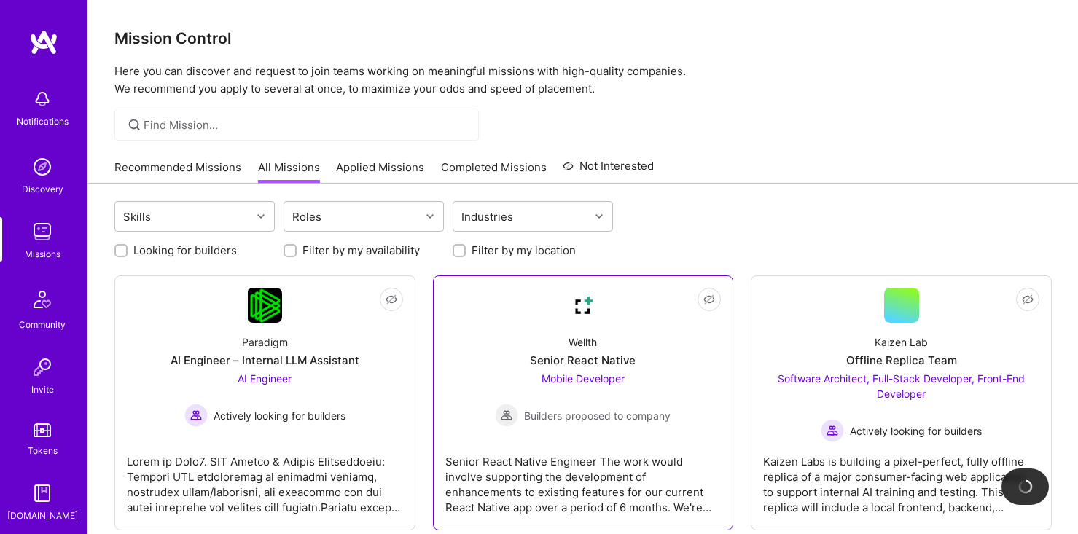
click at [555, 335] on div "Wellth Senior React Native Mobile Developer Builders proposed to company" at bounding box center [583, 375] width 276 height 104
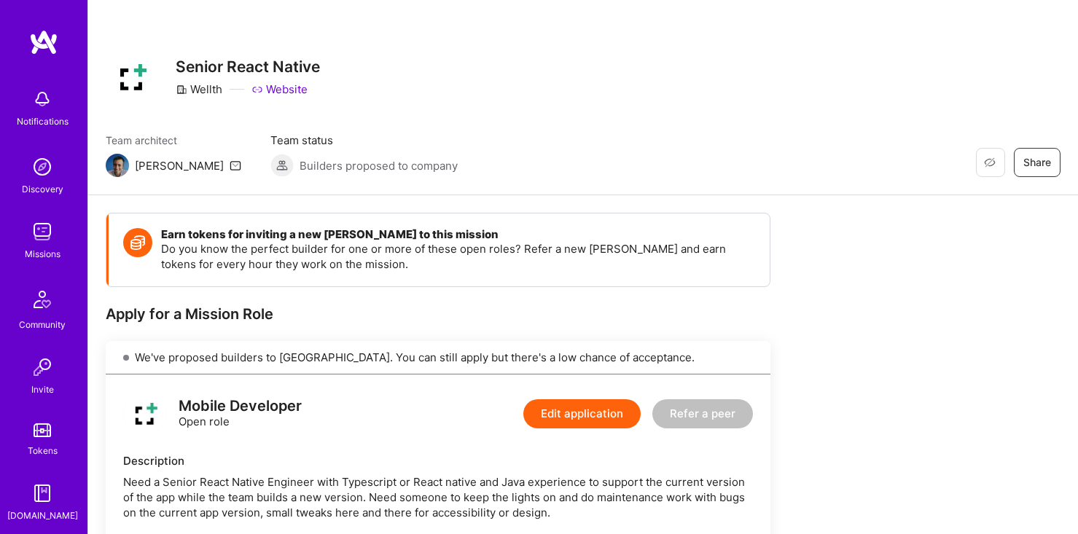
click at [44, 229] on img at bounding box center [42, 231] width 29 height 29
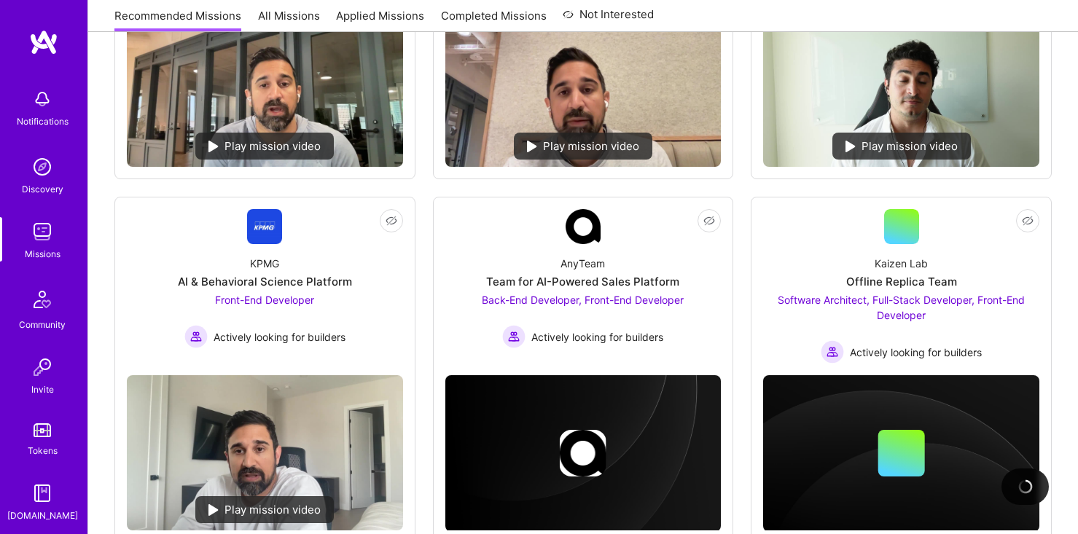
scroll to position [456, 0]
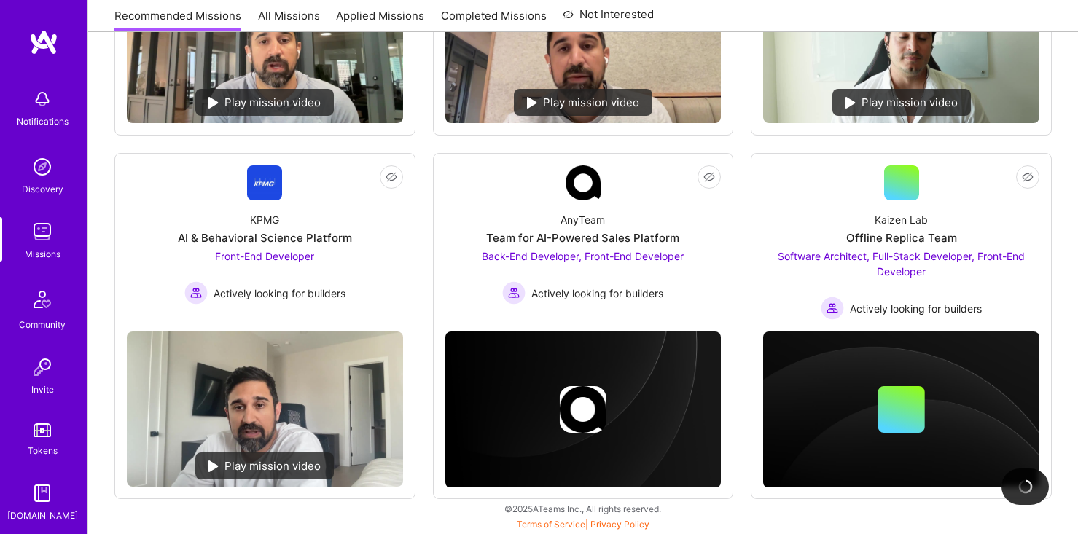
click at [217, 224] on div "KPMG AI & Behavioral Science Platform Front-End Developer Actively looking for …" at bounding box center [265, 252] width 276 height 104
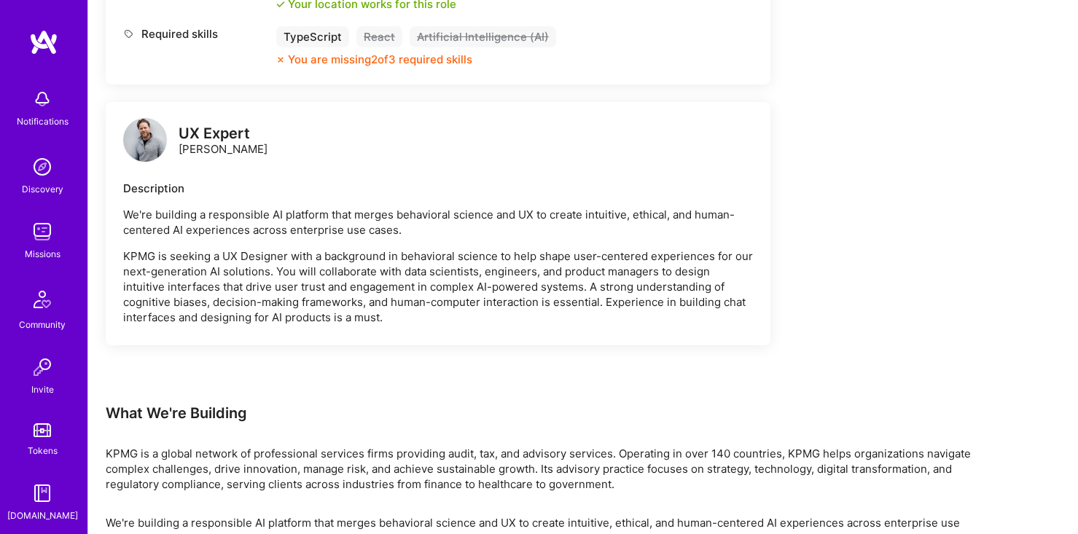
scroll to position [778, 0]
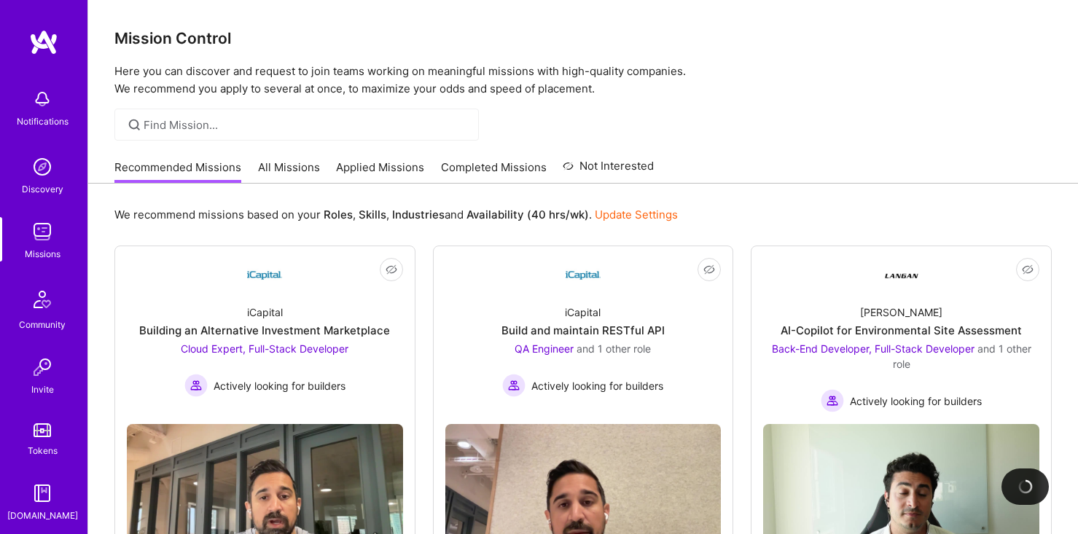
click at [486, 164] on link "Completed Missions" at bounding box center [494, 172] width 106 height 24
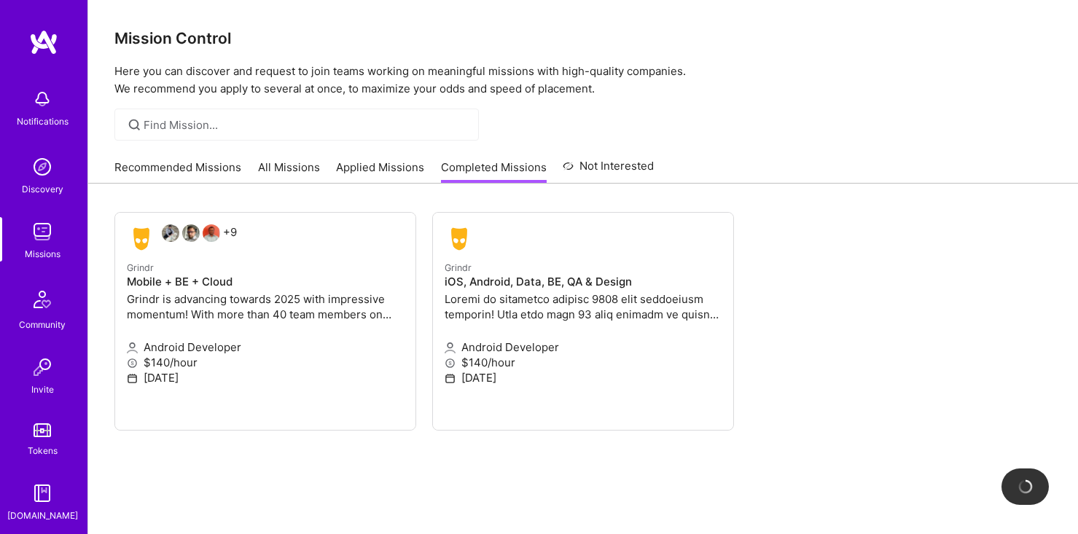
click at [395, 166] on link "Applied Missions" at bounding box center [380, 172] width 88 height 24
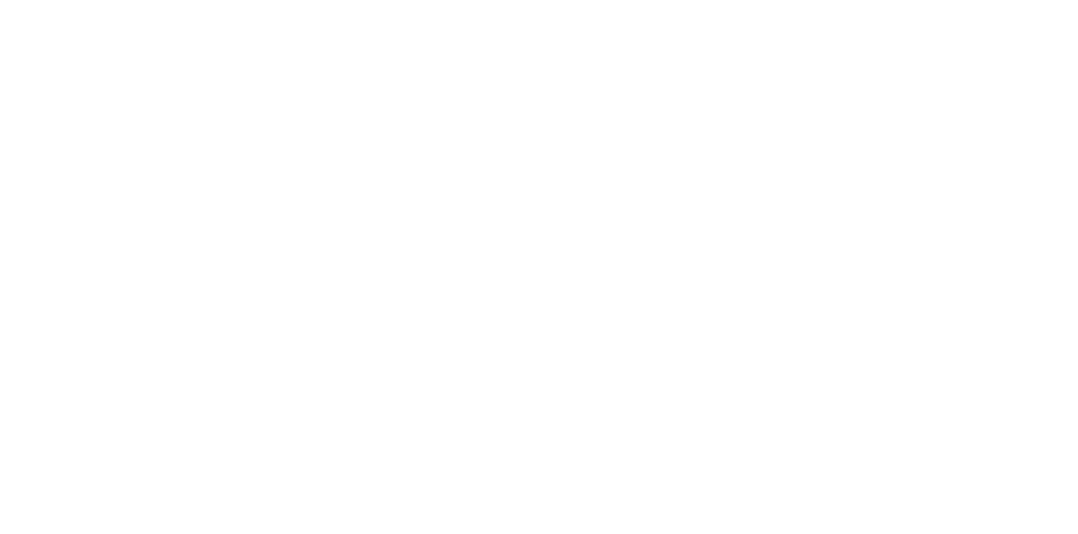
click at [0, 0] on link "All Missions" at bounding box center [0, 0] width 0 height 0
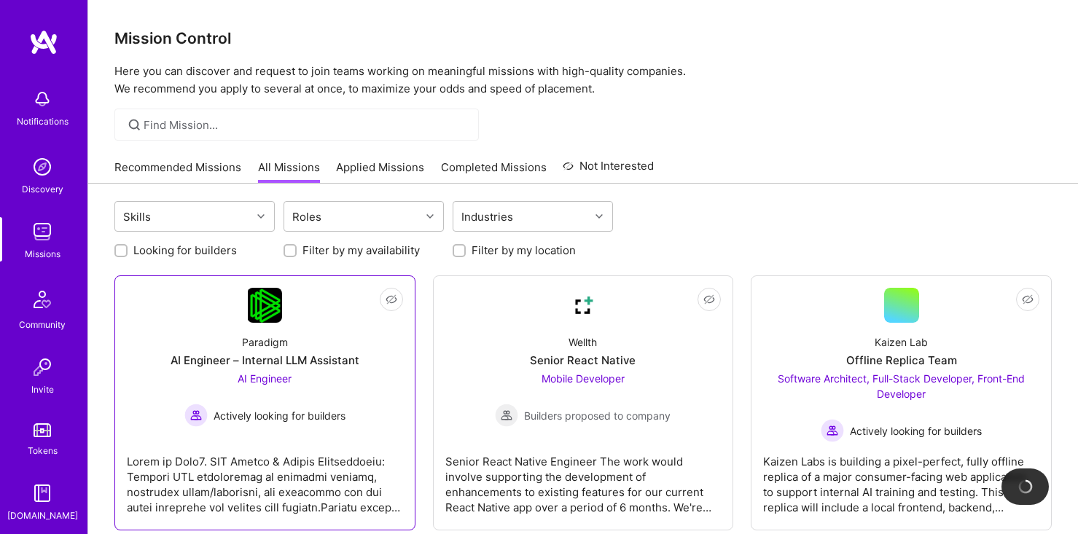
click at [298, 332] on div "Paradigm AI Engineer – Internal LLM Assistant AI Engineer Actively looking for …" at bounding box center [265, 375] width 276 height 104
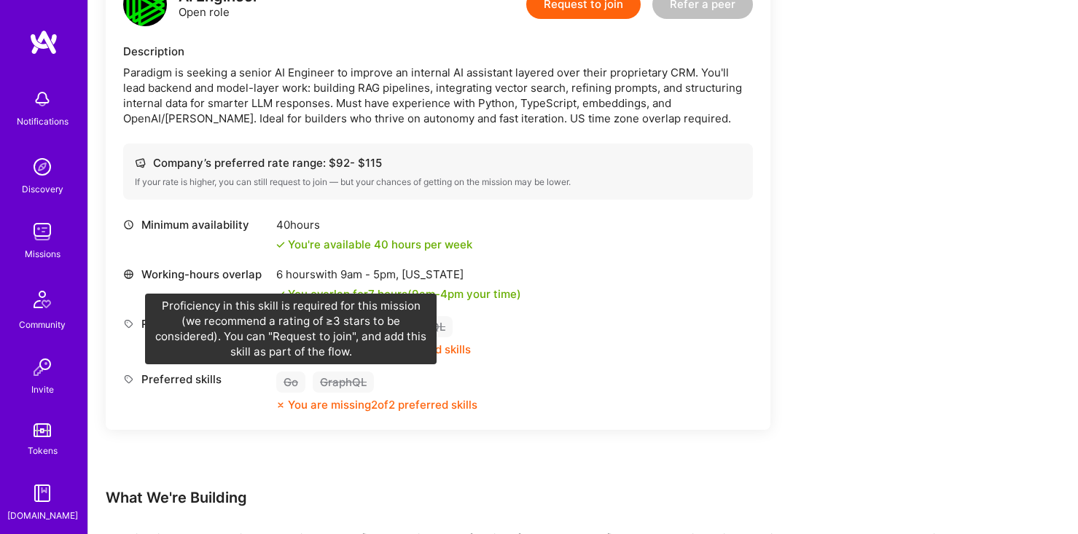
scroll to position [452, 0]
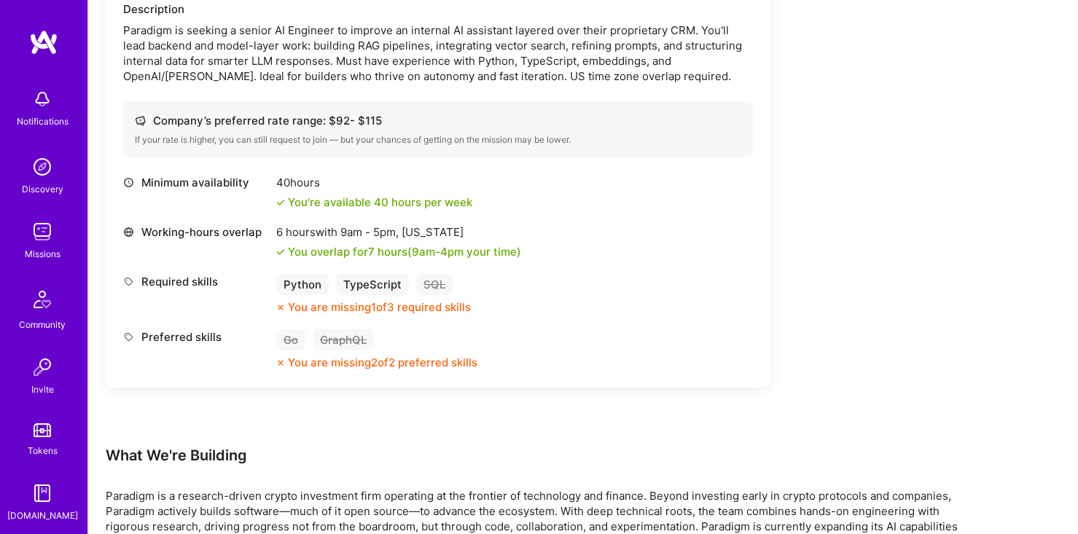
click at [44, 238] on img at bounding box center [42, 231] width 29 height 29
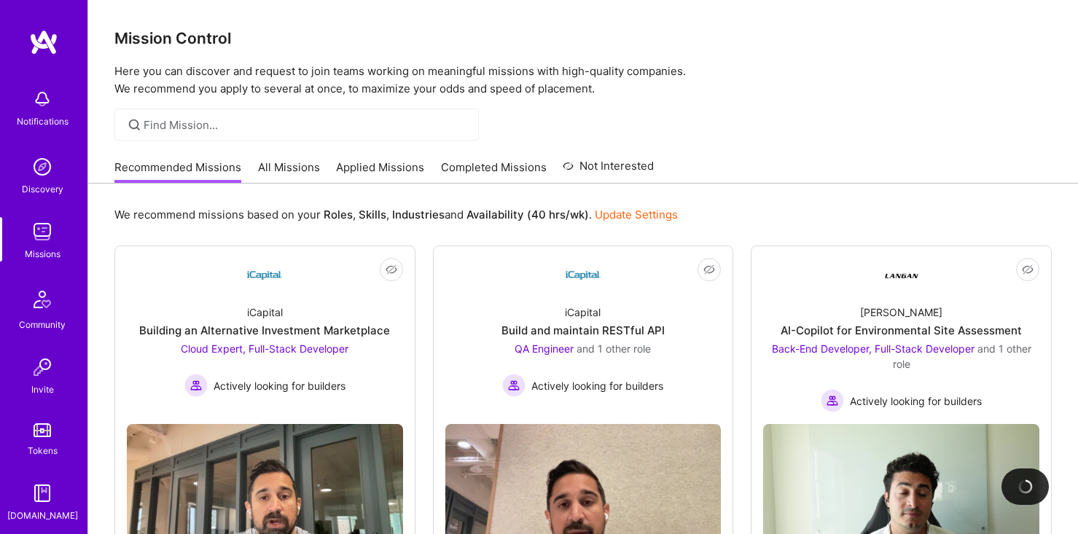
click at [31, 161] on img at bounding box center [42, 166] width 29 height 29
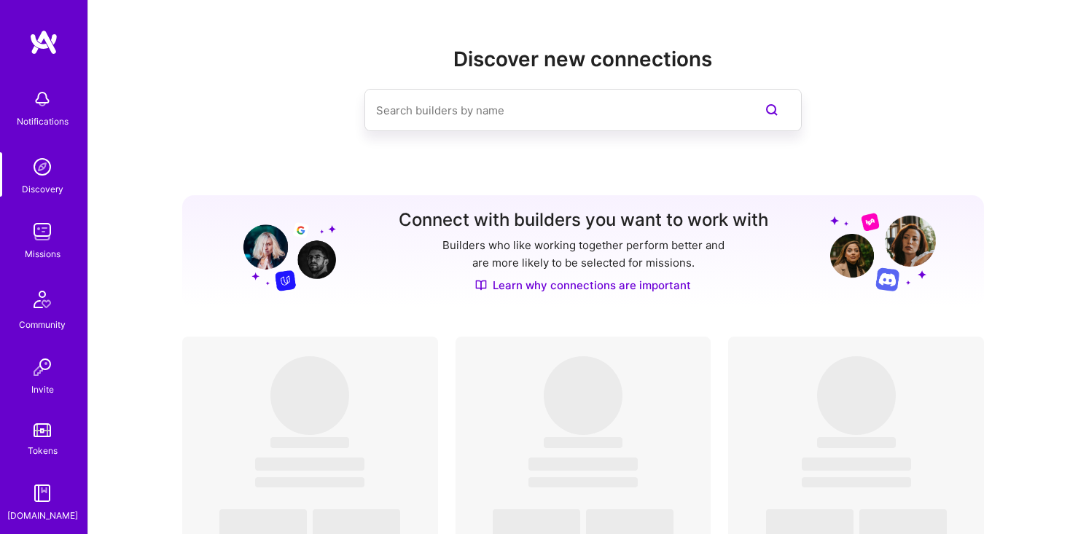
click at [26, 87] on div "Notifications" at bounding box center [42, 107] width 90 height 50
click at [43, 165] on img at bounding box center [42, 166] width 29 height 29
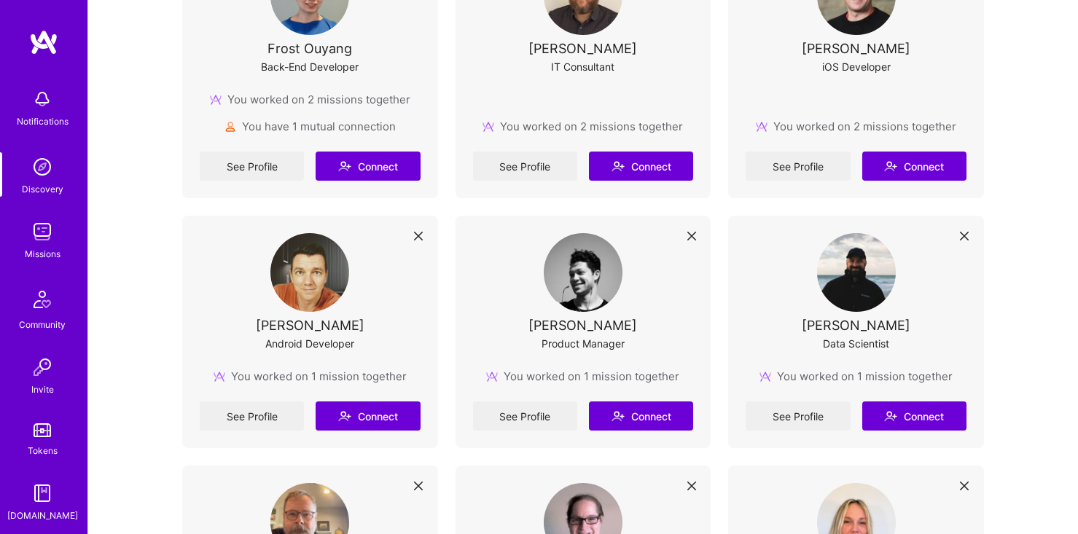
scroll to position [128, 0]
